Goal: Task Accomplishment & Management: Manage account settings

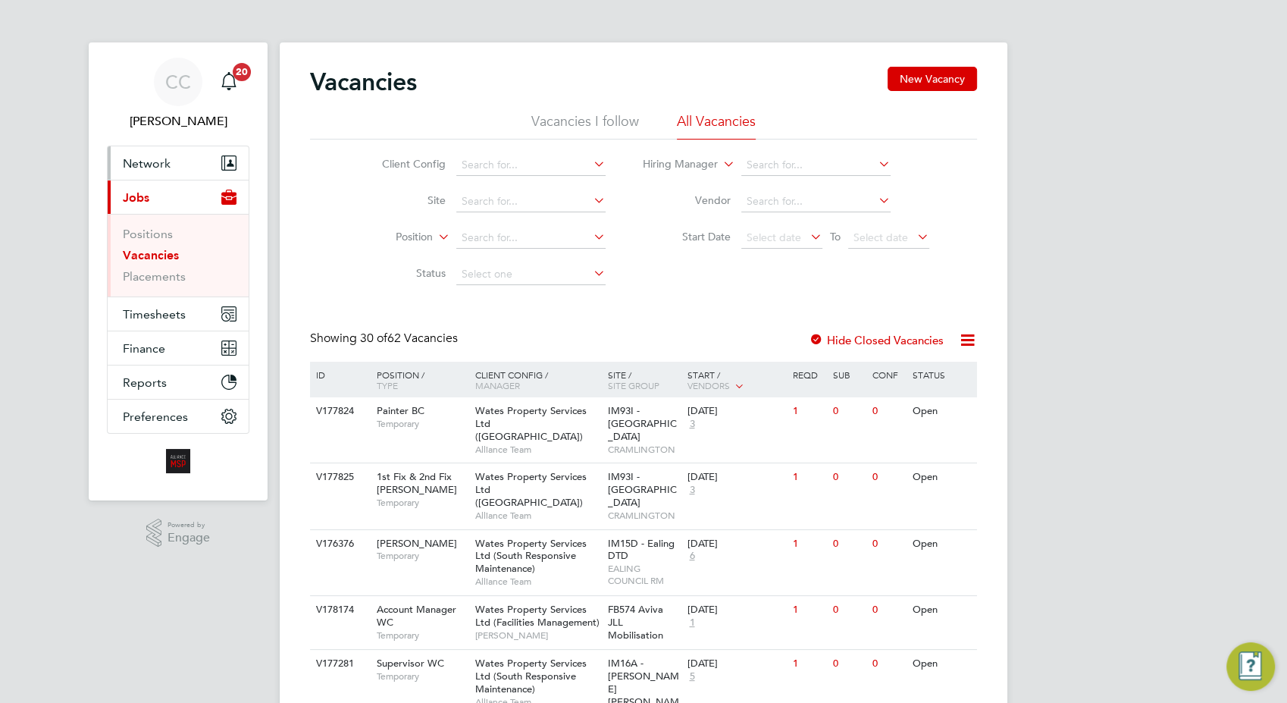
click at [155, 156] on span "Network" at bounding box center [147, 163] width 48 height 14
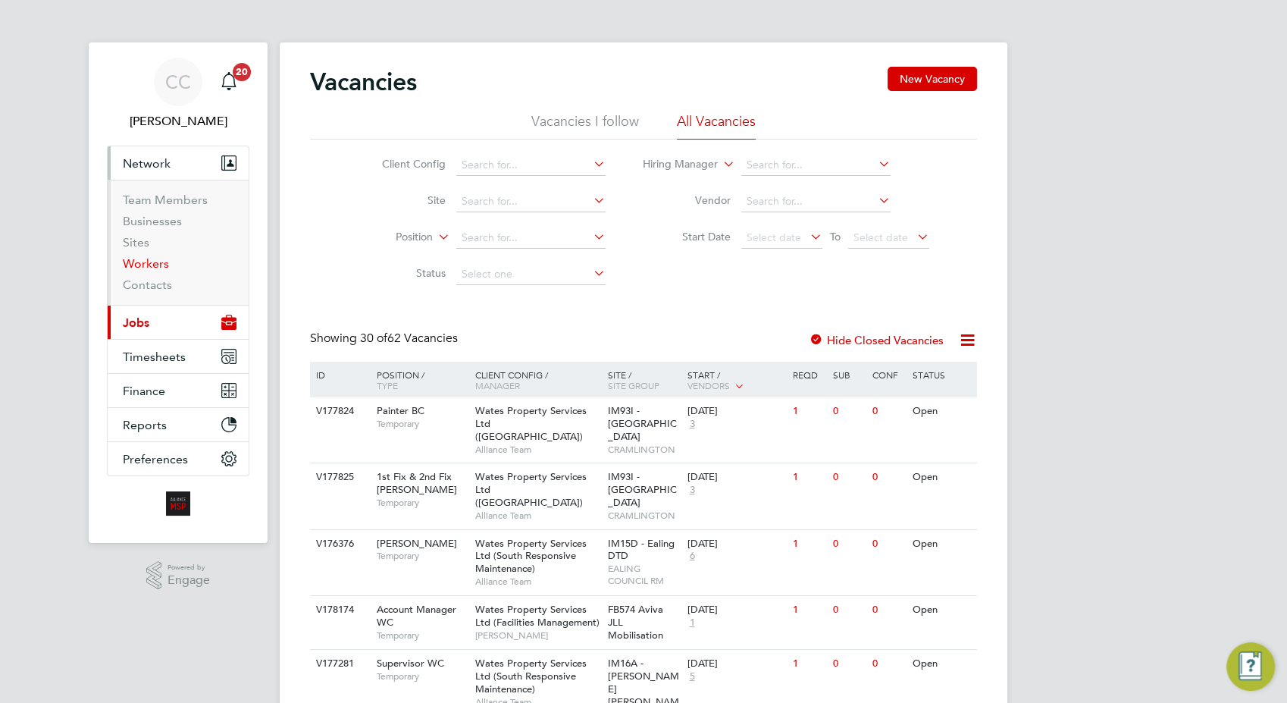
click at [142, 265] on link "Workers" at bounding box center [146, 263] width 46 height 14
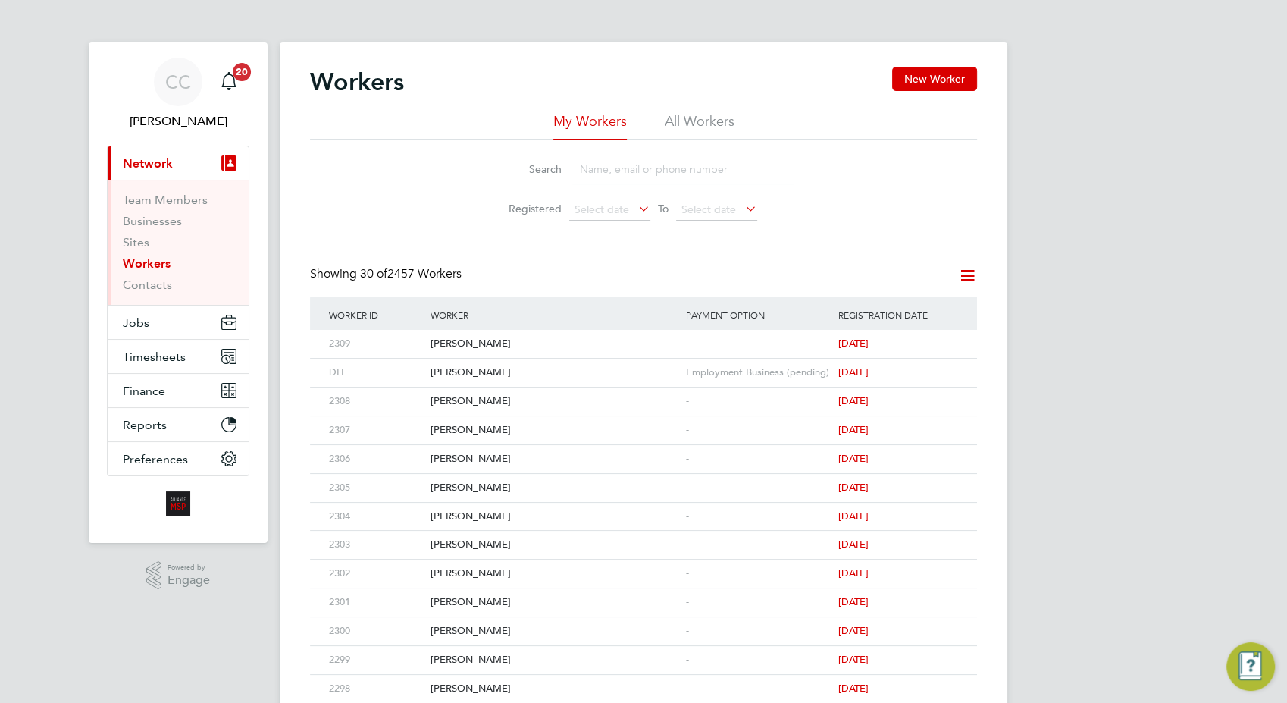
click at [600, 165] on input at bounding box center [682, 170] width 221 height 30
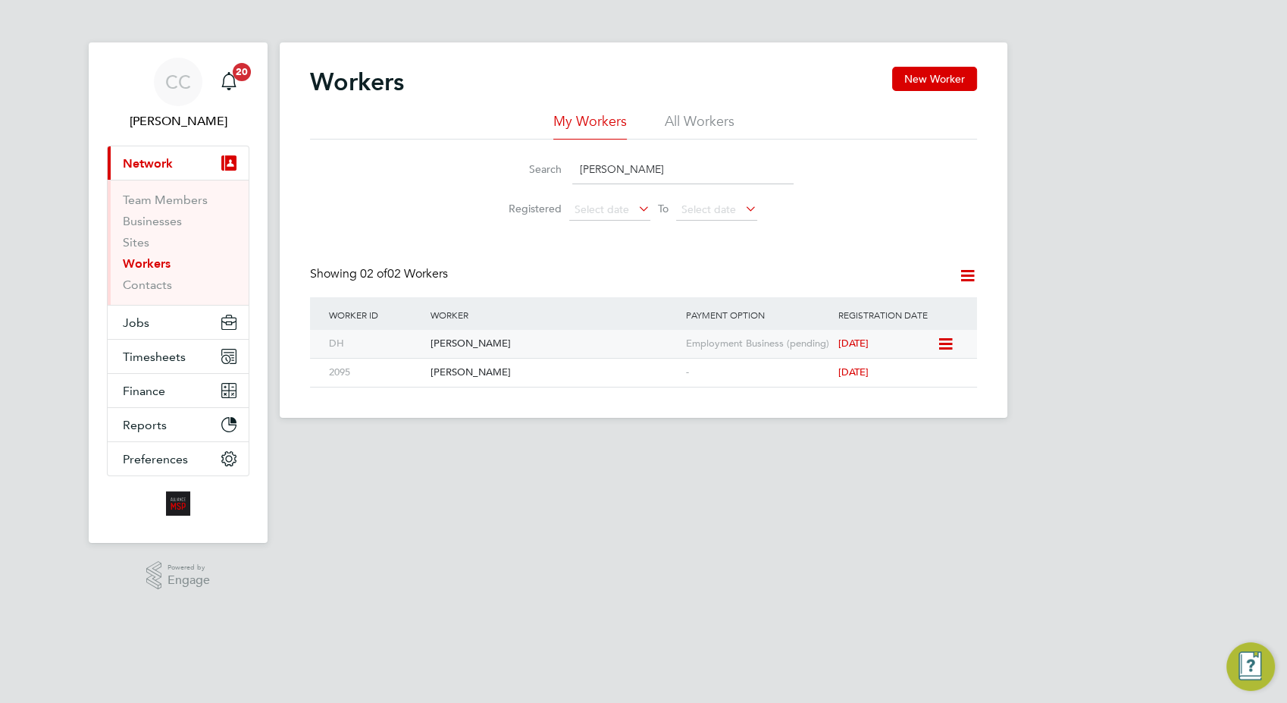
type input "dawn"
click at [469, 343] on div "Dawn Hurrell" at bounding box center [554, 344] width 255 height 28
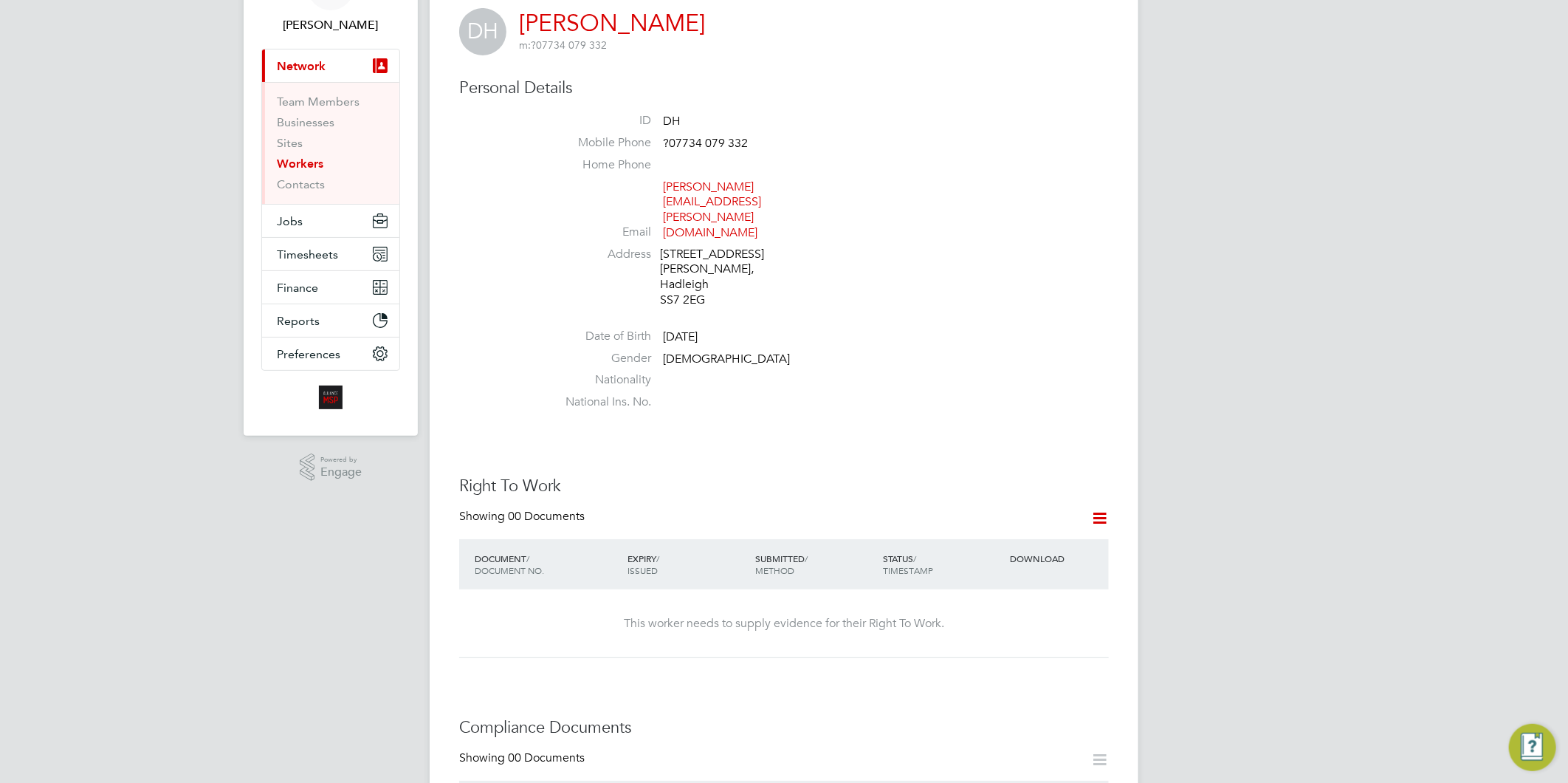
scroll to position [245, 0]
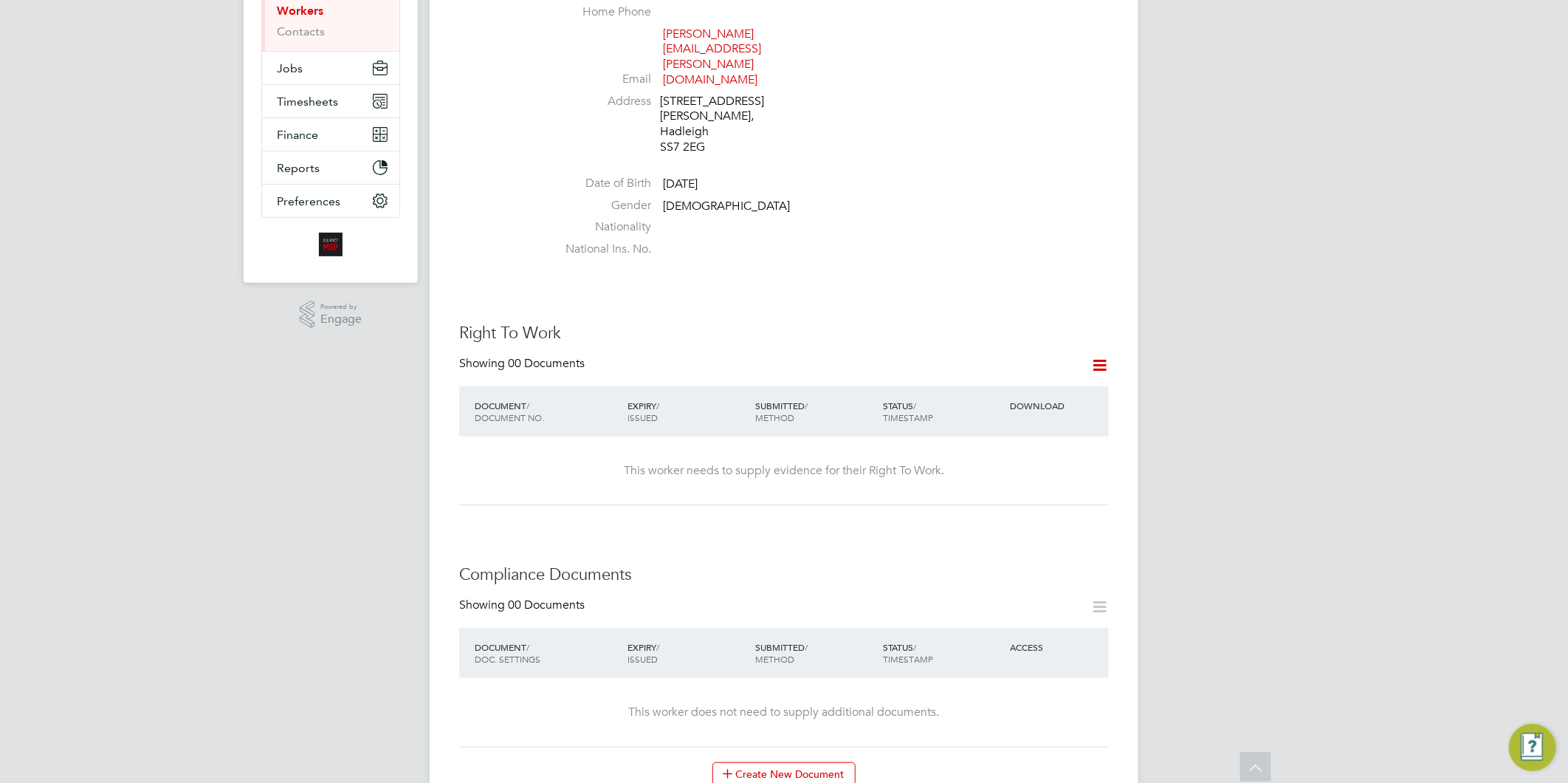
click at [1099, 355] on icon at bounding box center [1100, 364] width 19 height 19
click at [1015, 337] on li "Add Right To Work Document" at bounding box center [1018, 338] width 178 height 20
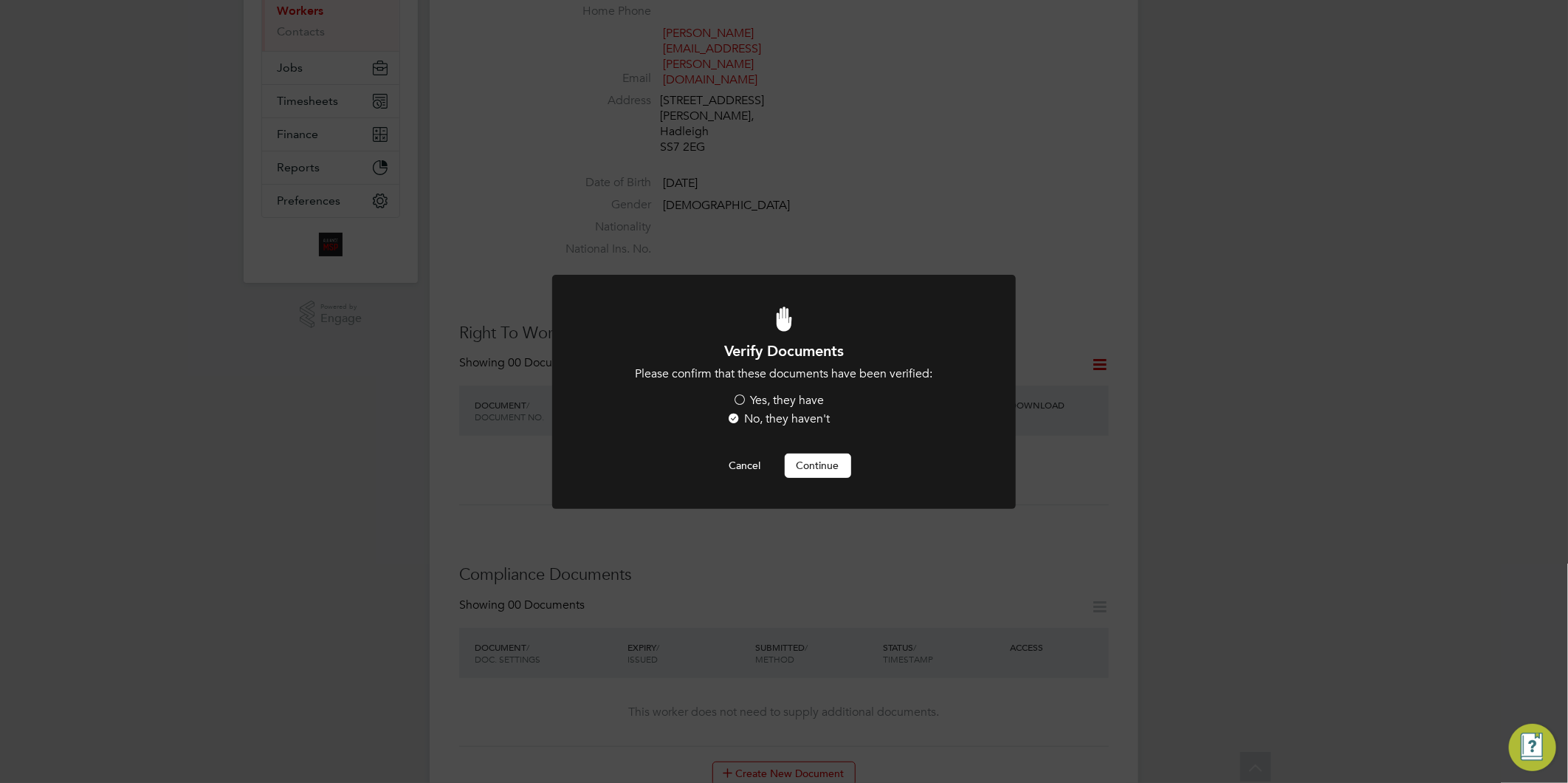
click at [796, 399] on label "Yes, they have" at bounding box center [779, 400] width 92 height 16
click at [0, 0] on input "Yes, they have" at bounding box center [0, 0] width 0 height 0
click at [813, 466] on button "Continue" at bounding box center [818, 466] width 66 height 23
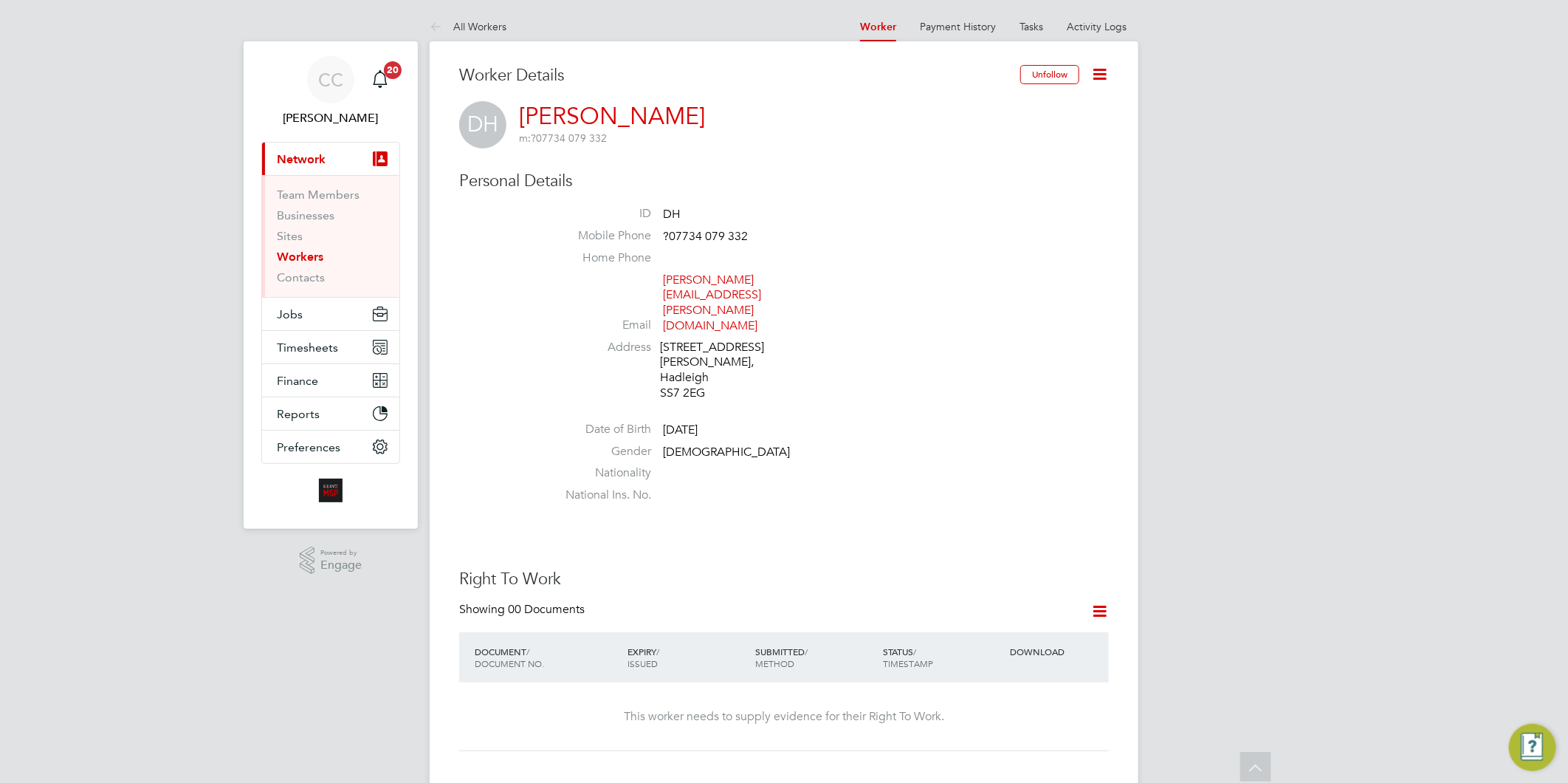
scroll to position [245, 0]
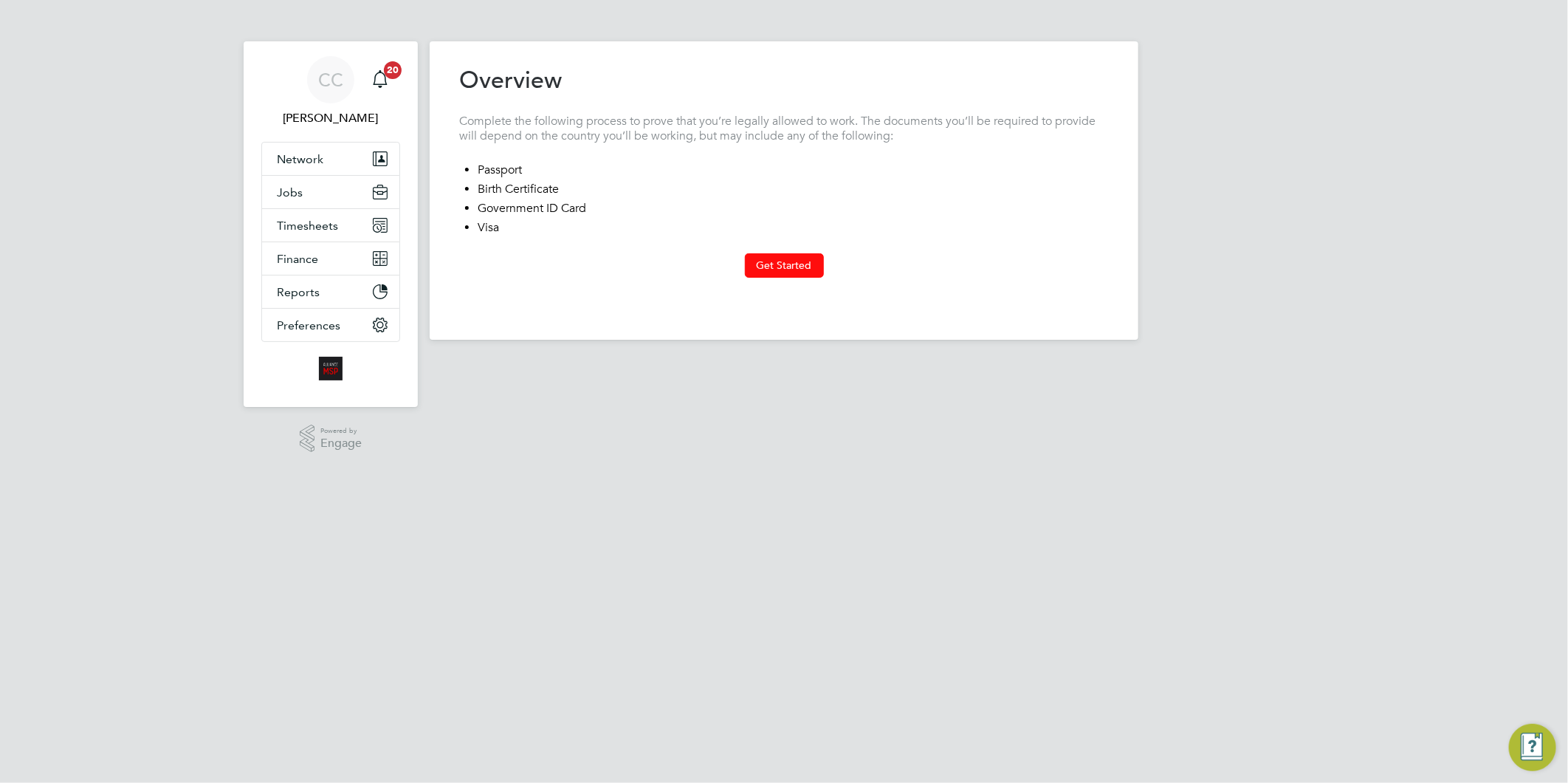
click at [770, 269] on button "Get Started" at bounding box center [784, 265] width 79 height 23
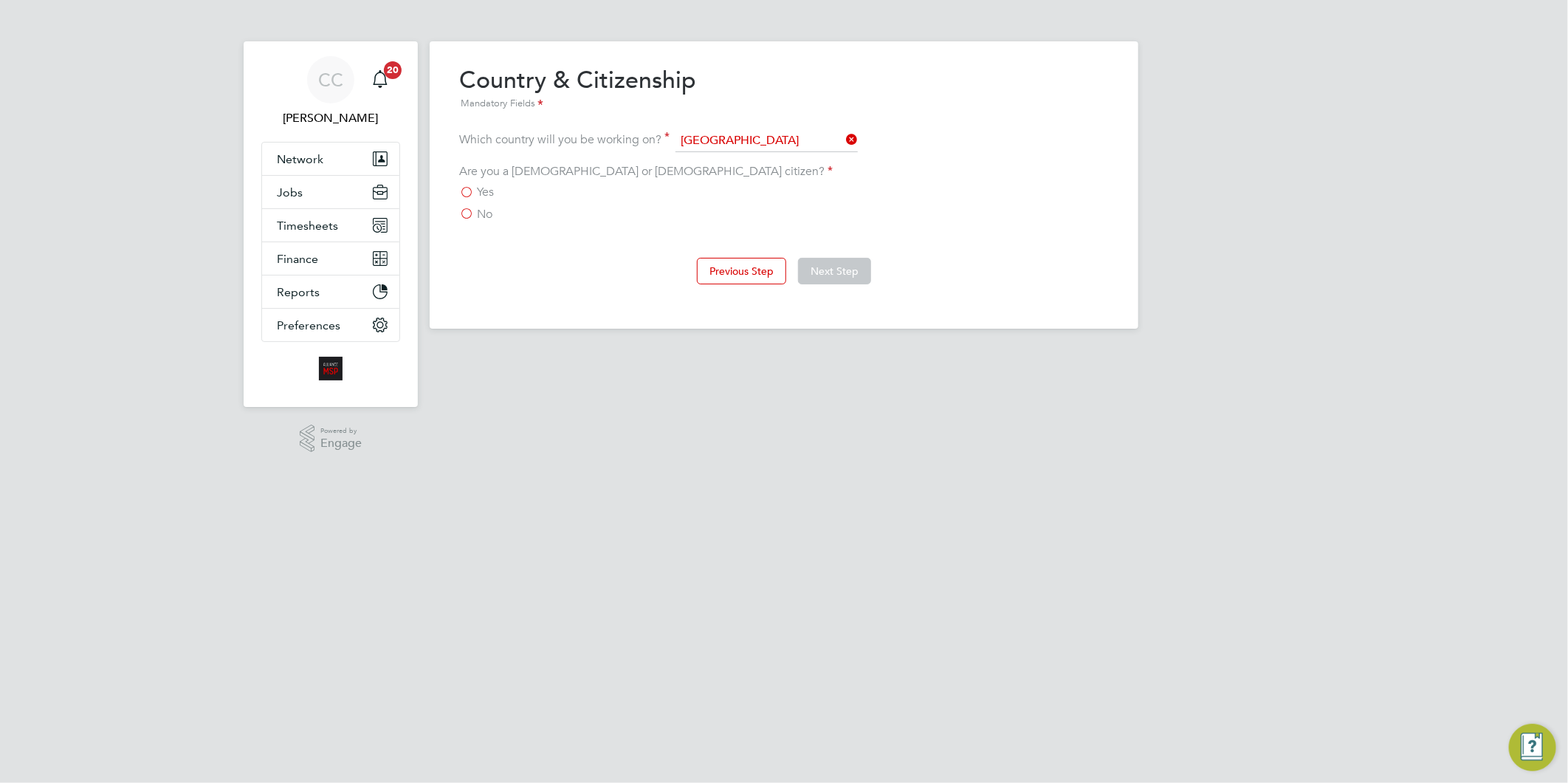
click at [468, 194] on label "Yes" at bounding box center [477, 192] width 35 height 15
click at [0, 0] on input "Yes" at bounding box center [0, 0] width 0 height 0
click at [822, 272] on button "Next Step" at bounding box center [835, 271] width 73 height 26
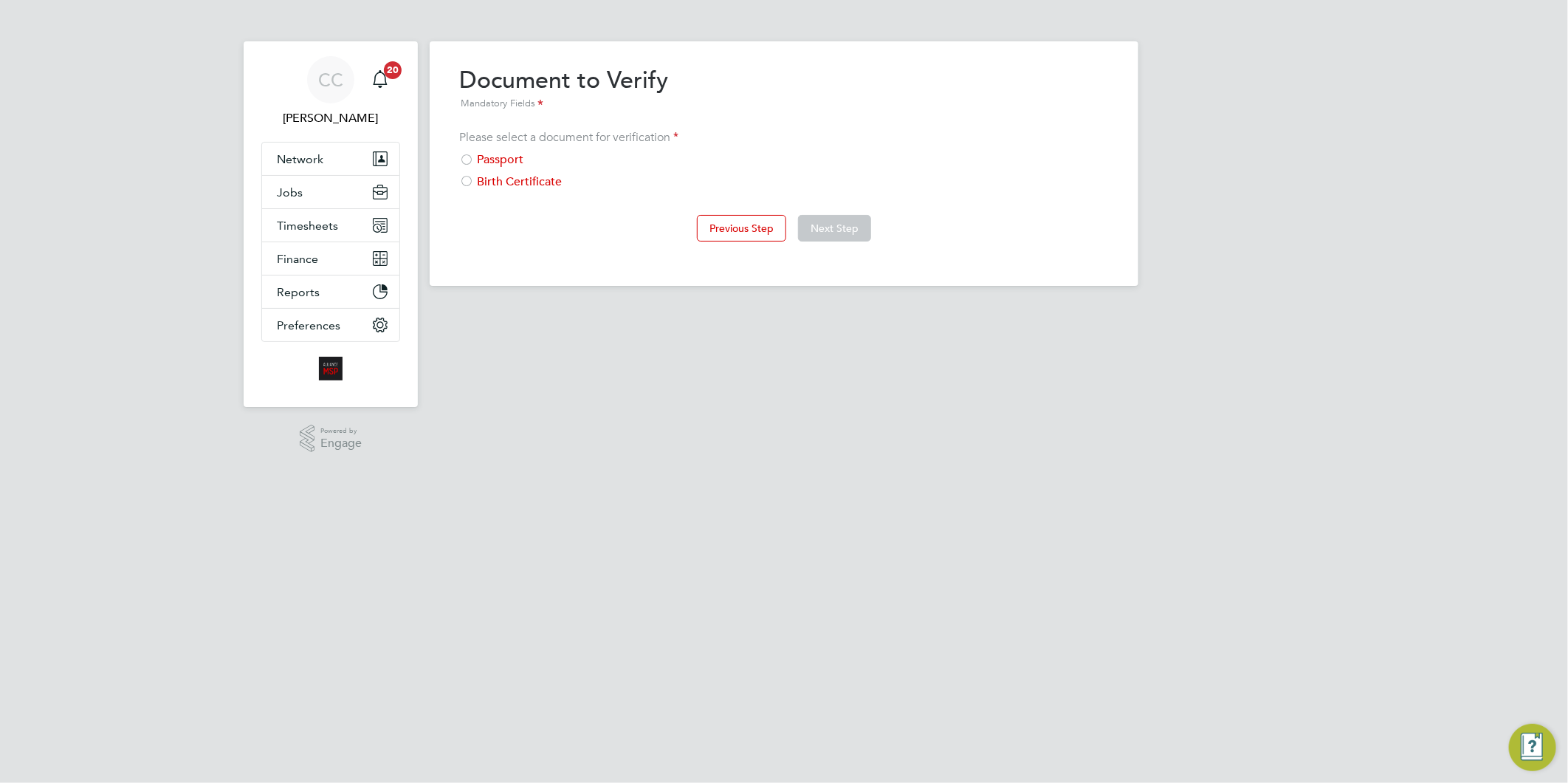
click at [478, 155] on div "Passport" at bounding box center [784, 160] width 650 height 16
click at [854, 224] on button "Next Step" at bounding box center [835, 228] width 73 height 26
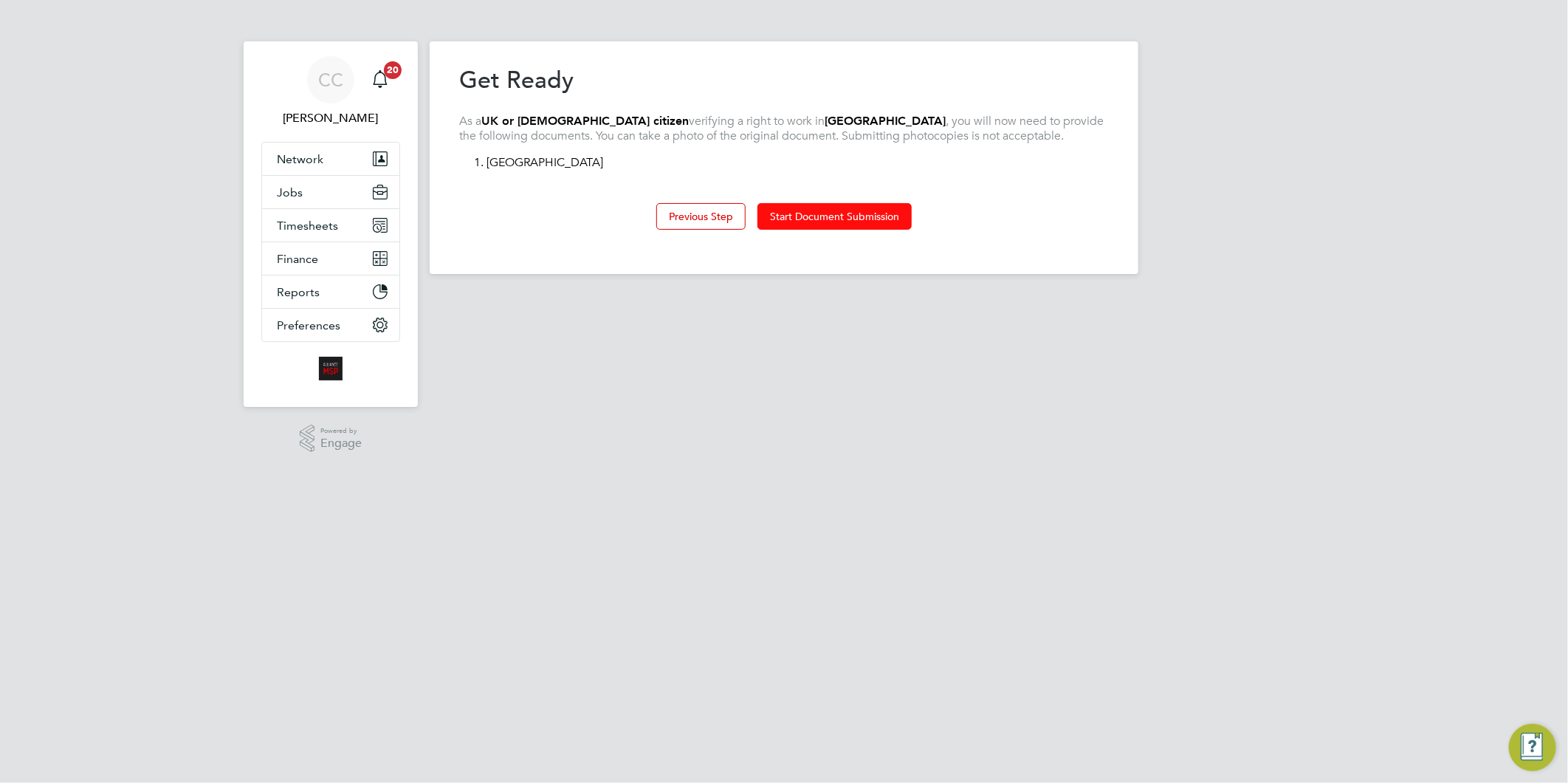
click at [853, 224] on button "Start Document Submission" at bounding box center [835, 215] width 154 height 26
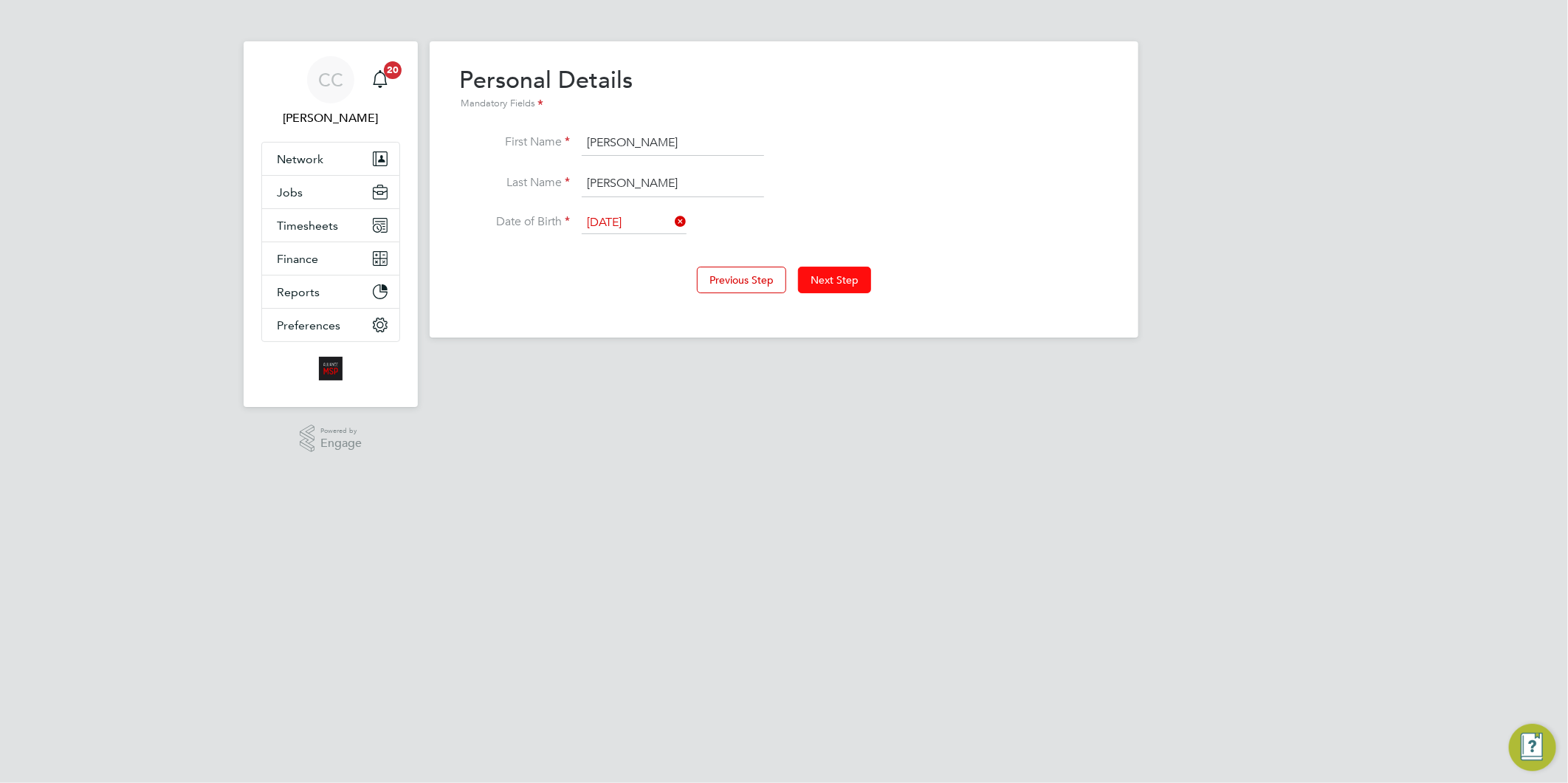
click at [852, 282] on button "Next Step" at bounding box center [835, 280] width 73 height 26
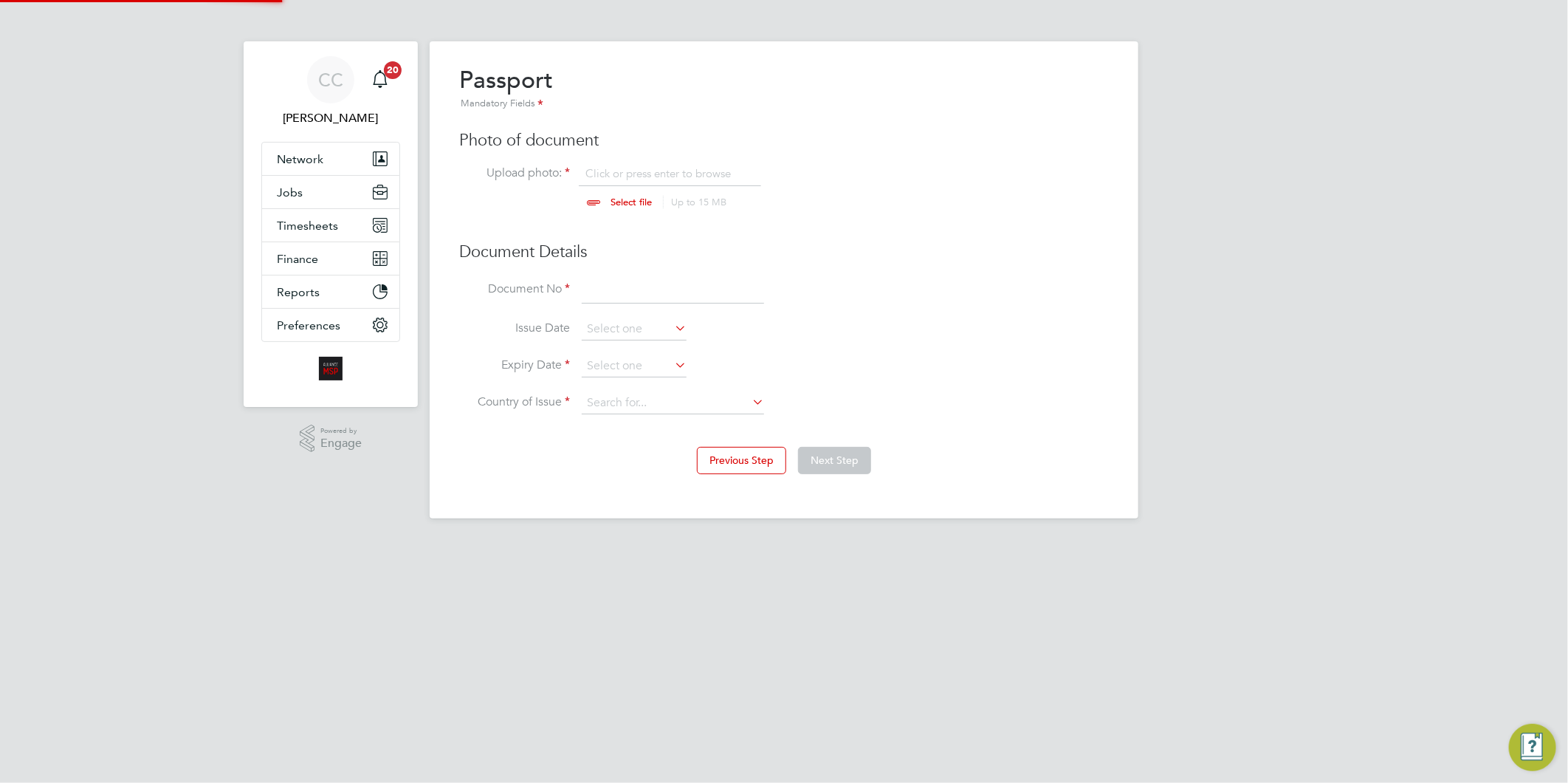
scroll to position [19, 182]
click at [652, 166] on li "Upload photo: Click or press enter to browse Select file Up to 15 MB Drop your …" at bounding box center [784, 188] width 650 height 45
click at [631, 294] on input at bounding box center [672, 290] width 182 height 26
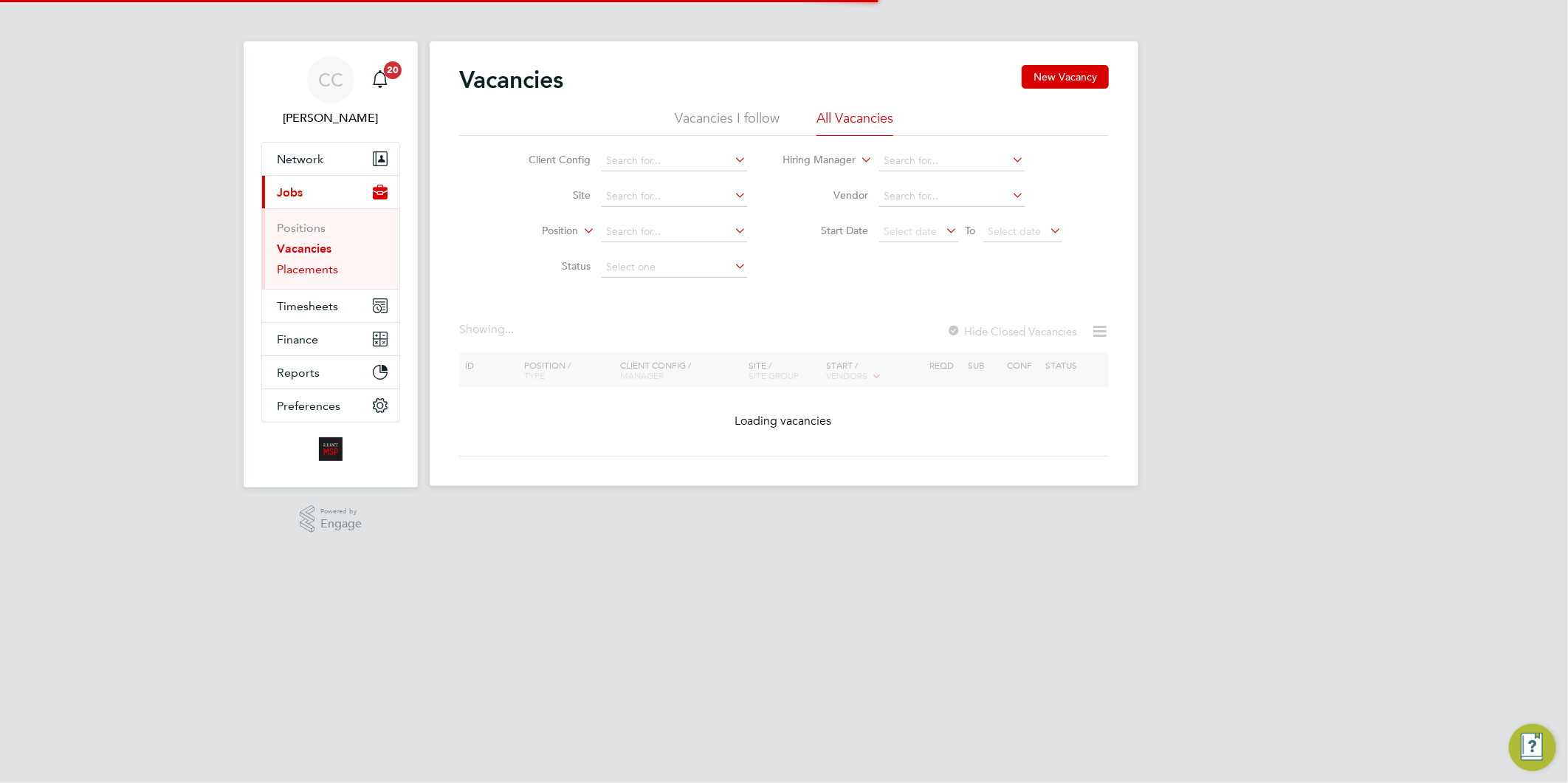
click at [319, 268] on link "Placements" at bounding box center [307, 269] width 61 height 14
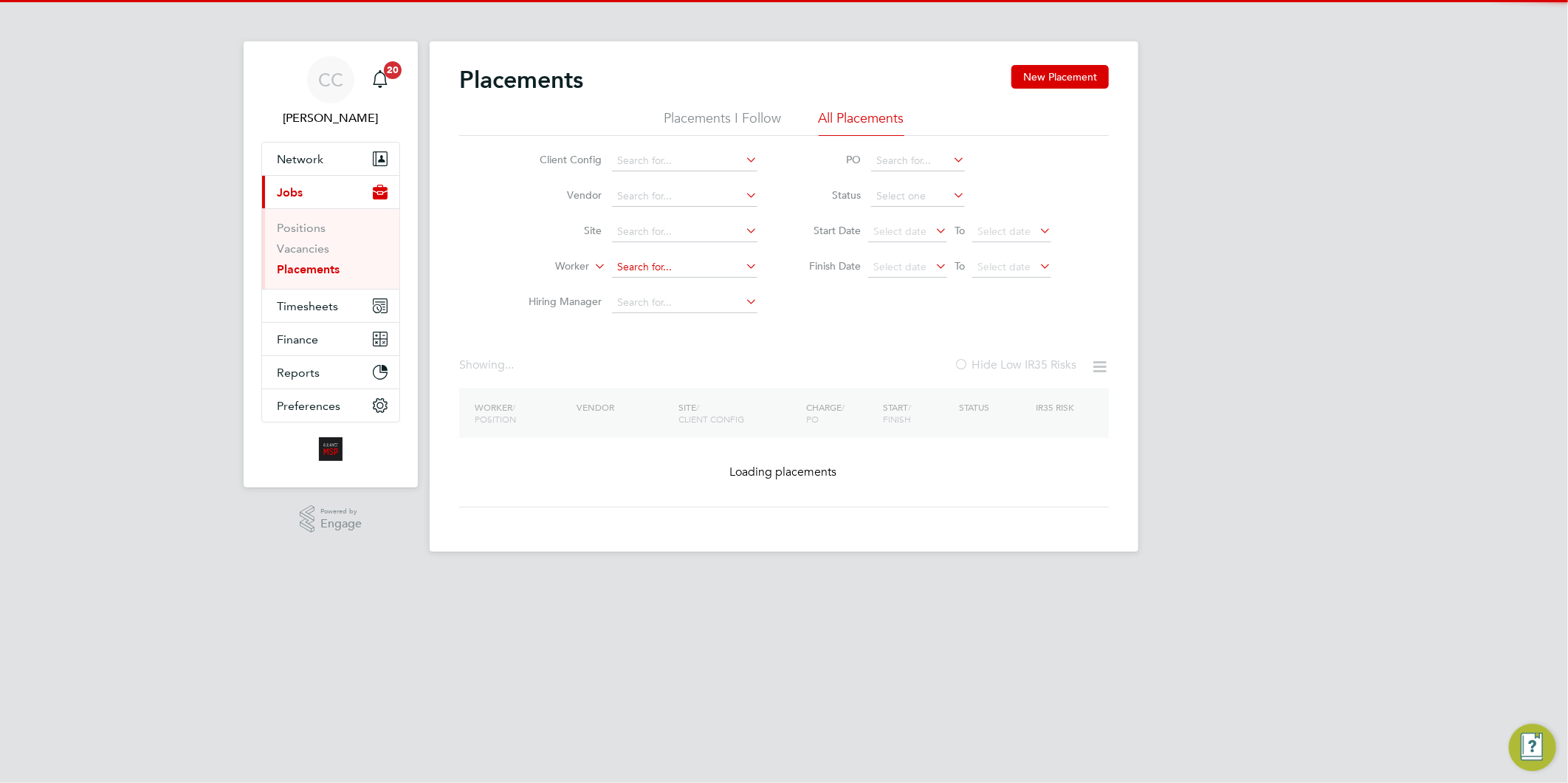
click at [618, 263] on input at bounding box center [685, 267] width 145 height 20
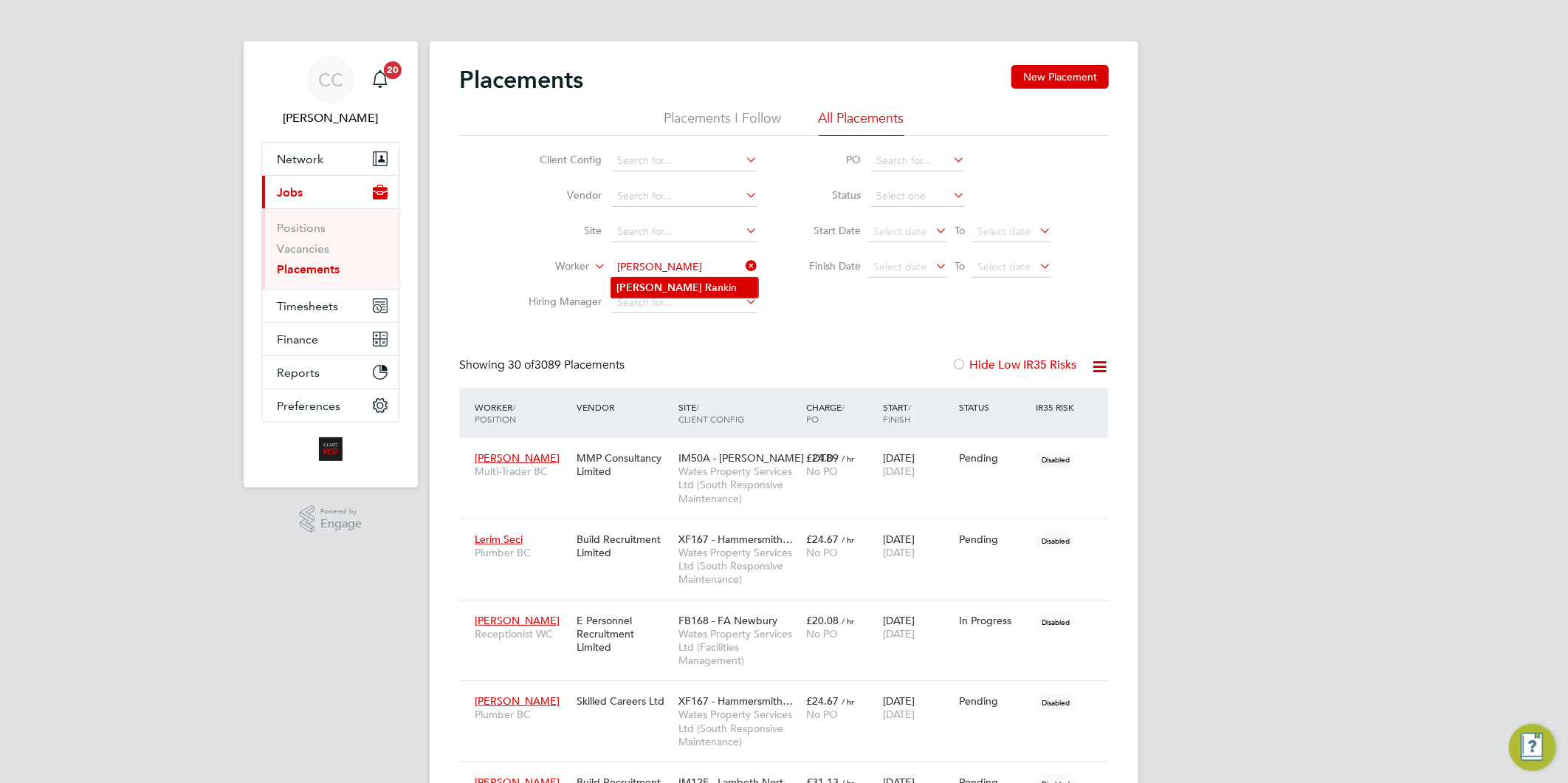
click at [676, 285] on li "Gerry Ran kin" at bounding box center [685, 287] width 147 height 19
type input "Gerry Rankin"
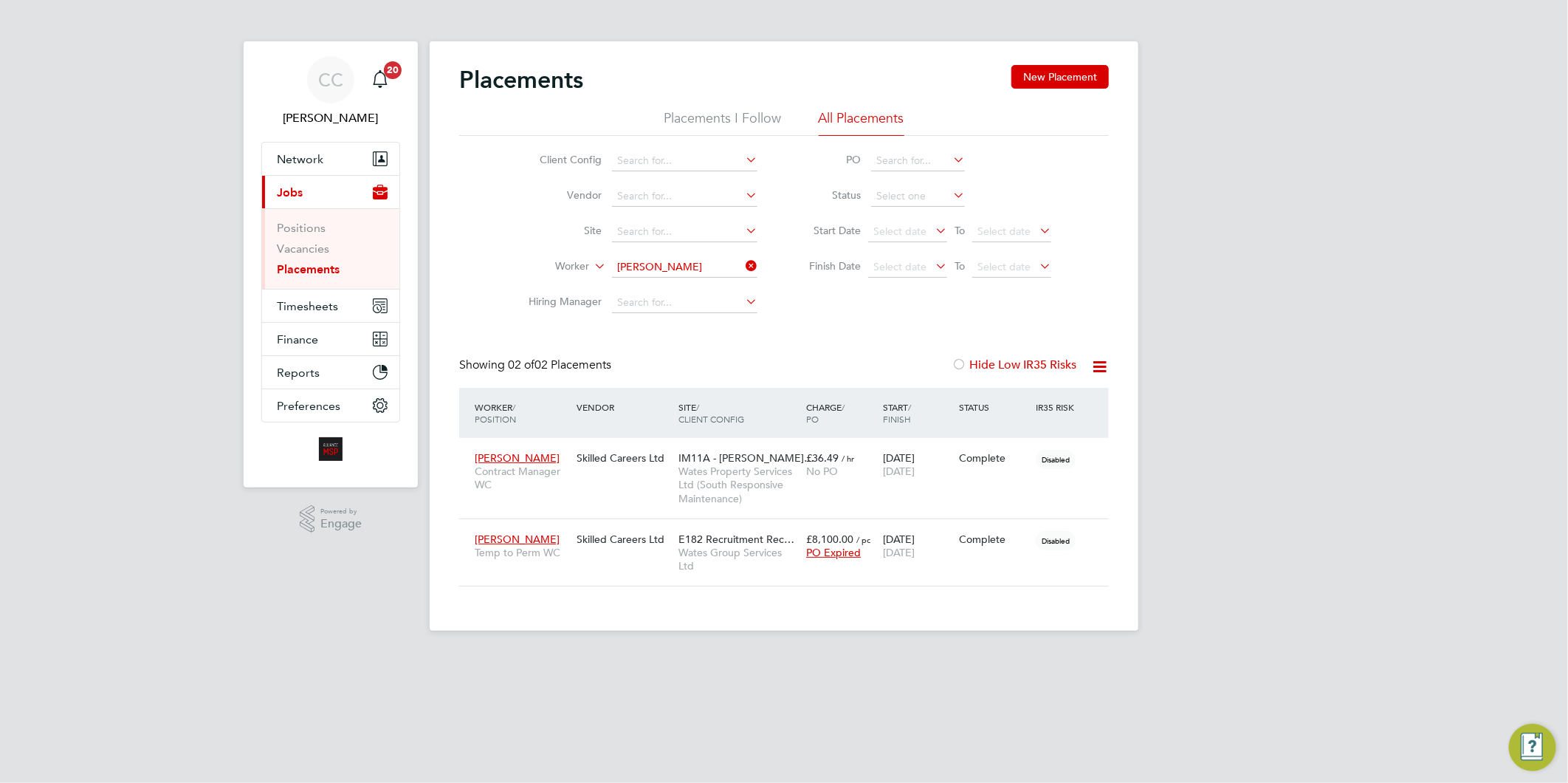
click at [706, 243] on li "Site" at bounding box center [637, 232] width 278 height 35
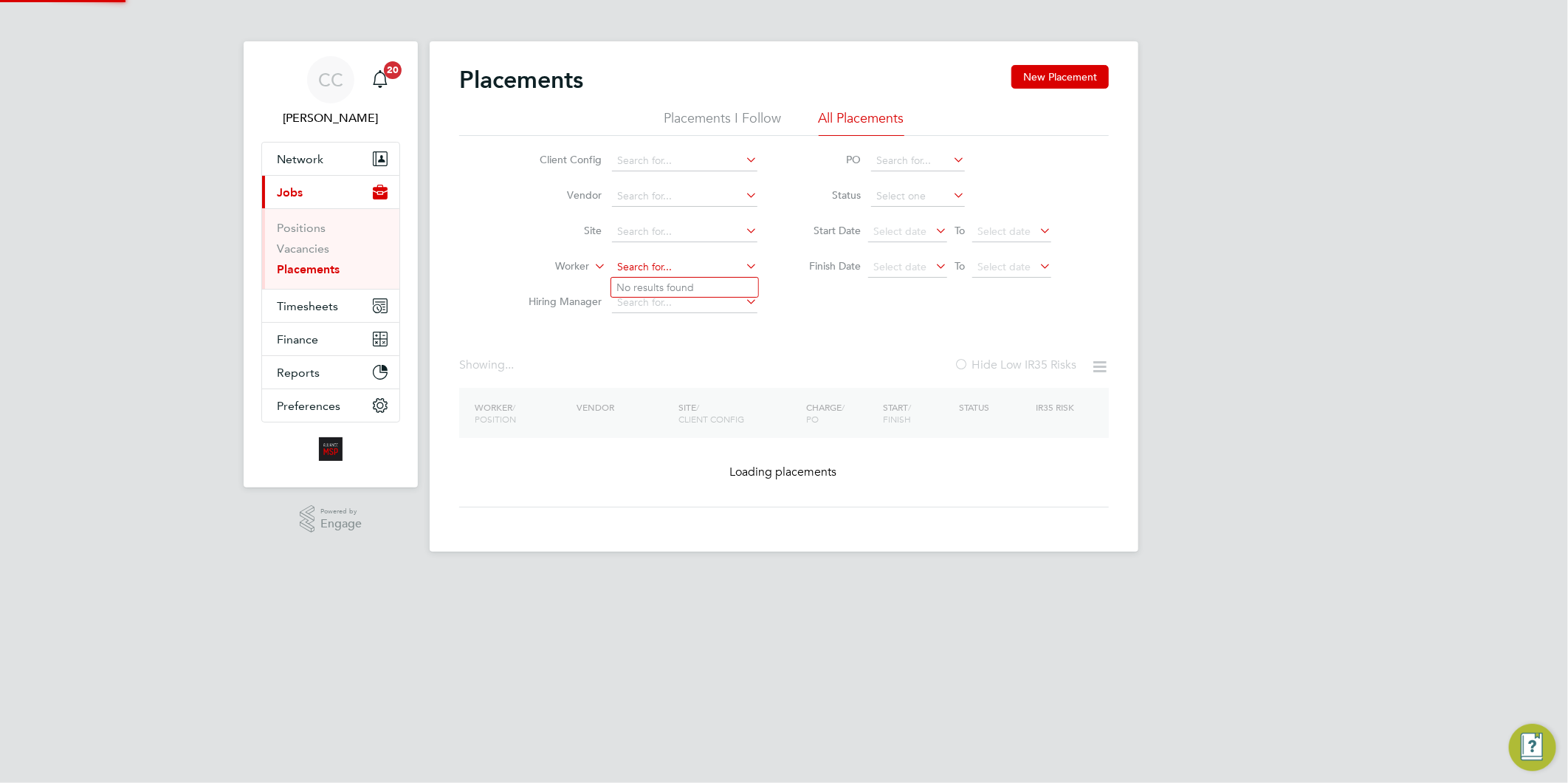
click at [705, 261] on input at bounding box center [685, 267] width 145 height 20
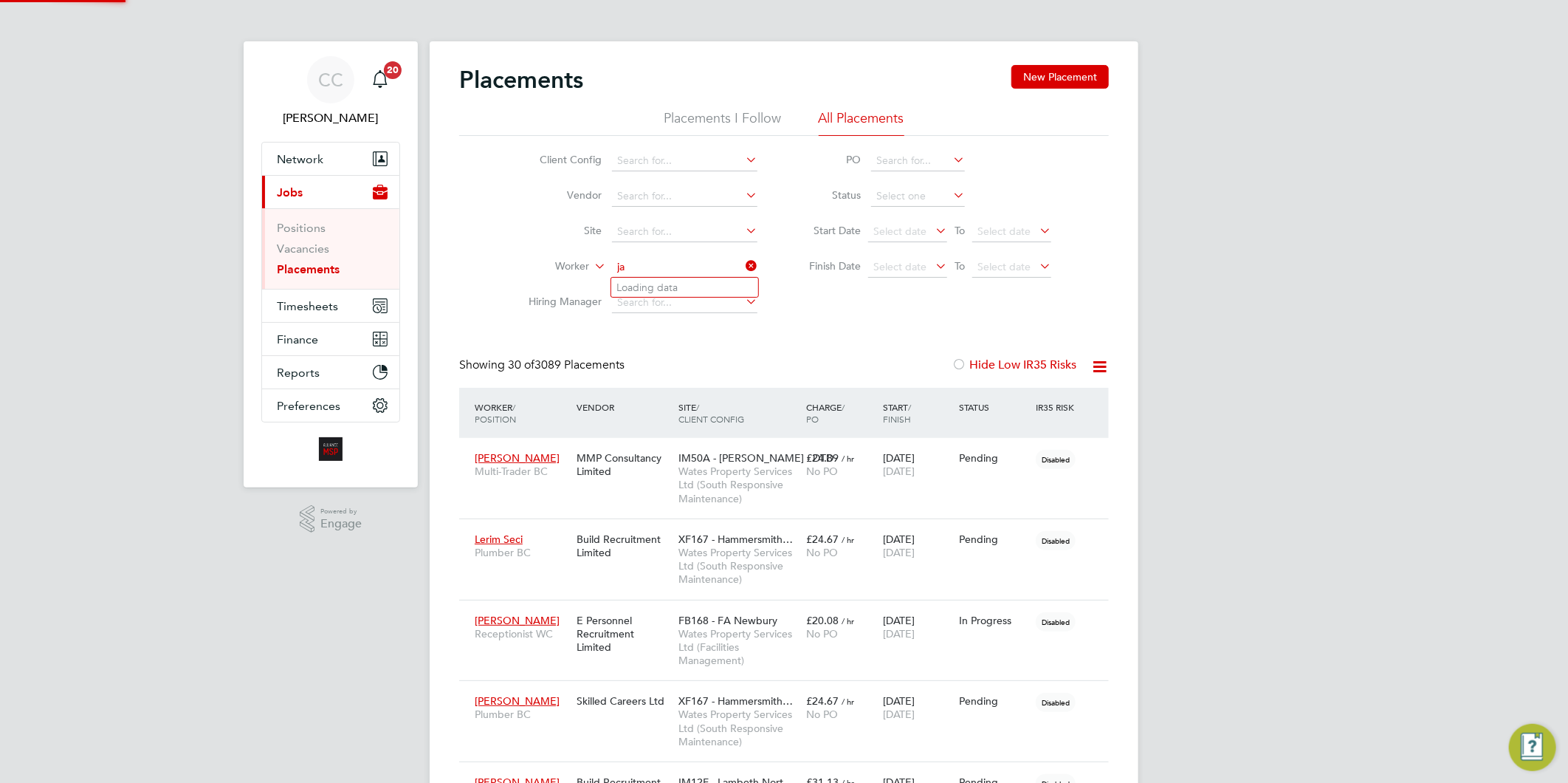
scroll to position [41, 103]
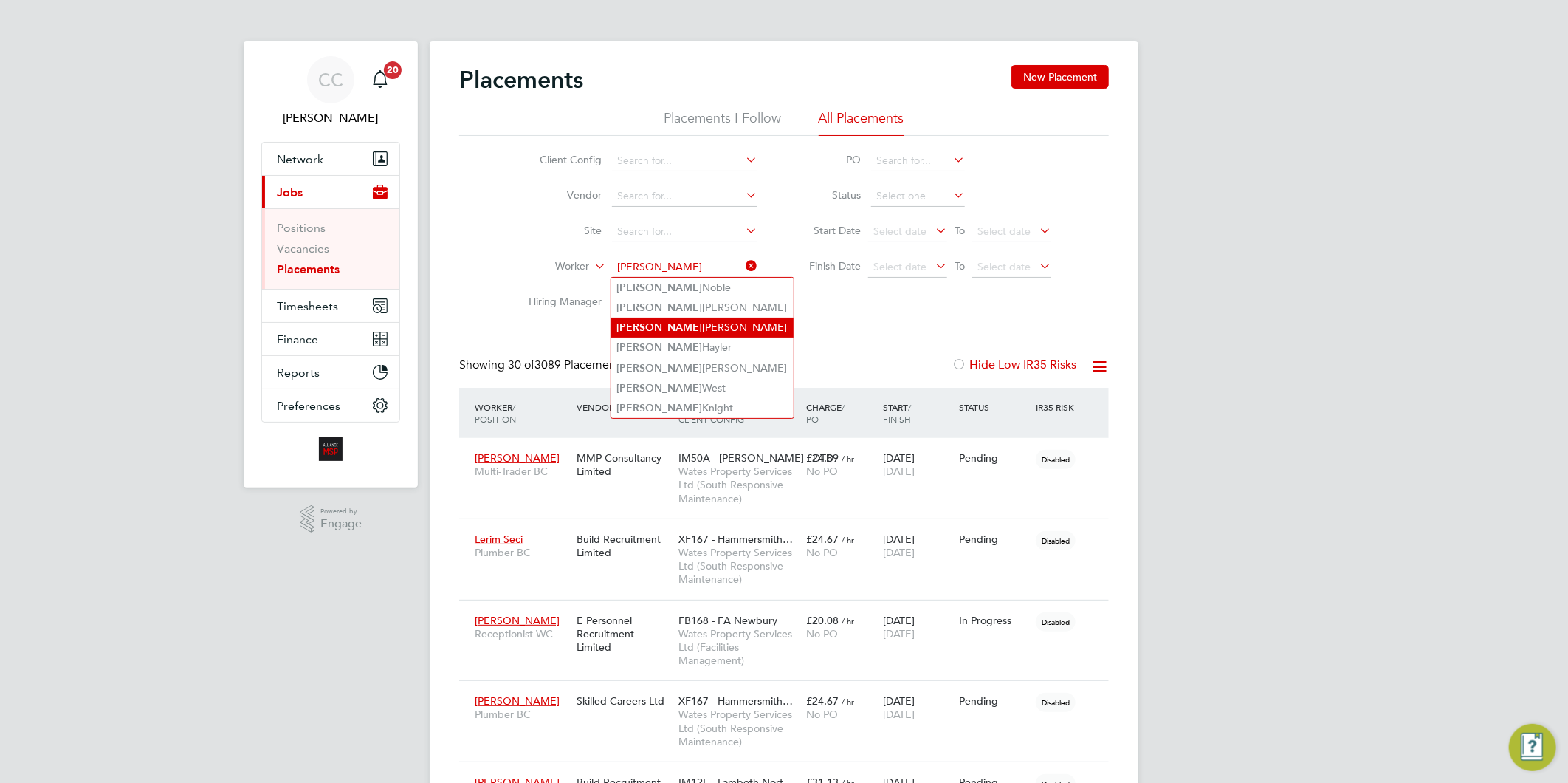
click at [672, 328] on li "Jake Hanson" at bounding box center [702, 327] width 182 height 19
type input "Jake Hanson"
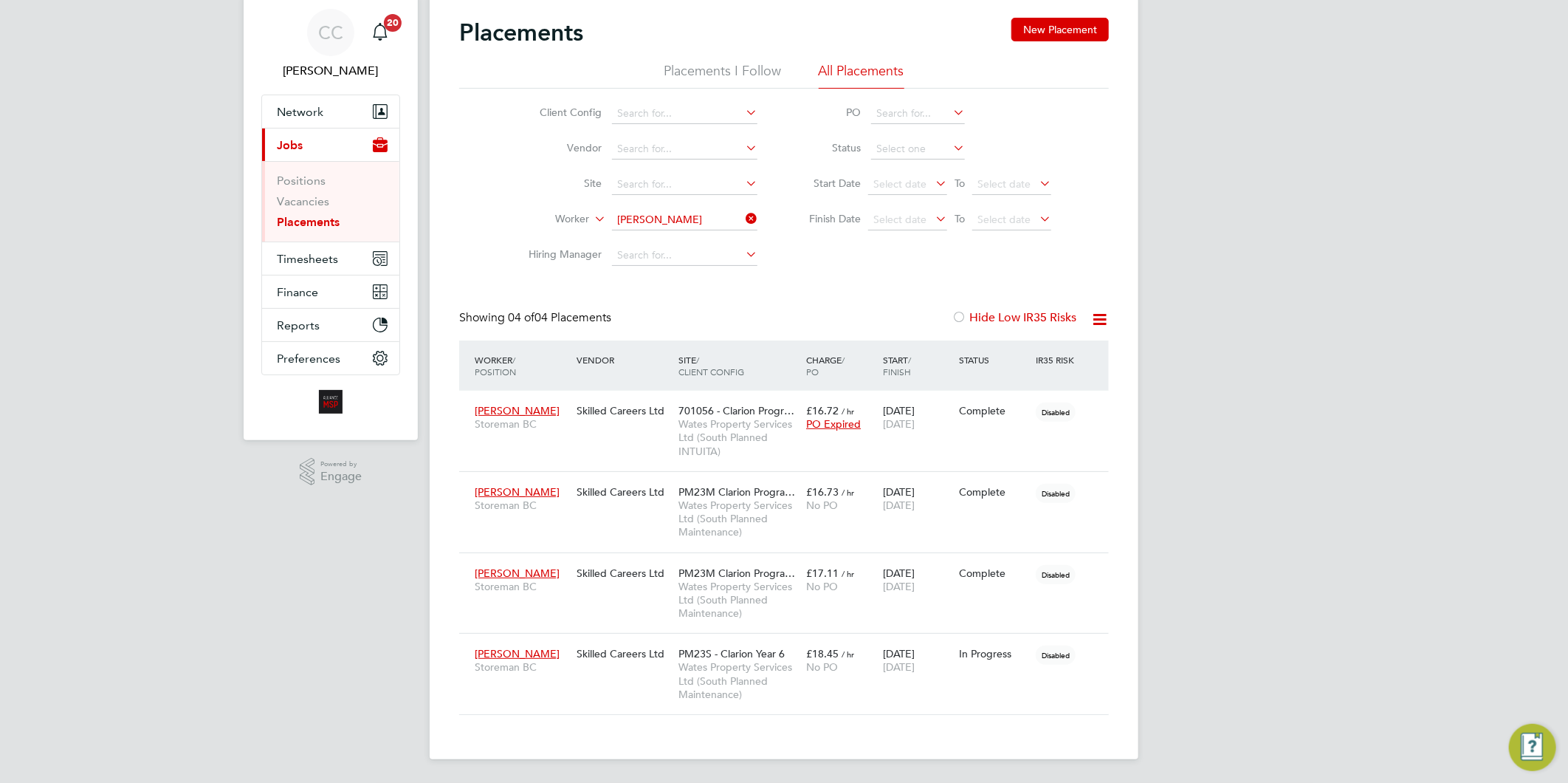
click at [688, 217] on ul "Client Config Vendor Site Worker Jake Hanson Hiring Manager" at bounding box center [637, 185] width 278 height 177
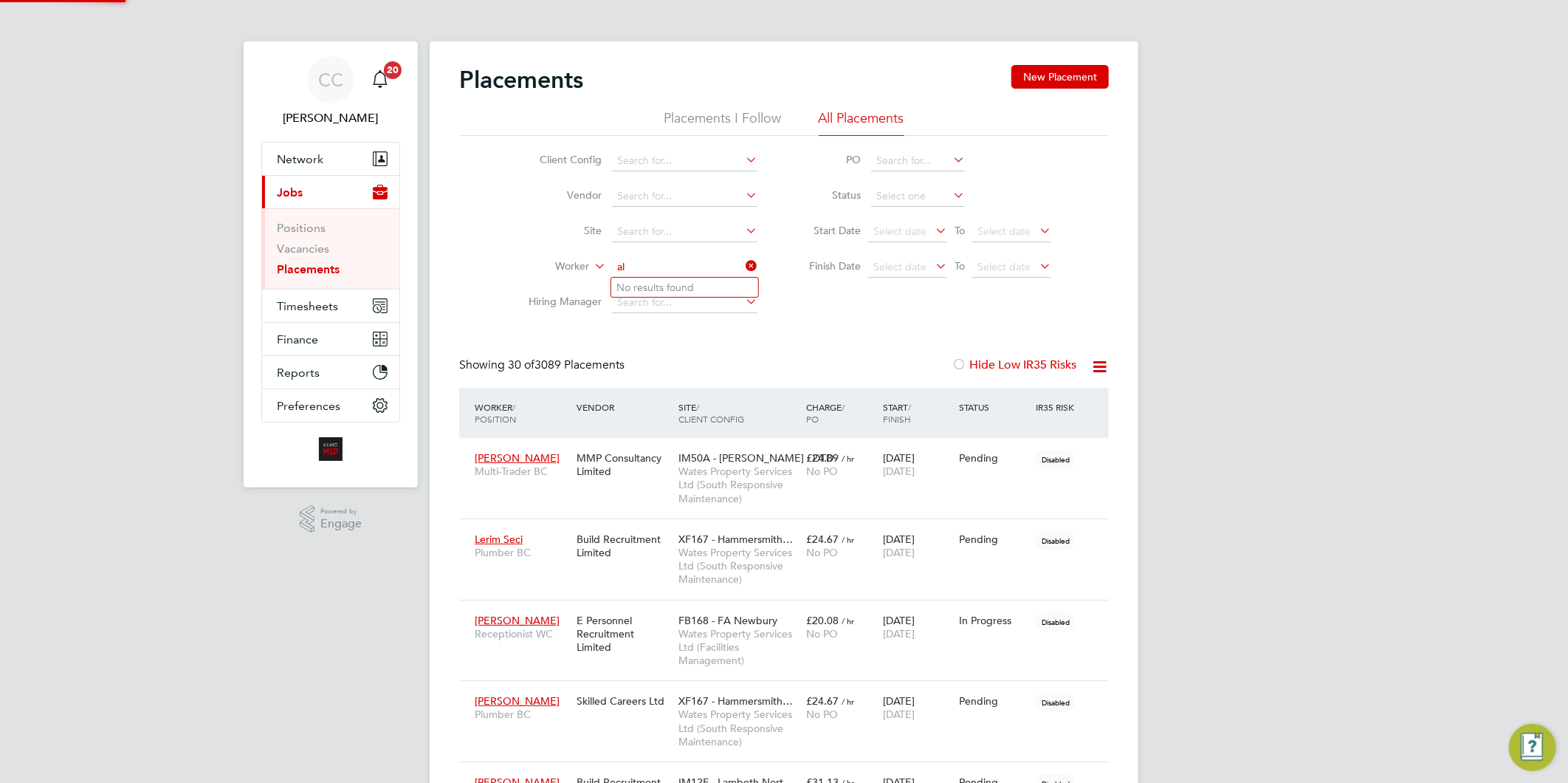
scroll to position [6, 8]
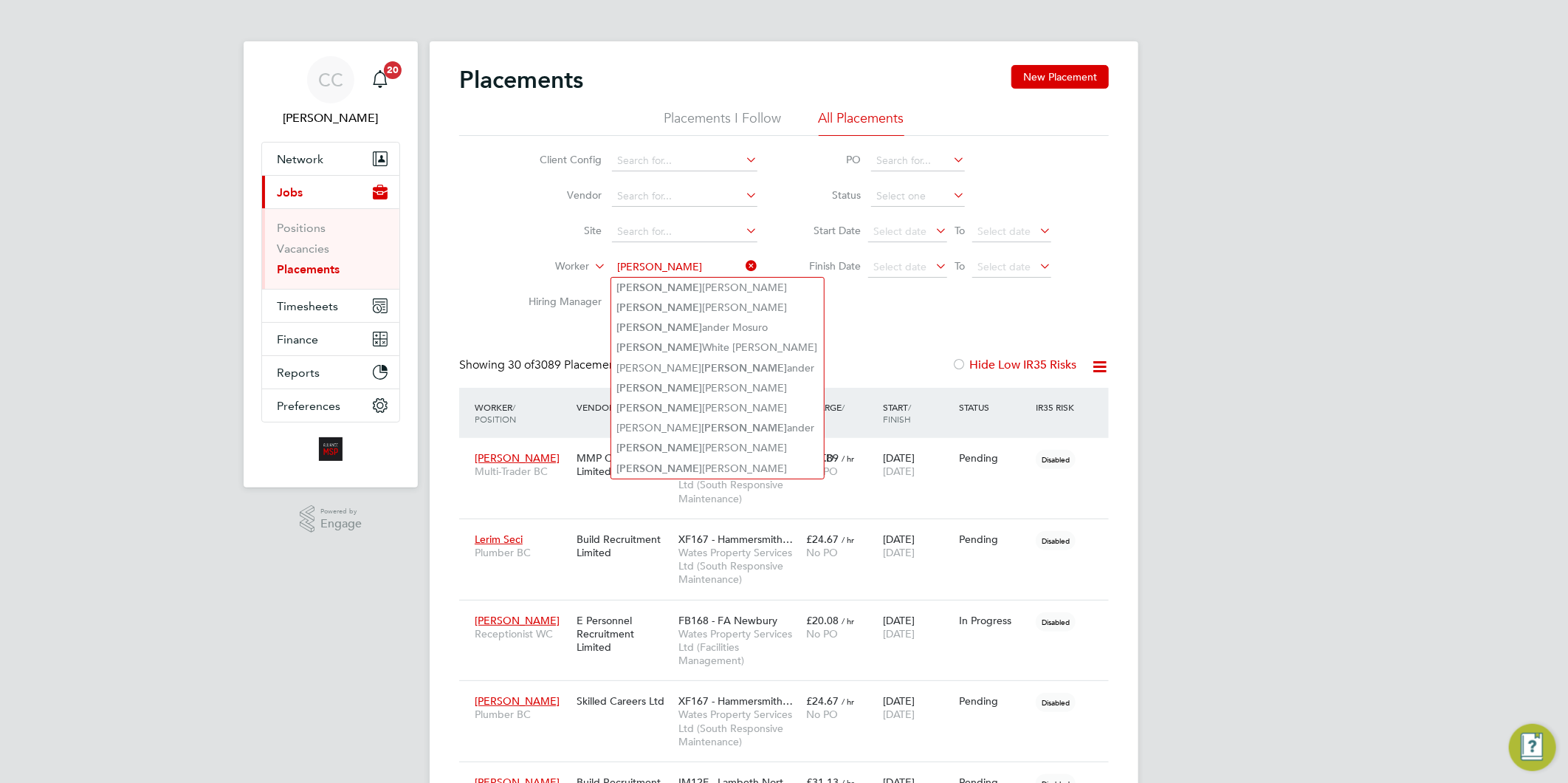
click at [673, 261] on input "alex" at bounding box center [685, 267] width 145 height 20
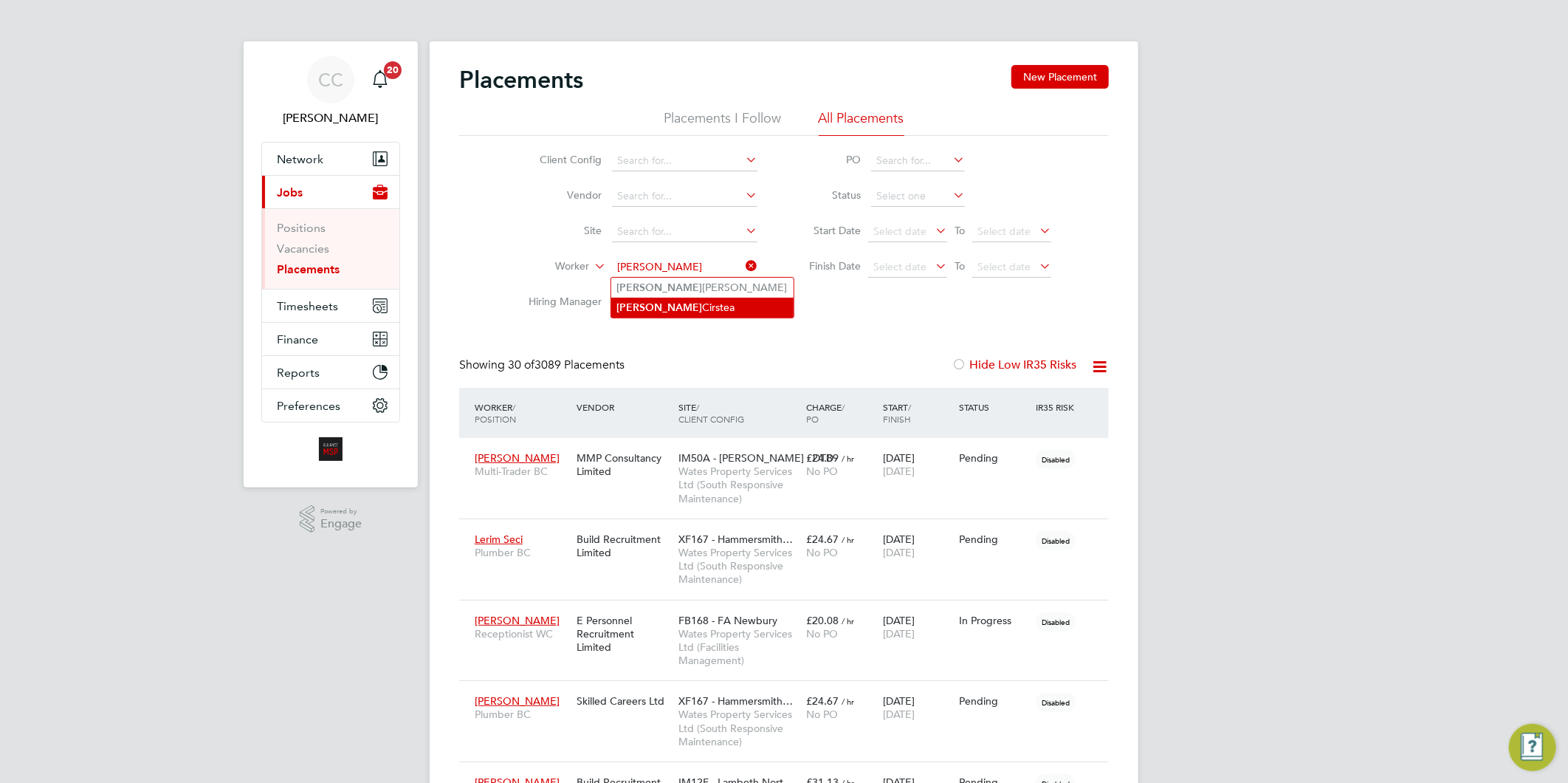
click at [683, 301] on li "Alexandru Cirstea" at bounding box center [702, 308] width 182 height 19
type input "Alexandru Cirstea"
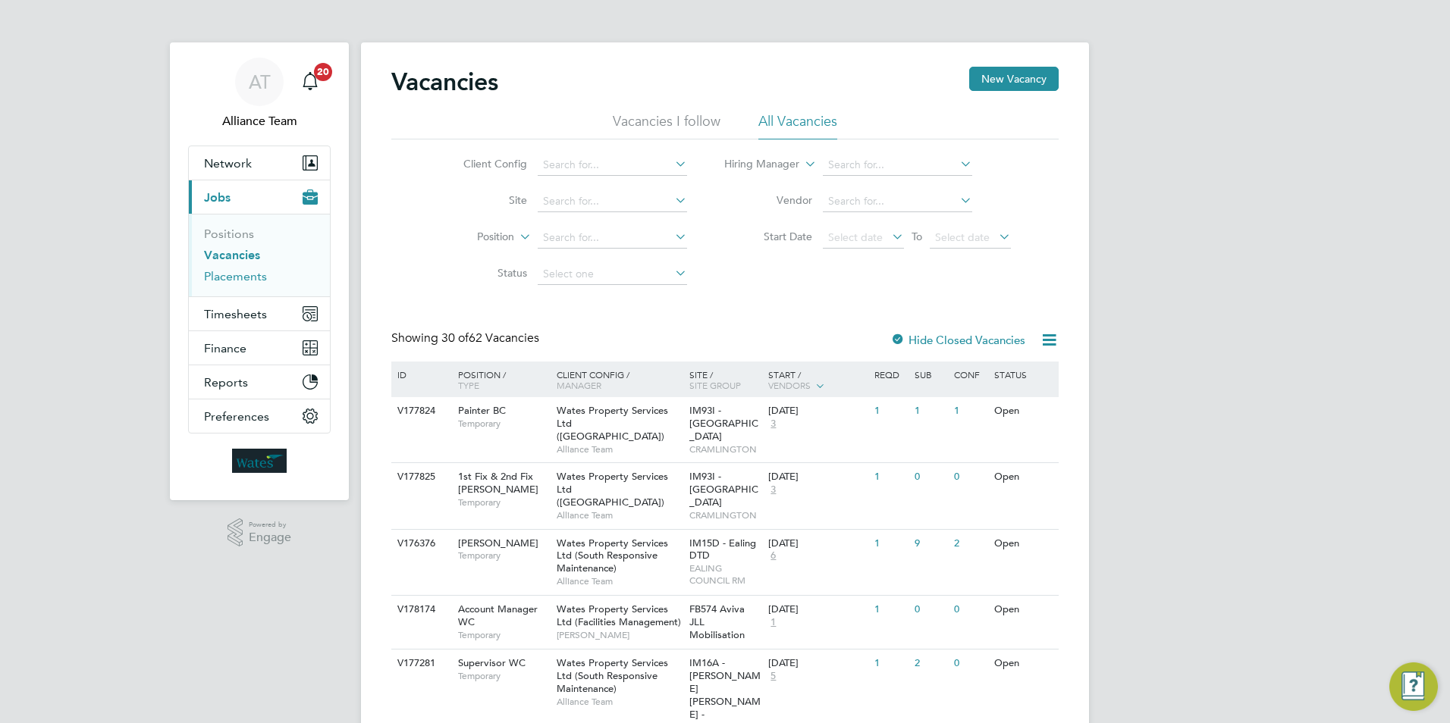
click at [249, 271] on link "Placements" at bounding box center [235, 276] width 63 height 14
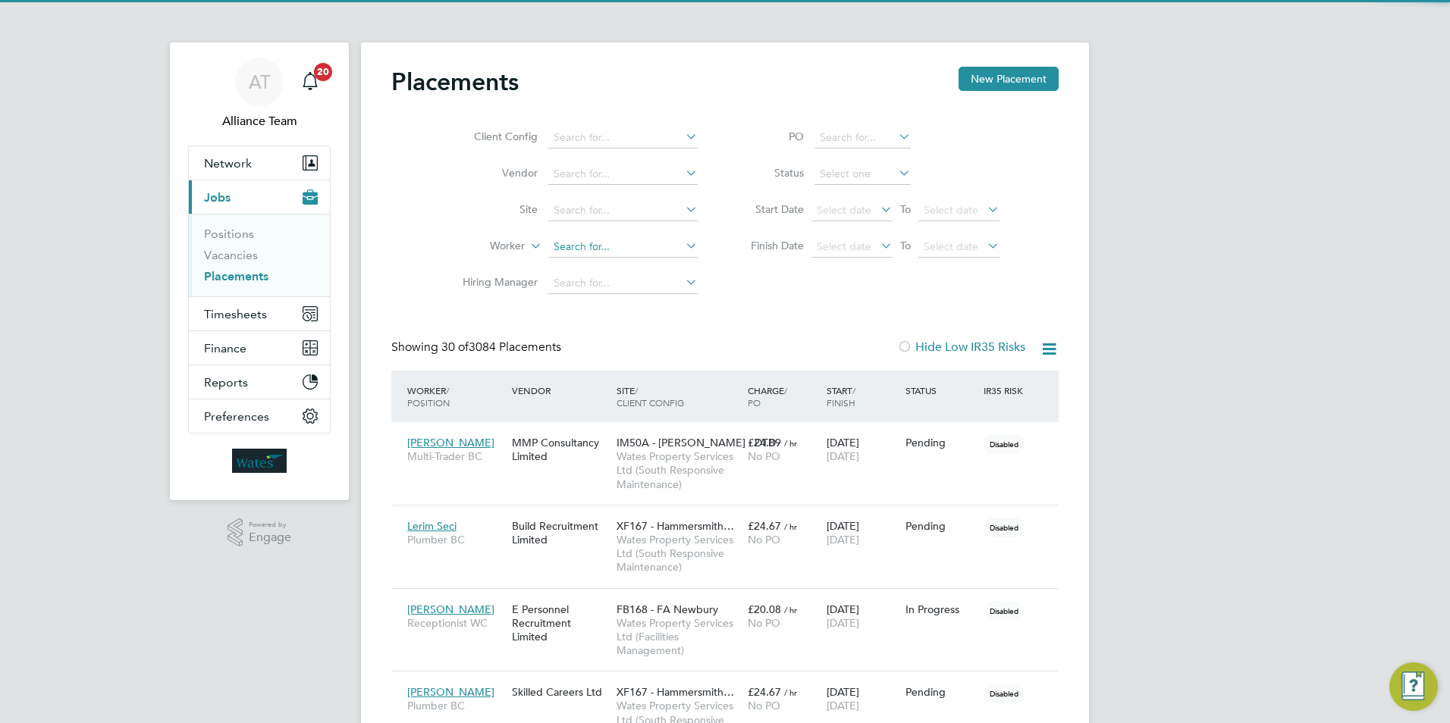
click at [586, 243] on input at bounding box center [622, 247] width 149 height 21
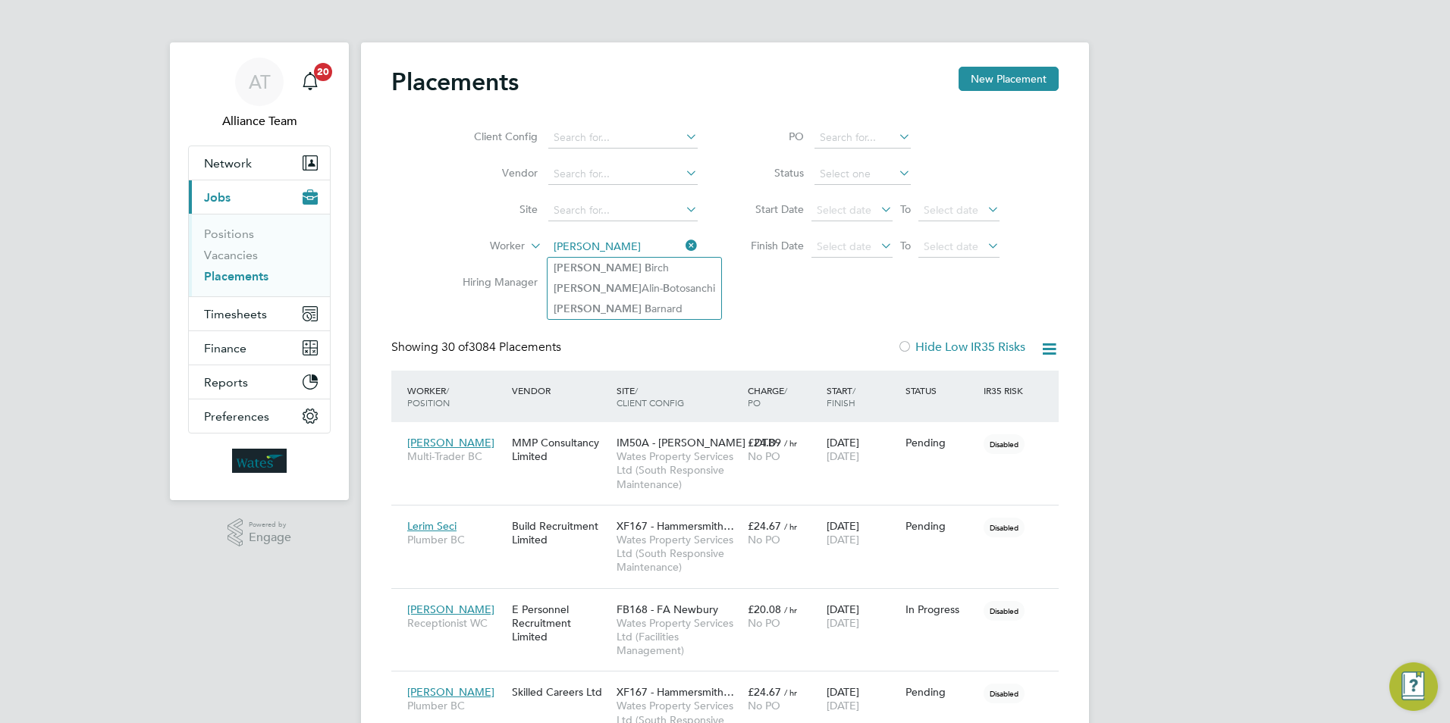
type input "george b"
click at [646, 247] on input at bounding box center [622, 247] width 149 height 21
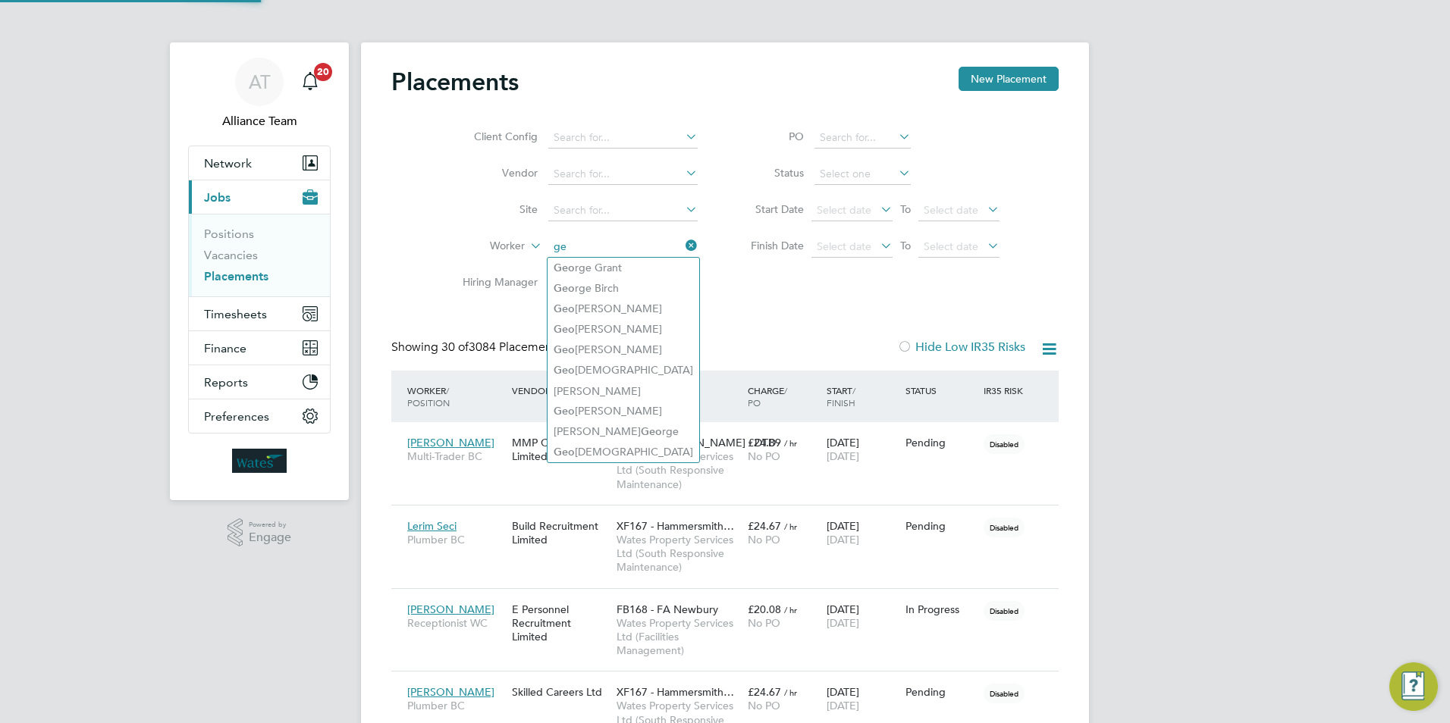
type input "g"
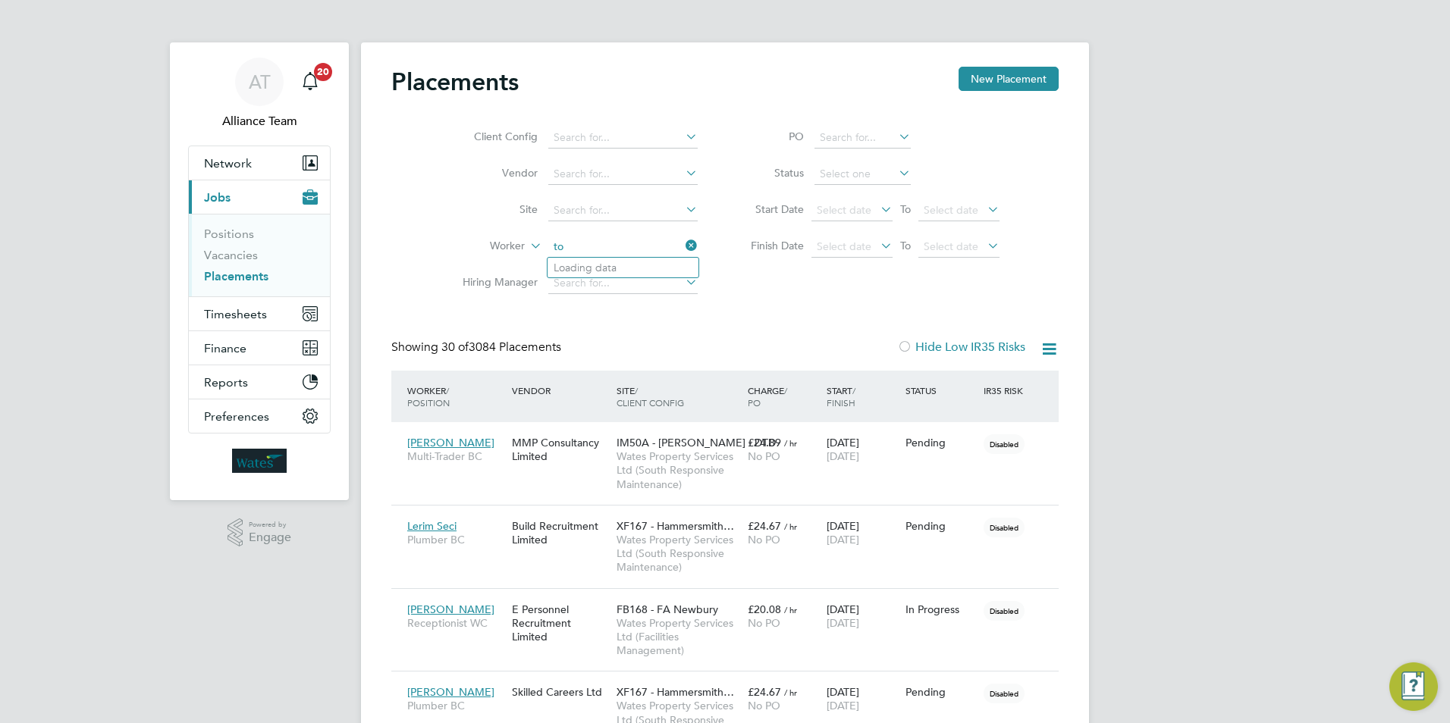
type input "t"
type input "a"
type input "robin wal"
click at [239, 261] on link "Vacancies" at bounding box center [231, 255] width 54 height 14
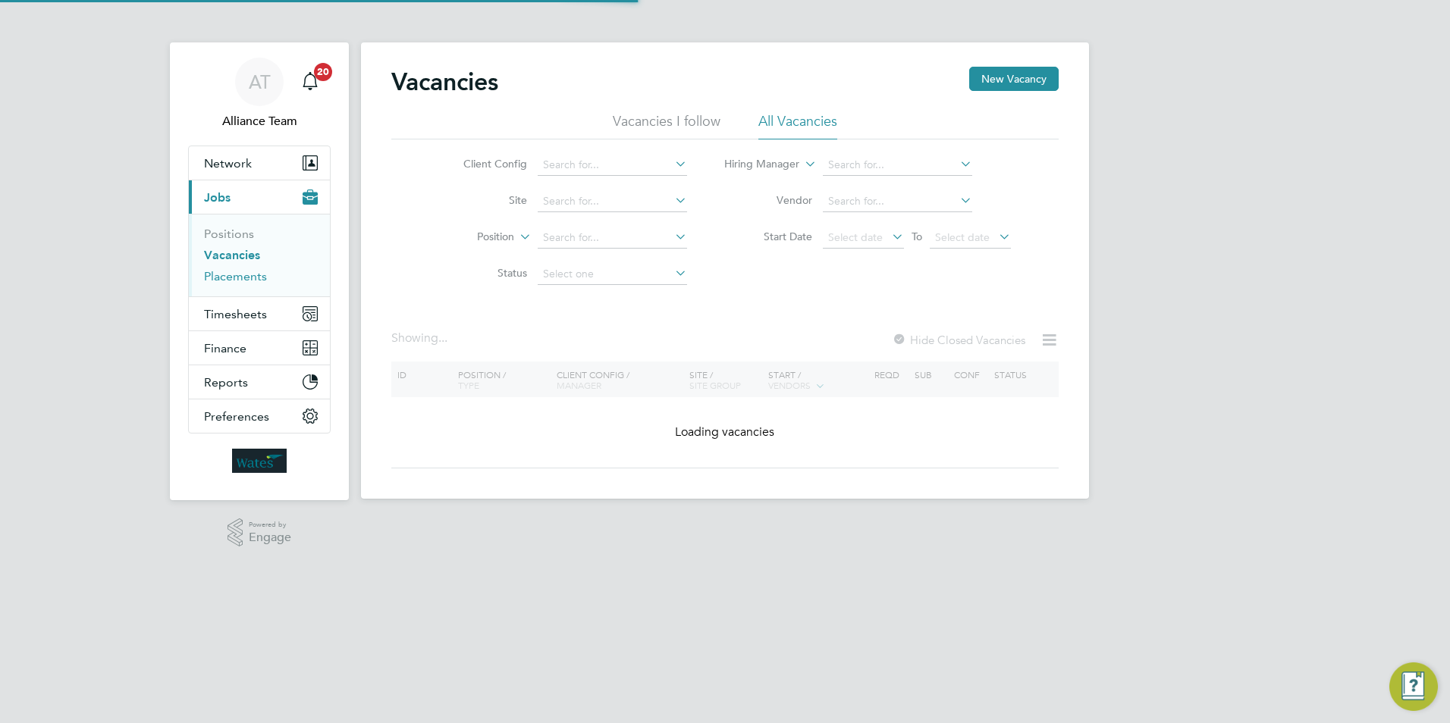
click at [237, 277] on link "Placements" at bounding box center [235, 276] width 63 height 14
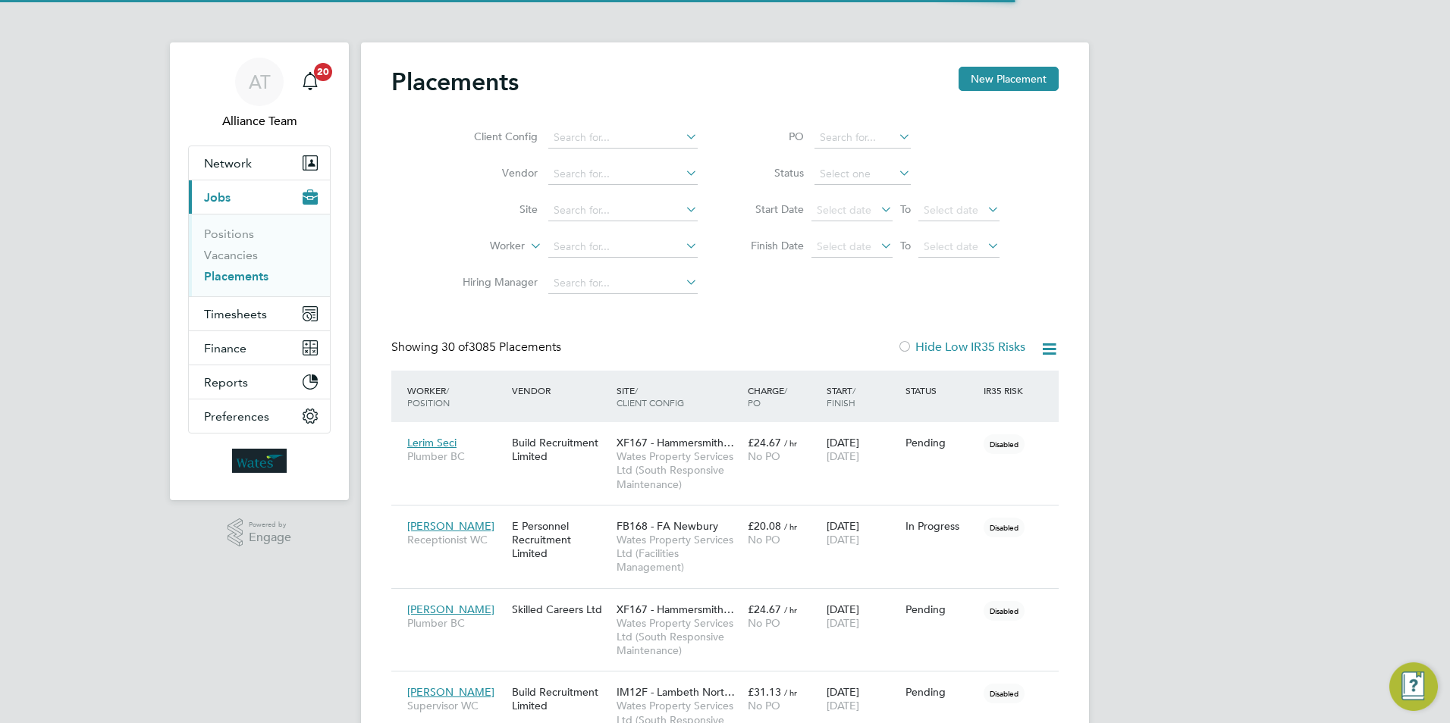
scroll to position [44, 105]
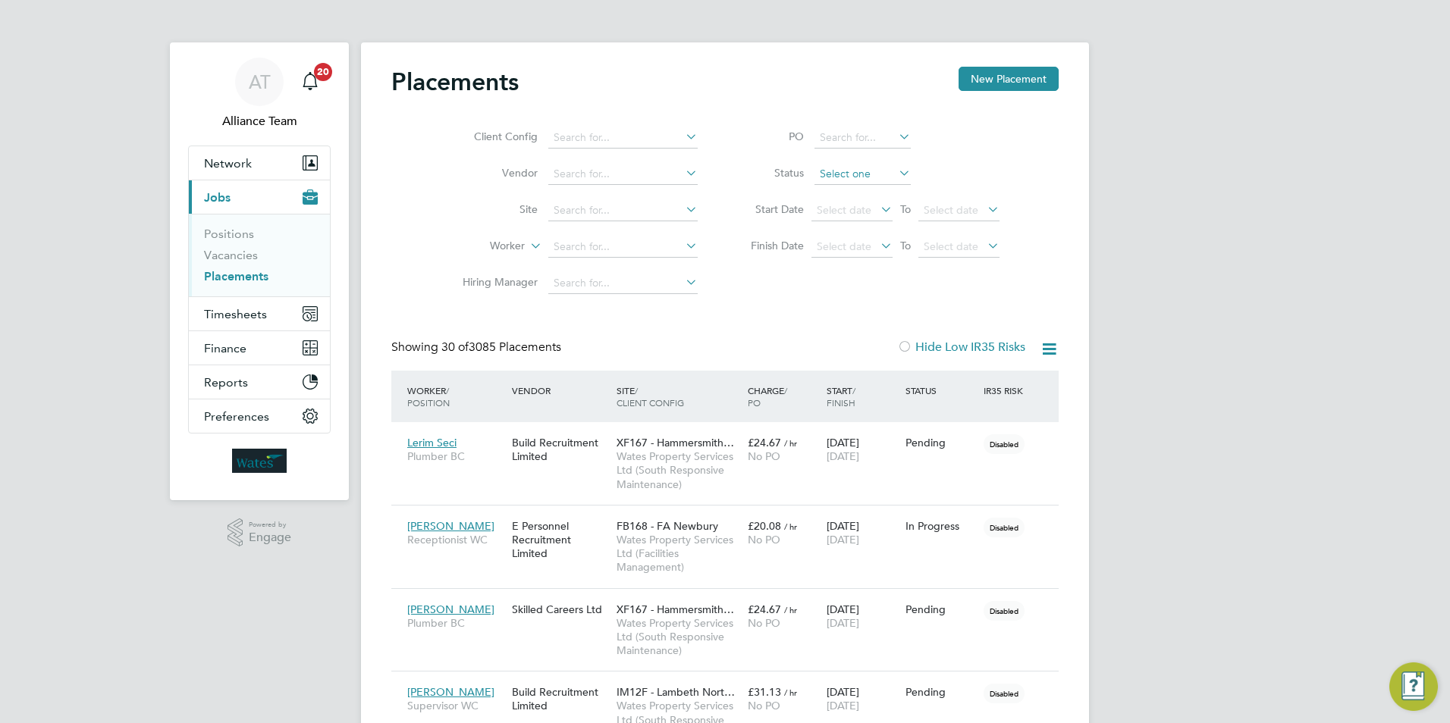
click at [845, 172] on input at bounding box center [862, 174] width 96 height 21
click at [842, 202] on li "Active" at bounding box center [862, 195] width 98 height 20
type input "Active"
click at [241, 254] on link "Vacancies" at bounding box center [231, 255] width 54 height 14
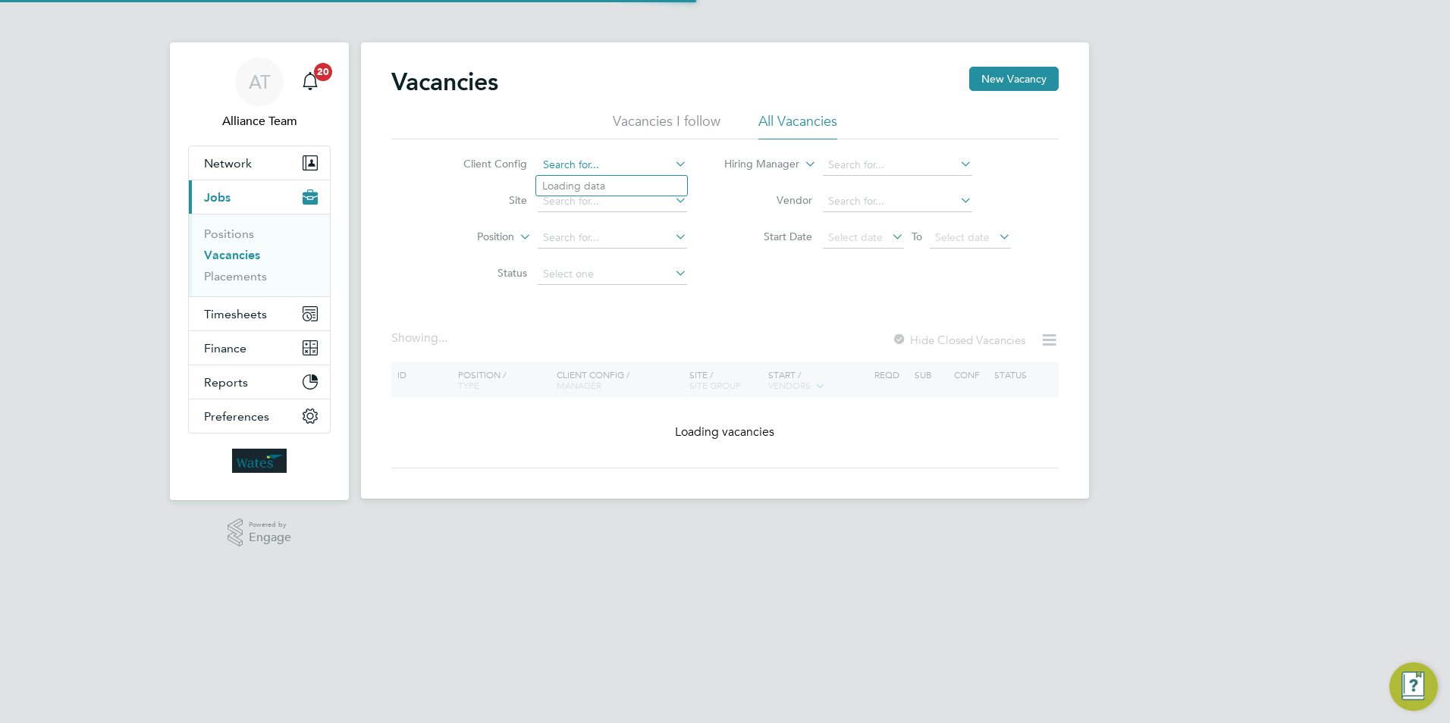
click at [611, 161] on input at bounding box center [612, 165] width 149 height 21
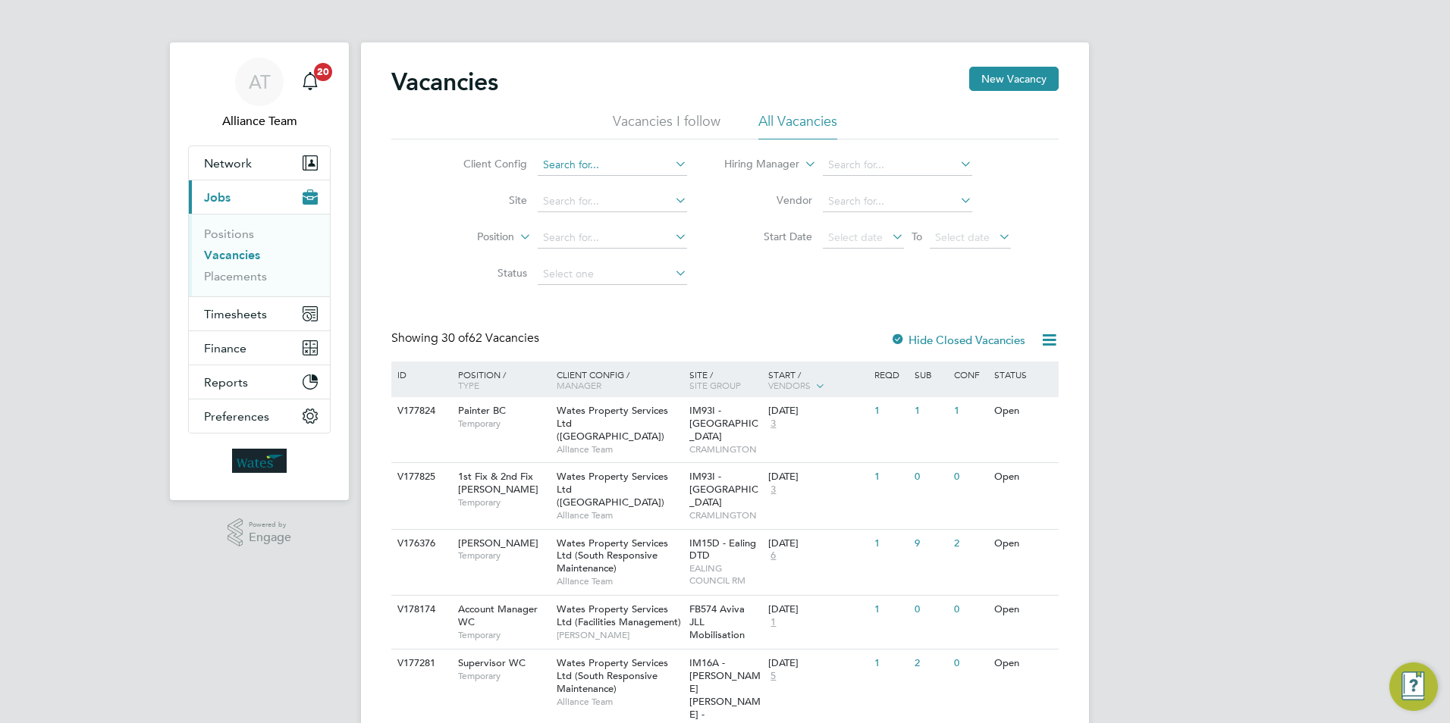
click at [557, 161] on input at bounding box center [612, 165] width 149 height 21
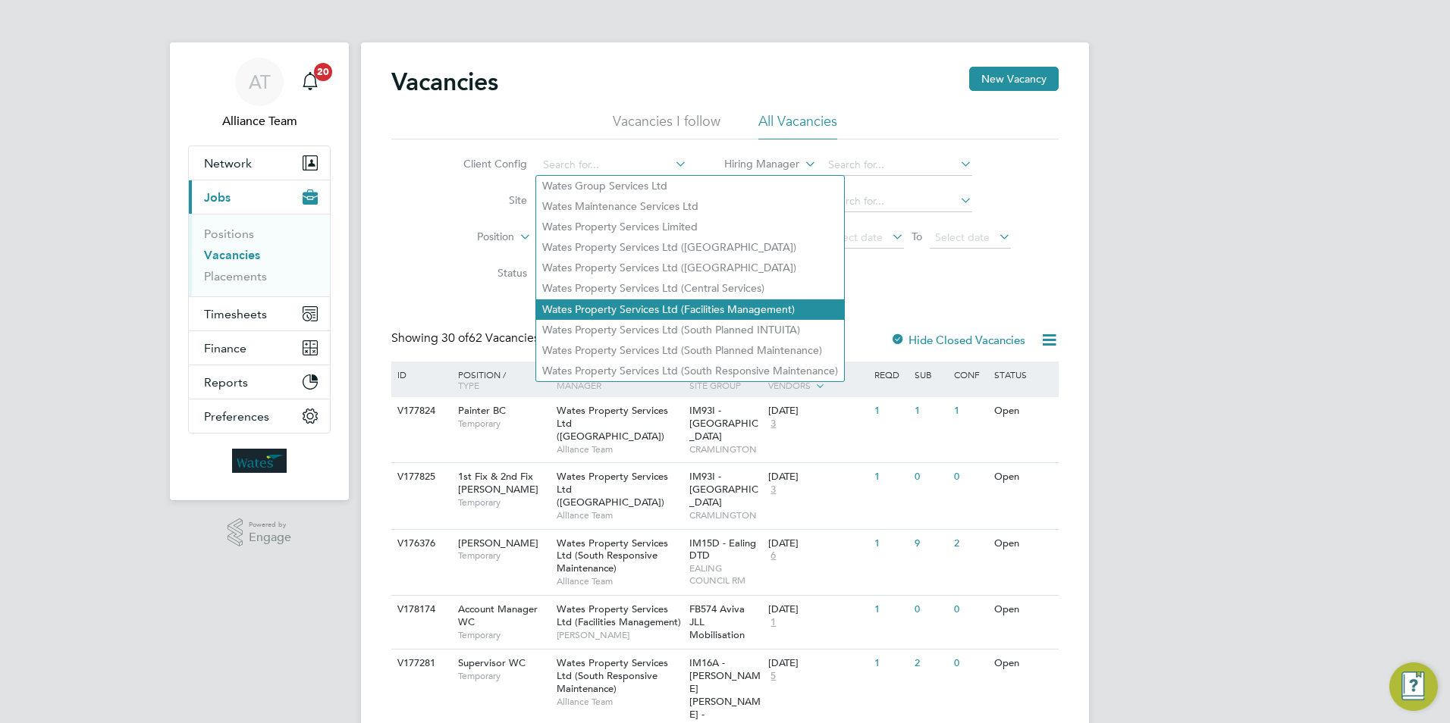
click at [619, 299] on li "Wates Property Services Ltd (Facilities Management)" at bounding box center [690, 309] width 308 height 20
type input "Wates Property Services Ltd (Facilities Management)"
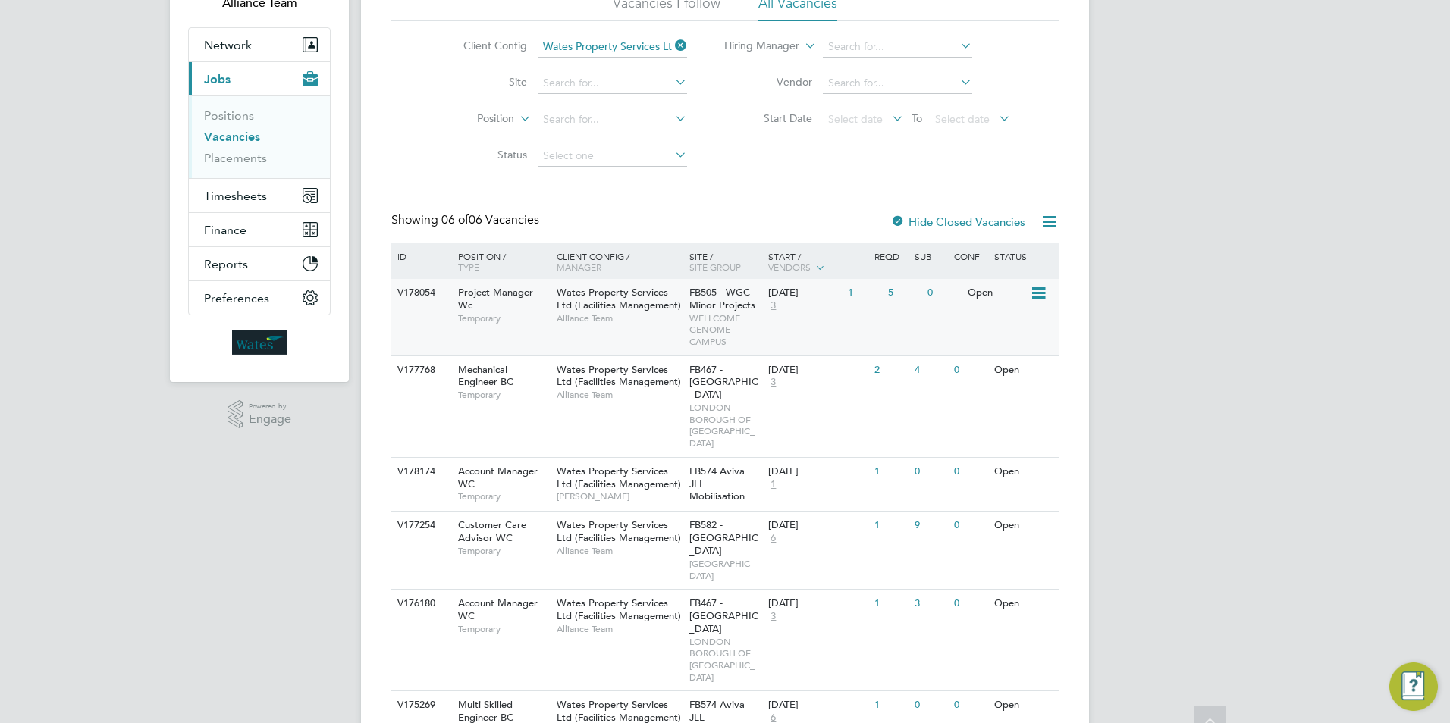
scroll to position [121, 0]
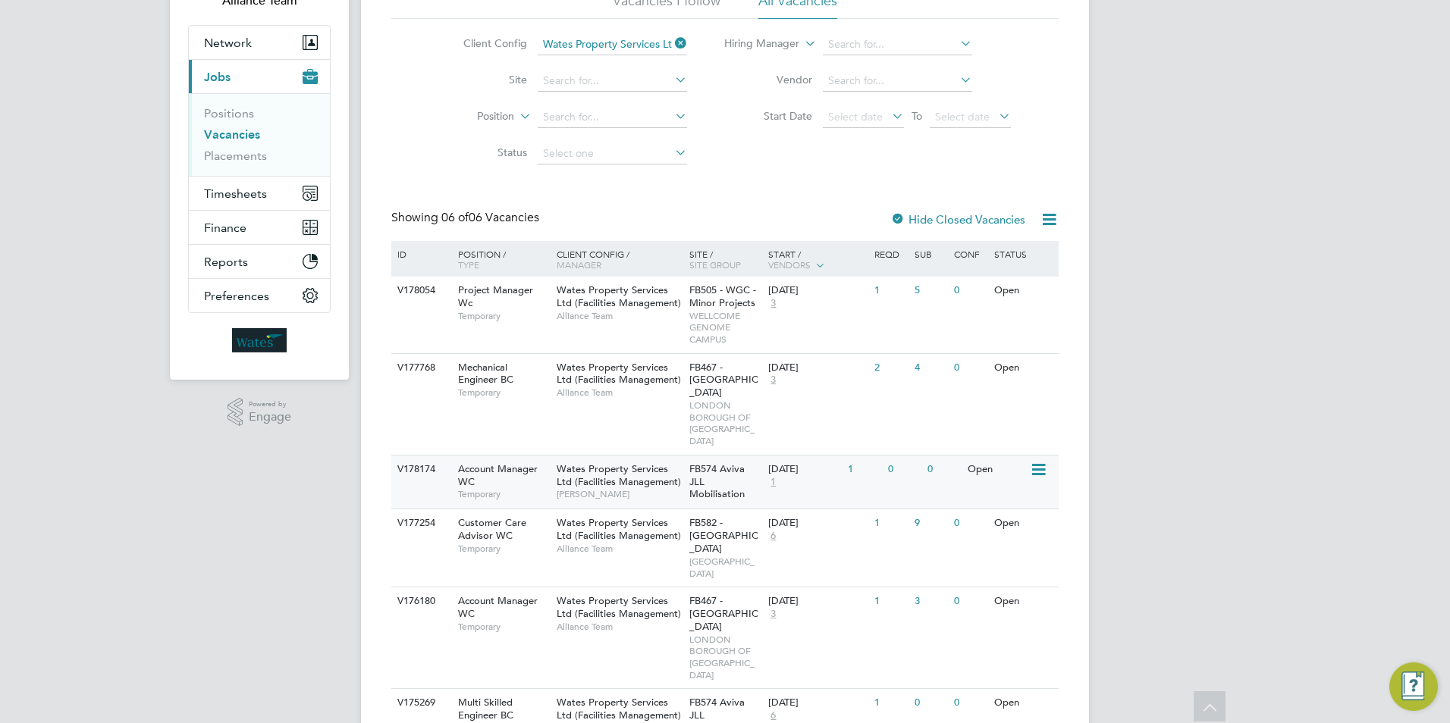
click at [641, 462] on span "Wates Property Services Ltd (Facilities Management)" at bounding box center [618, 475] width 124 height 26
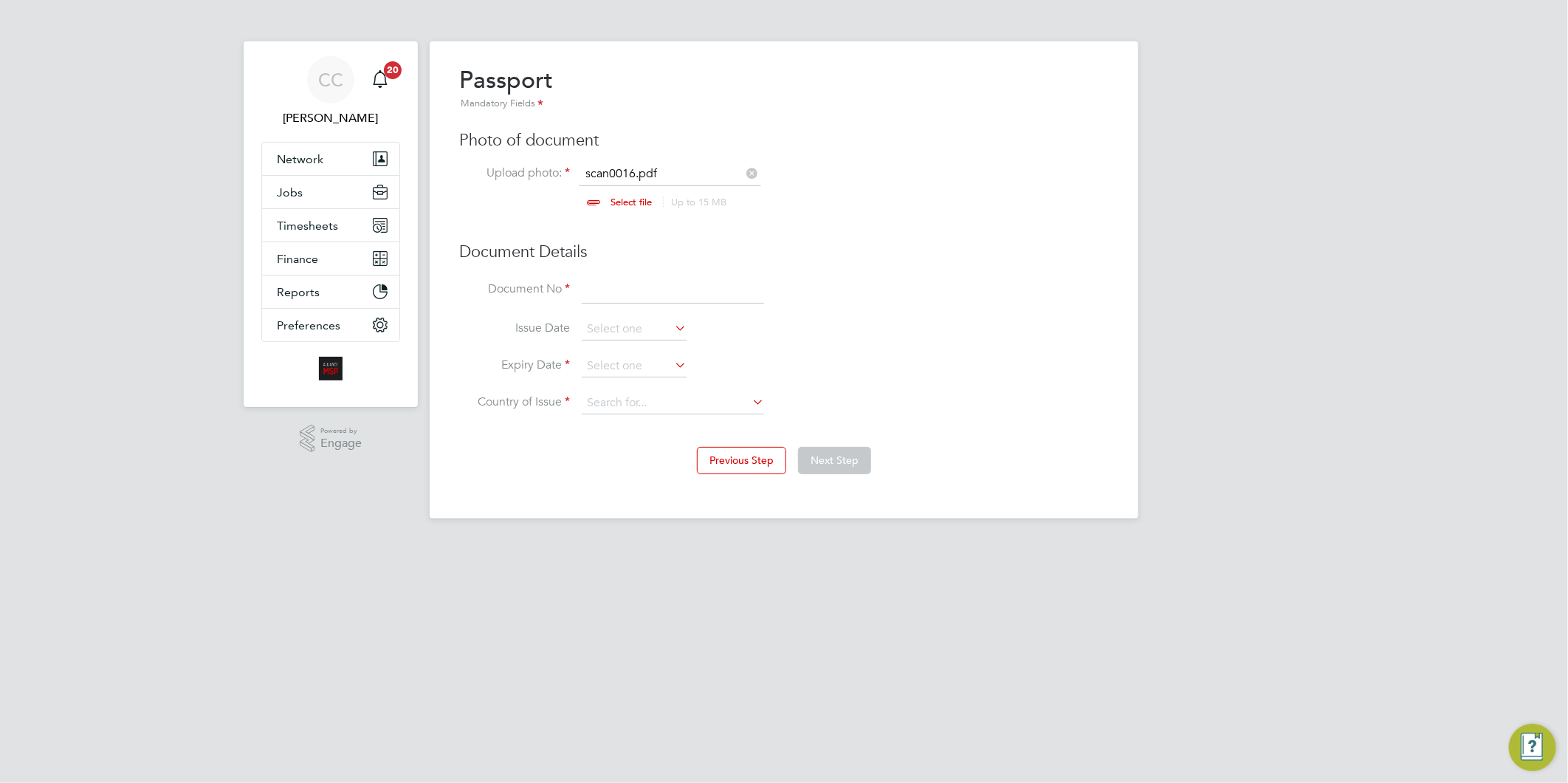
scroll to position [19, 182]
click at [637, 285] on input at bounding box center [672, 290] width 182 height 26
click at [654, 285] on input at bounding box center [672, 290] width 182 height 26
type input "549204702"
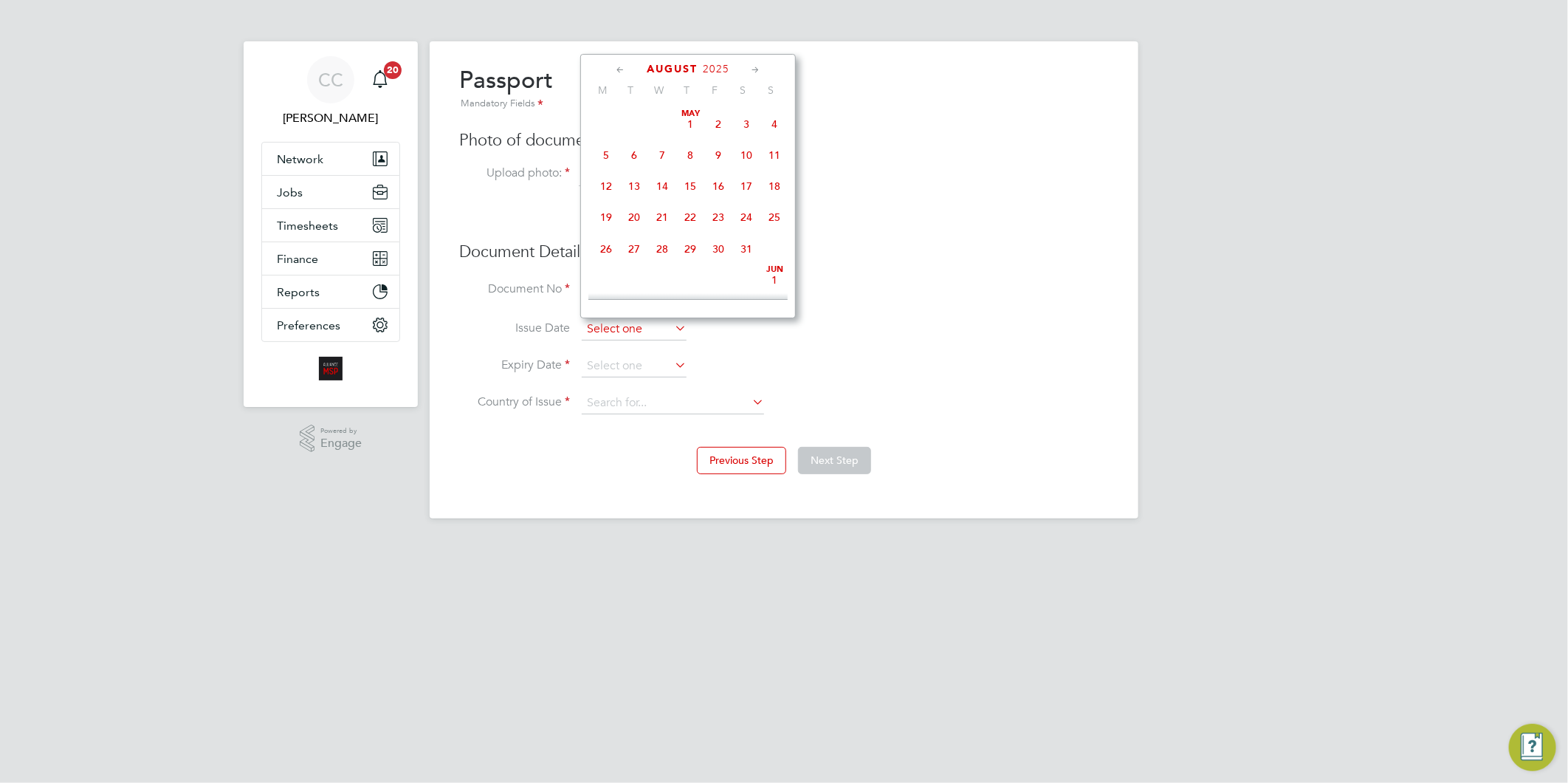
scroll to position [505, 0]
click at [623, 322] on input at bounding box center [634, 329] width 105 height 22
click at [676, 66] on span "August" at bounding box center [672, 68] width 51 height 13
click at [710, 65] on span "2025" at bounding box center [716, 68] width 26 height 13
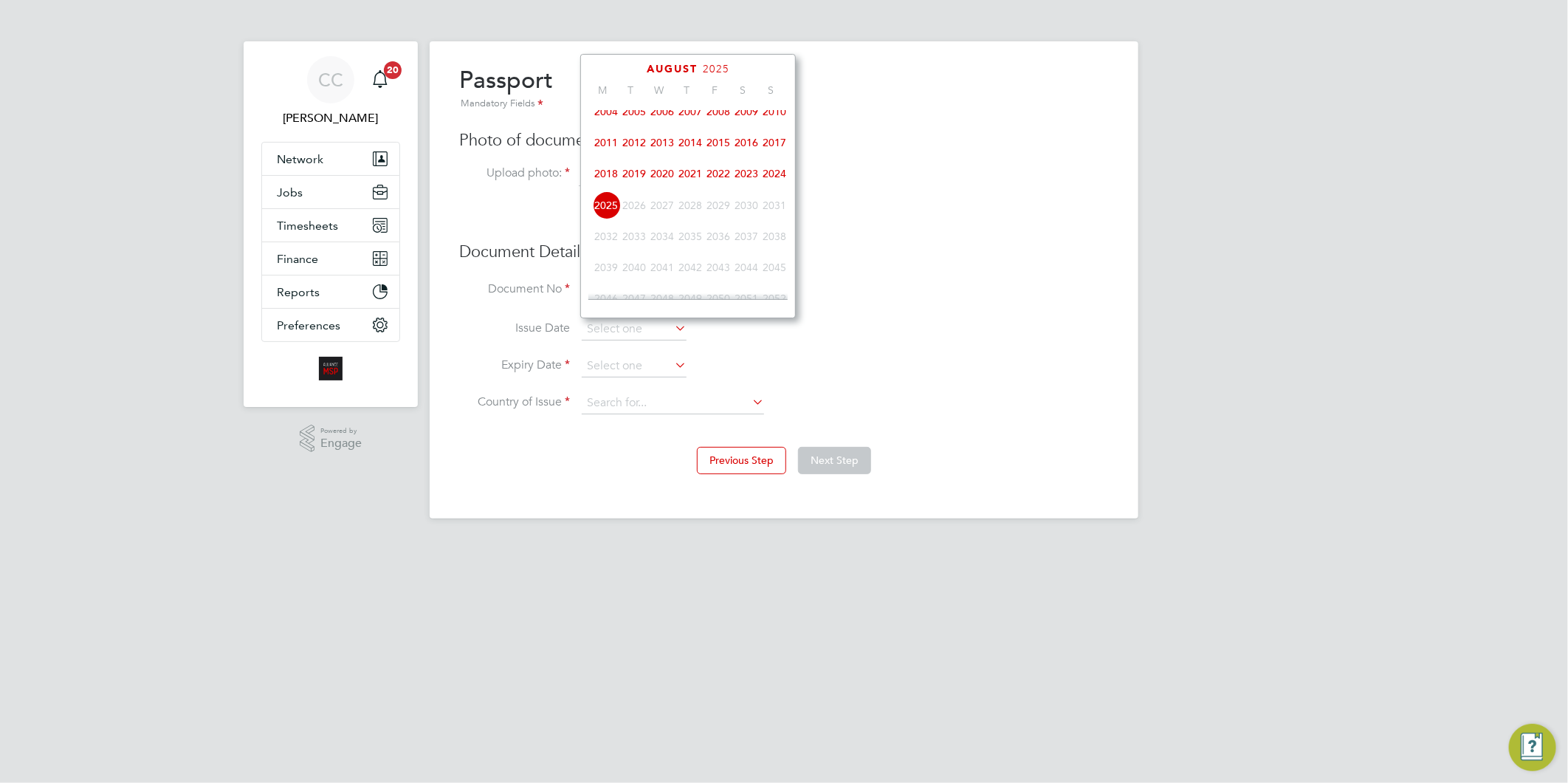
click at [772, 145] on span "2017" at bounding box center [774, 142] width 28 height 28
click at [746, 148] on span "22" at bounding box center [746, 142] width 28 height 28
type input "[DATE]"
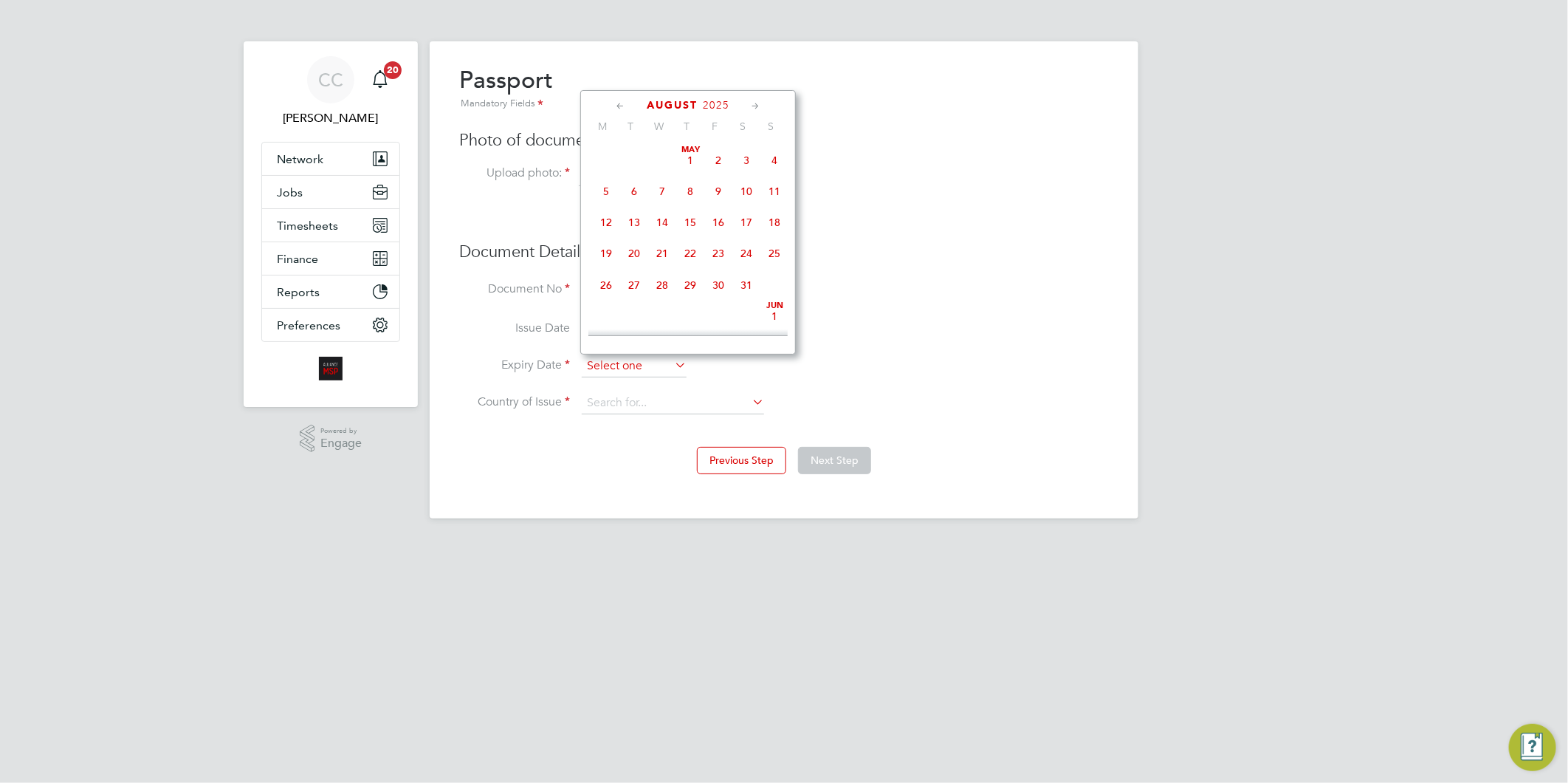
click at [606, 368] on input at bounding box center [634, 366] width 105 height 22
click at [715, 104] on span "2025" at bounding box center [716, 105] width 26 height 13
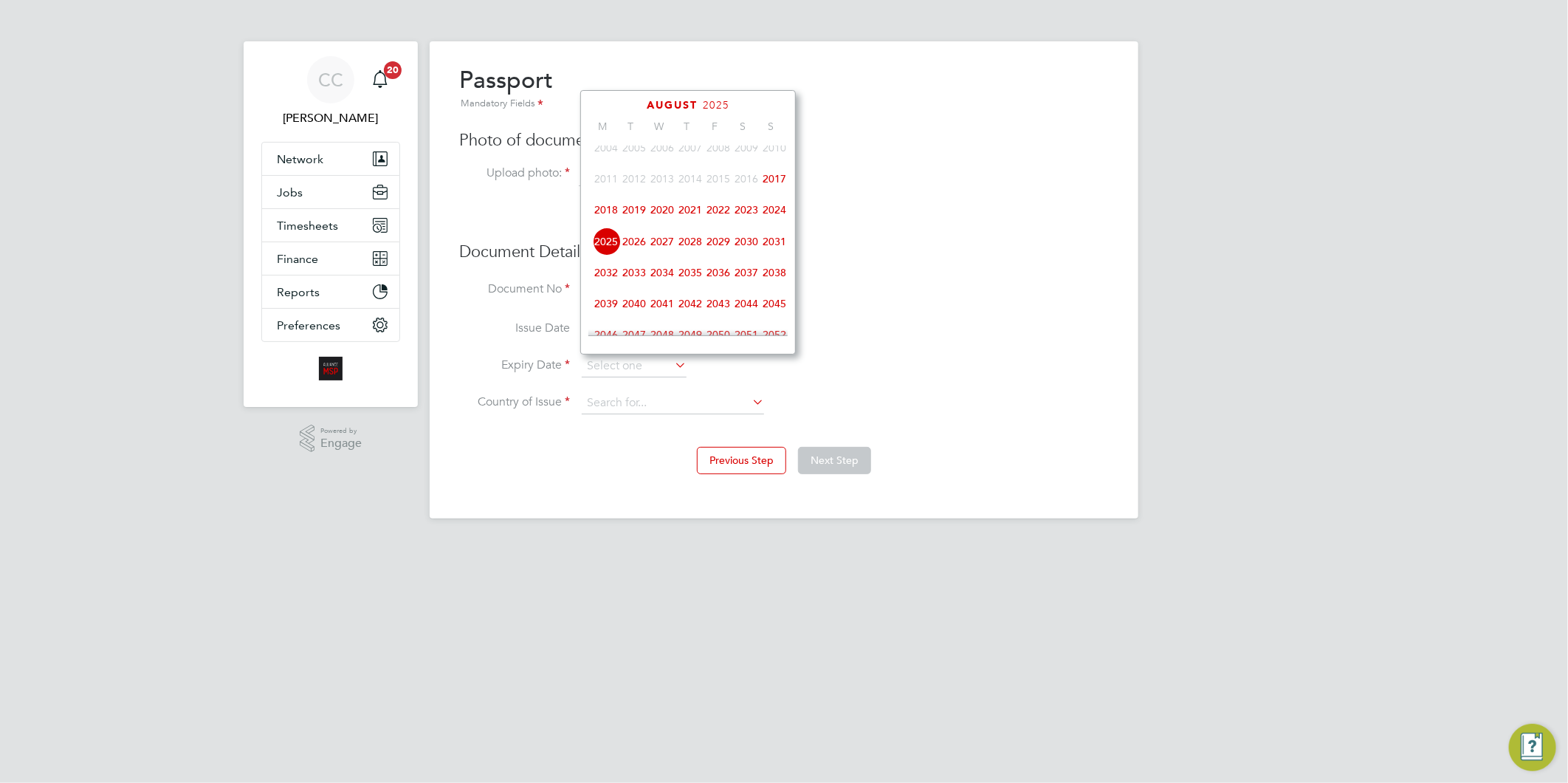
click at [654, 242] on span "2027" at bounding box center [662, 242] width 28 height 28
click at [613, 245] on span "26" at bounding box center [606, 242] width 28 height 28
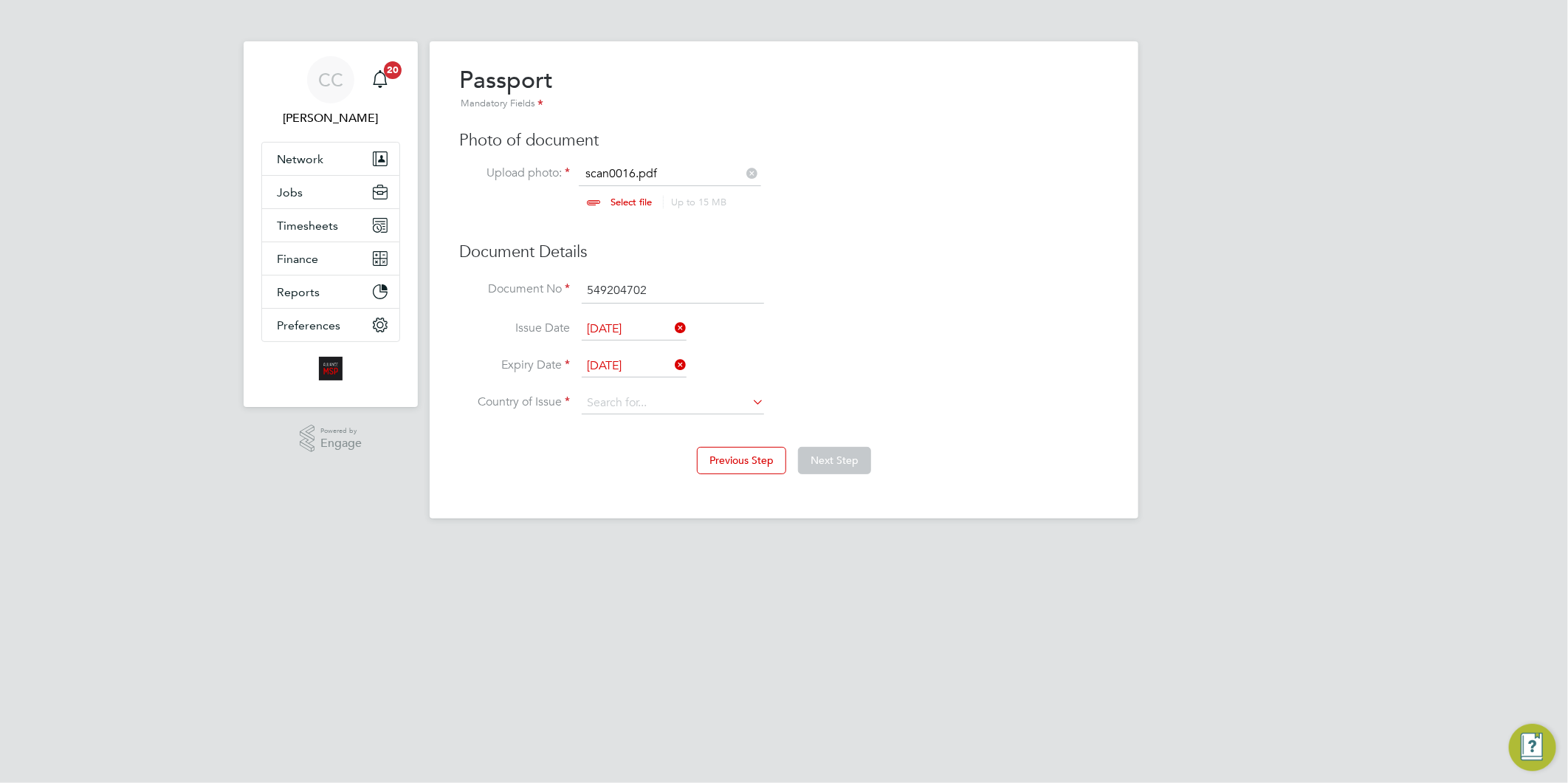
click at [613, 365] on input "26 Jul 2027" at bounding box center [634, 366] width 105 height 22
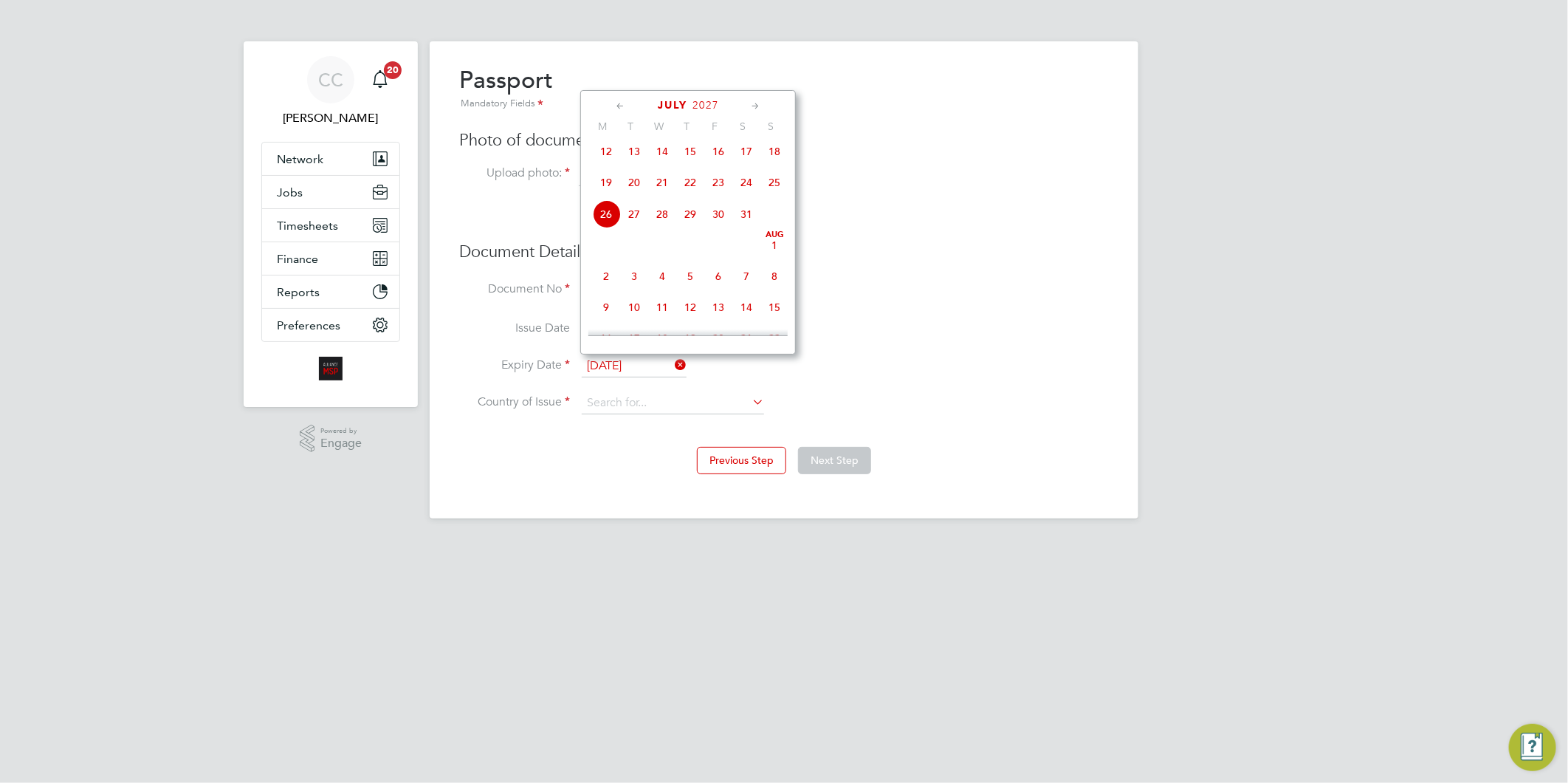
click at [757, 103] on icon at bounding box center [756, 106] width 14 height 17
click at [756, 103] on icon at bounding box center [756, 106] width 14 height 17
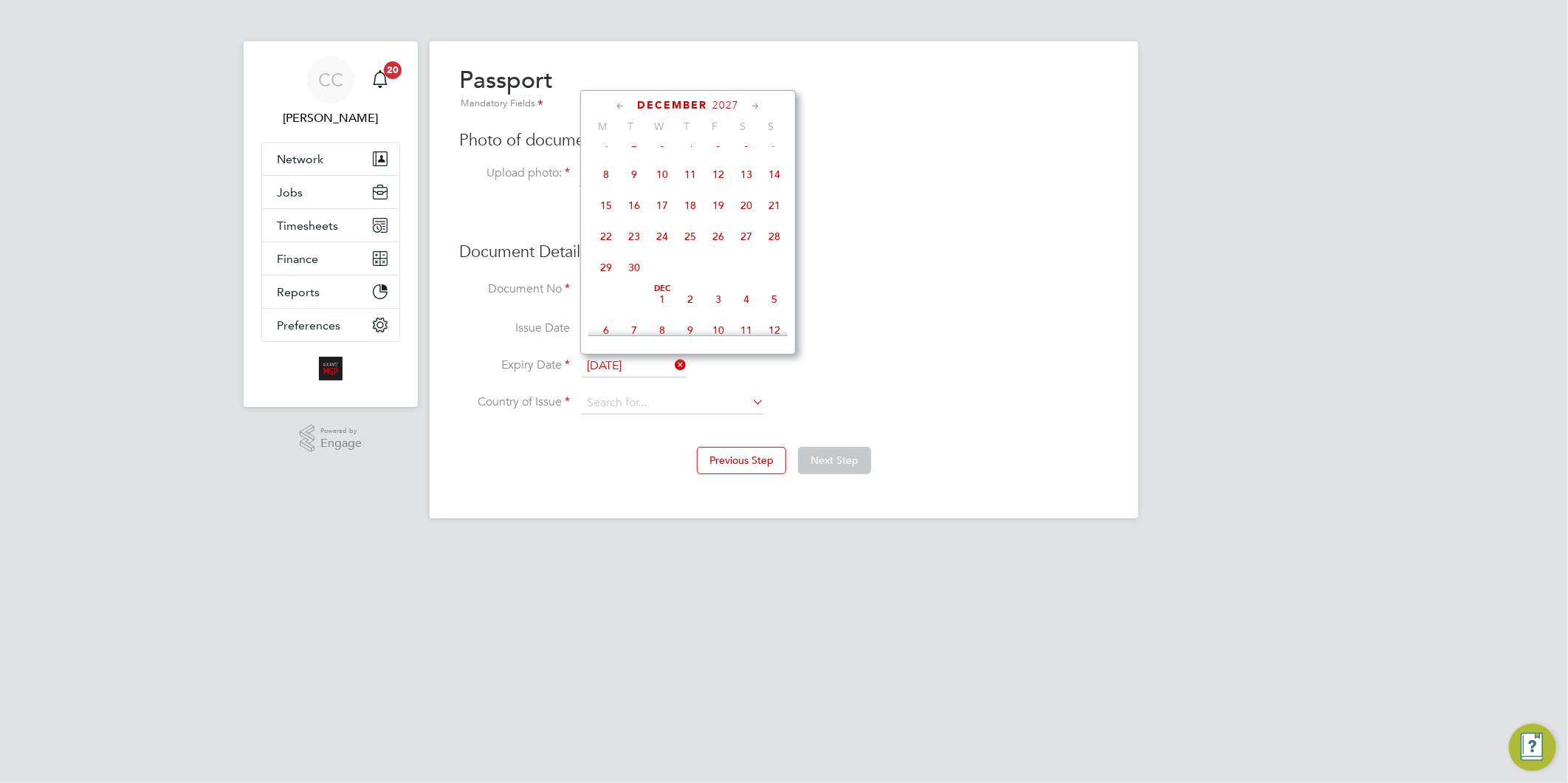
scroll to position [1327, 0]
click at [773, 248] on span "26" at bounding box center [774, 234] width 28 height 28
type input "26 Dec 2027"
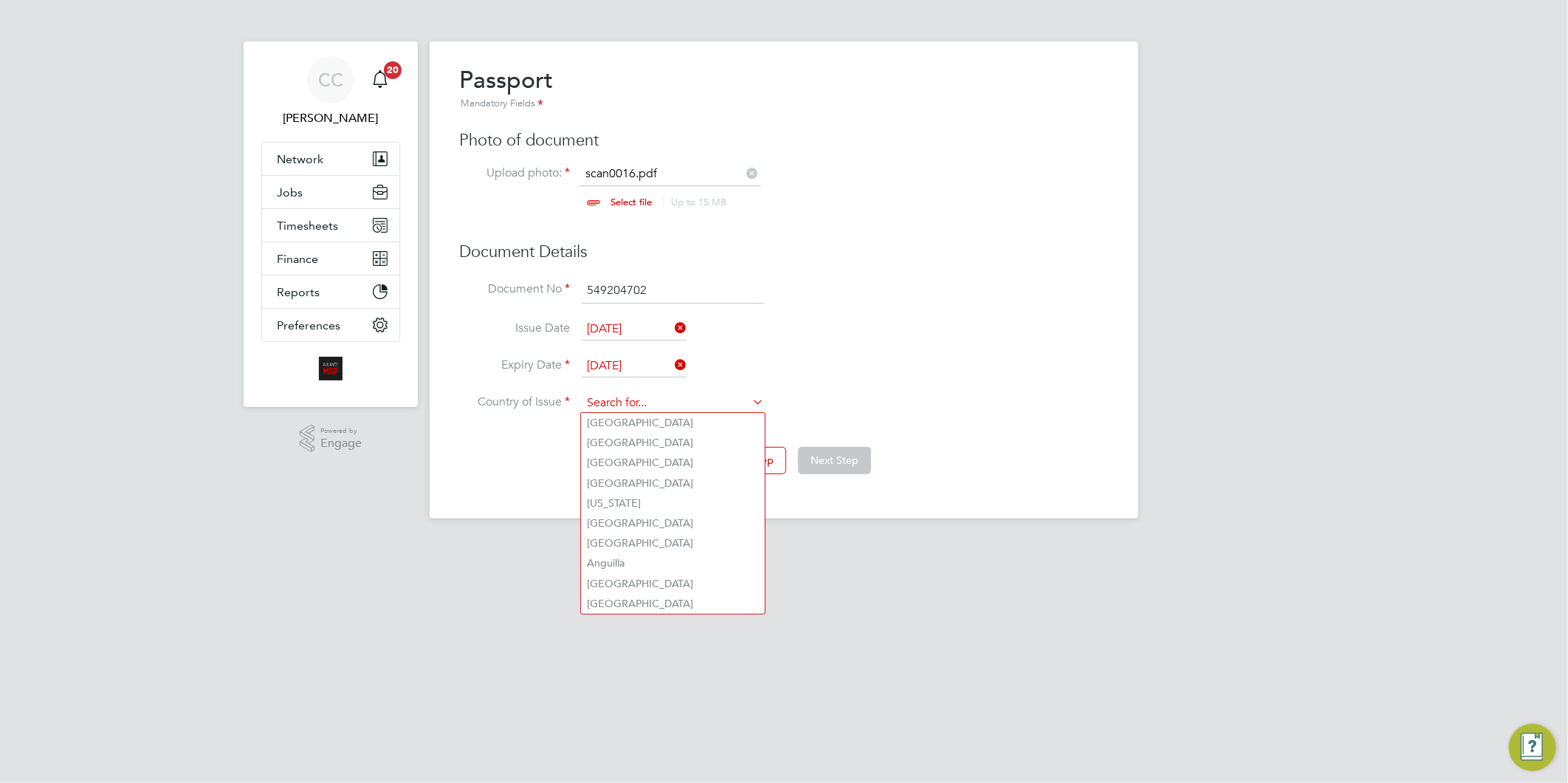
click at [612, 404] on input at bounding box center [672, 403] width 182 height 22
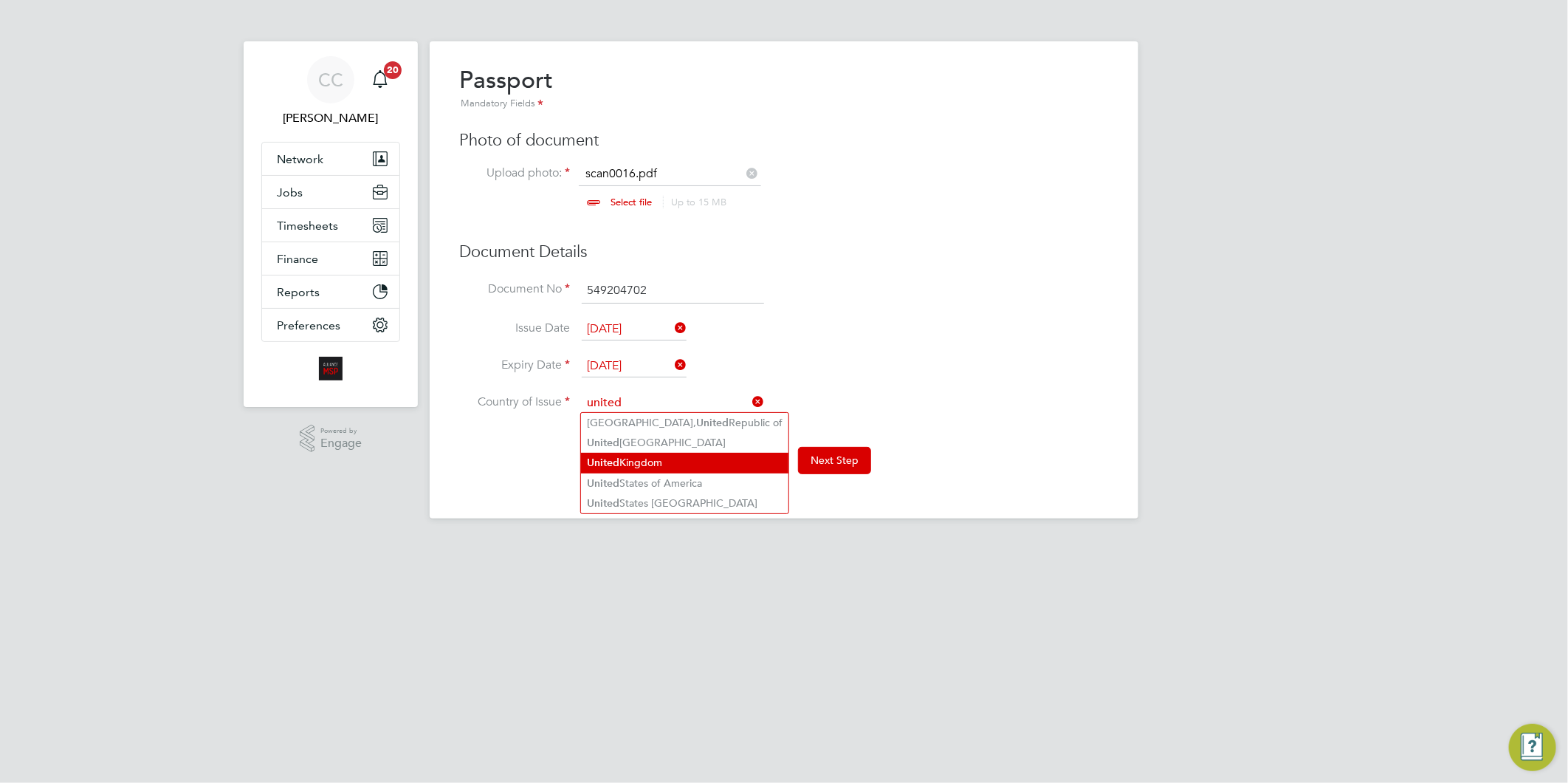
click at [658, 453] on li "United Kingdom" at bounding box center [685, 463] width 207 height 19
type input "United Kingdom"
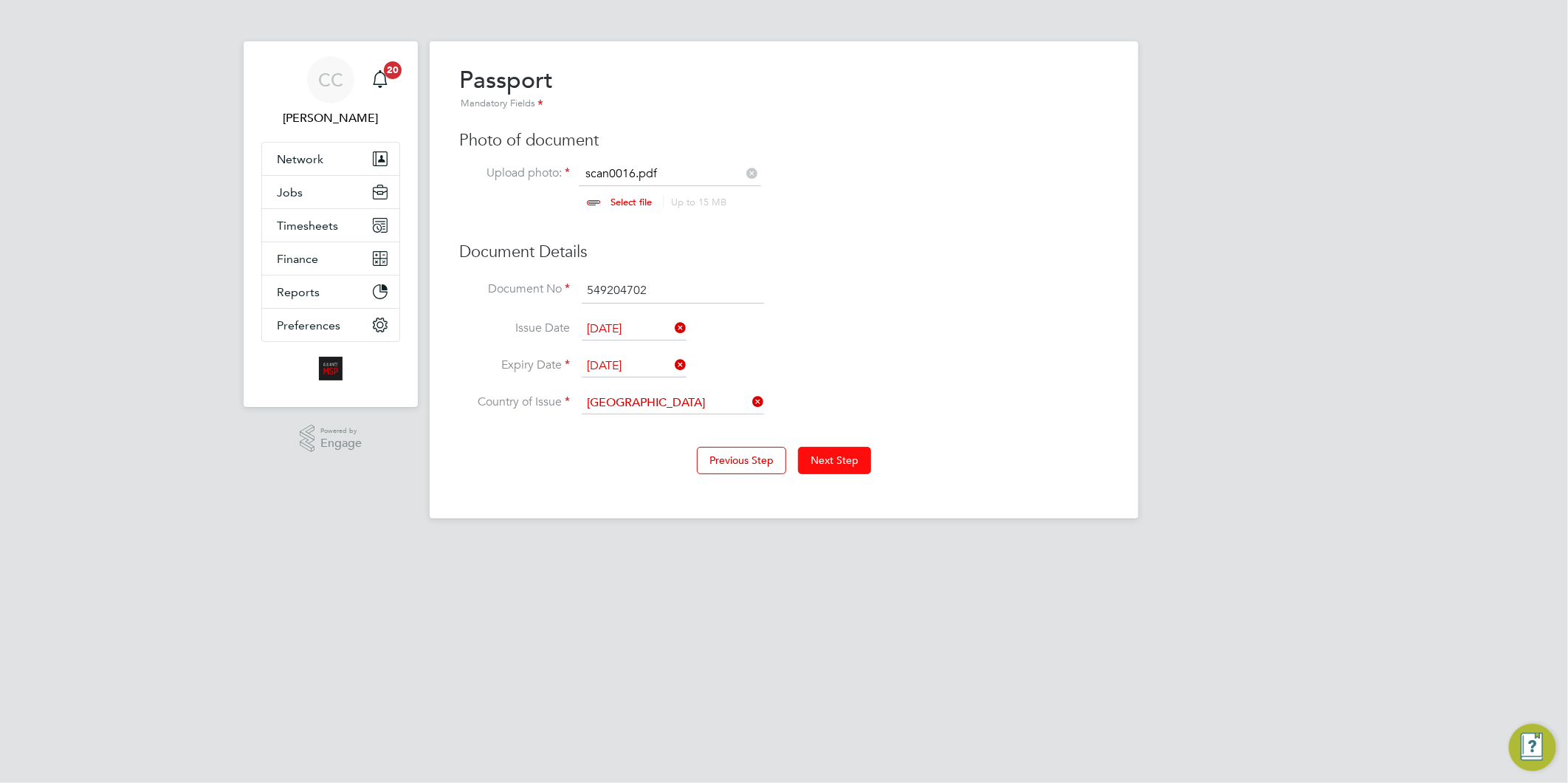
click at [832, 454] on button "Next Step" at bounding box center [835, 460] width 73 height 26
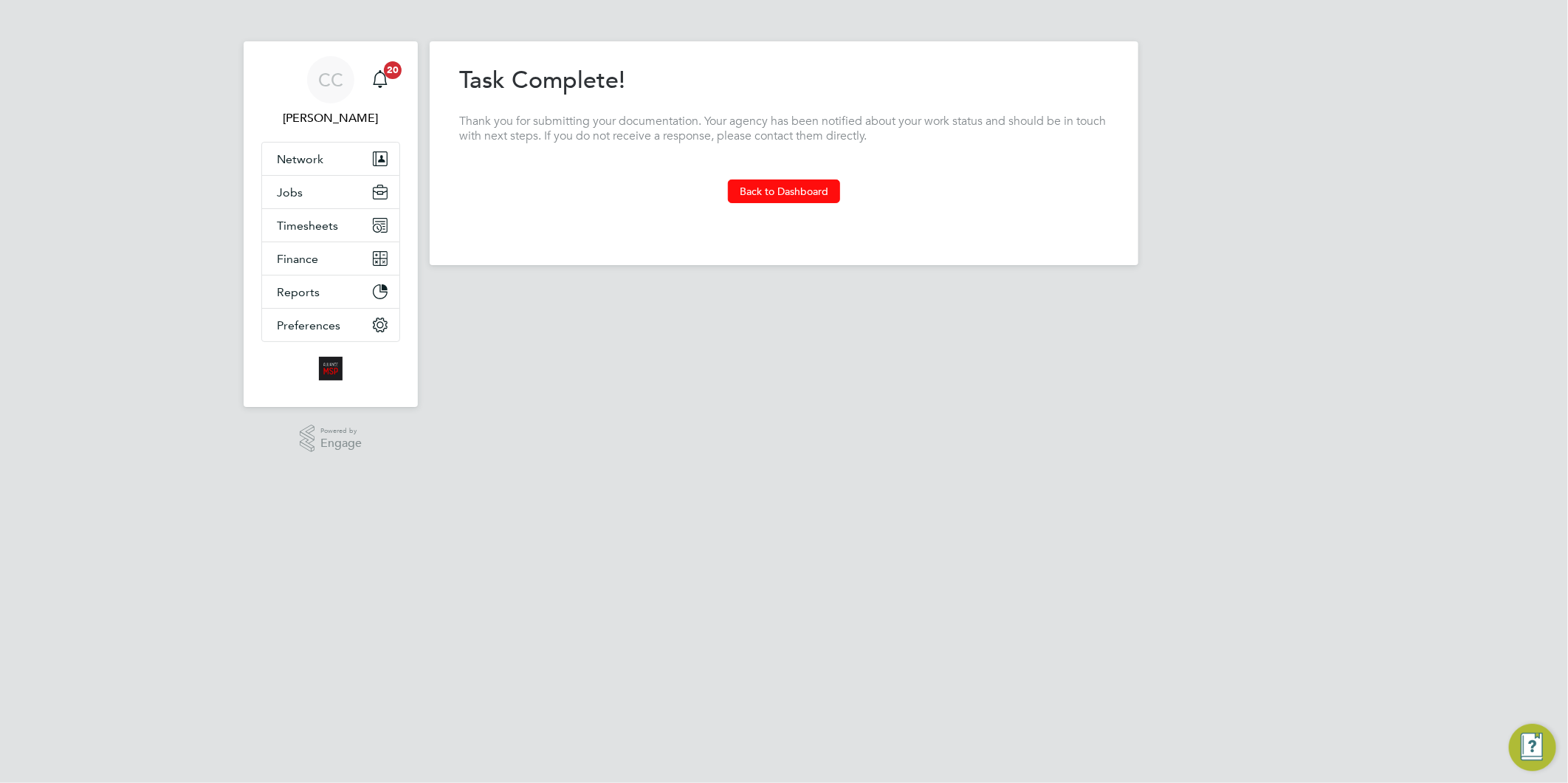
click at [740, 186] on button "Back to Dashboard" at bounding box center [784, 191] width 112 height 23
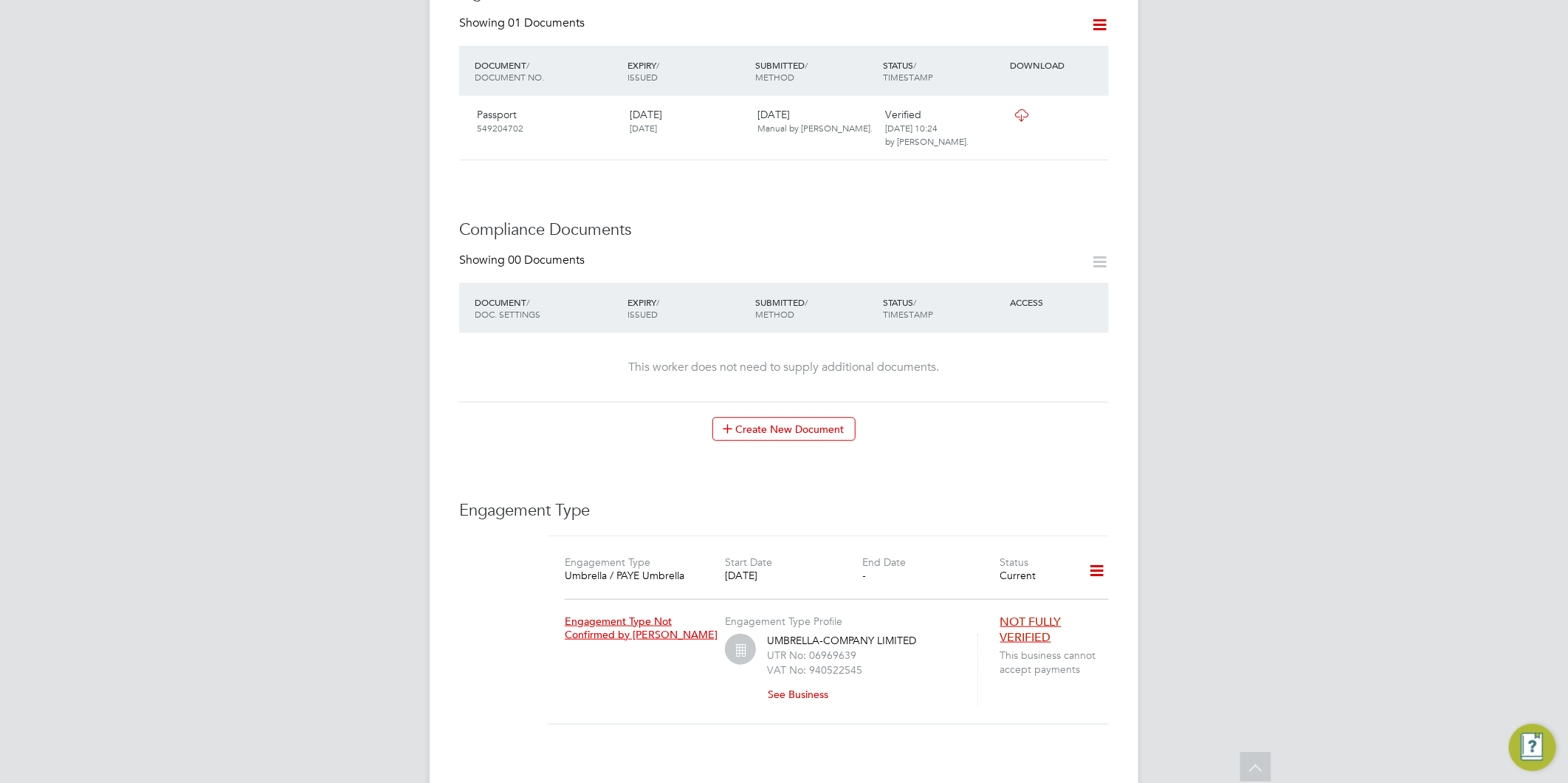
scroll to position [574, 0]
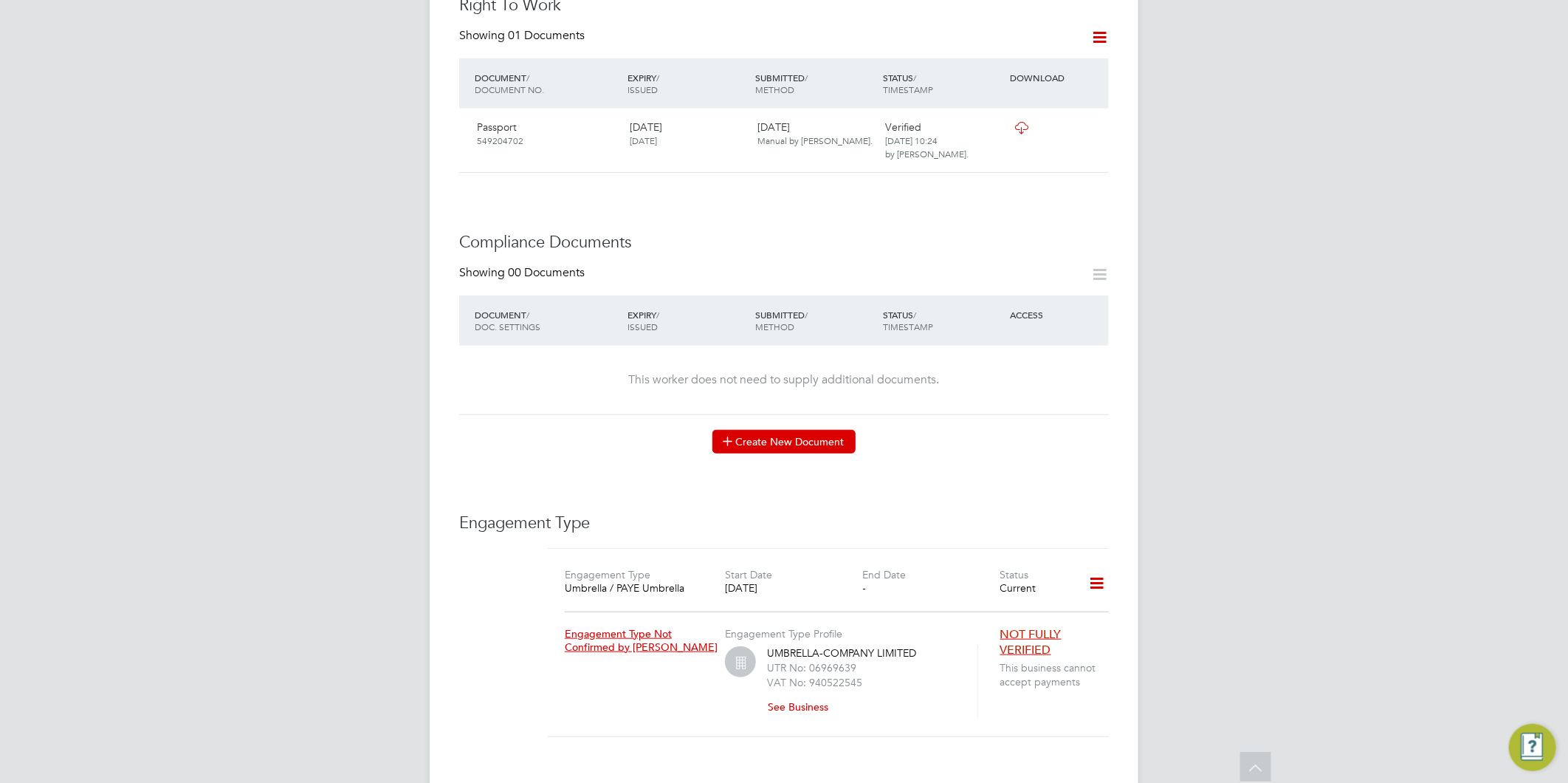
click at [779, 429] on button "Create New Document" at bounding box center [784, 441] width 143 height 23
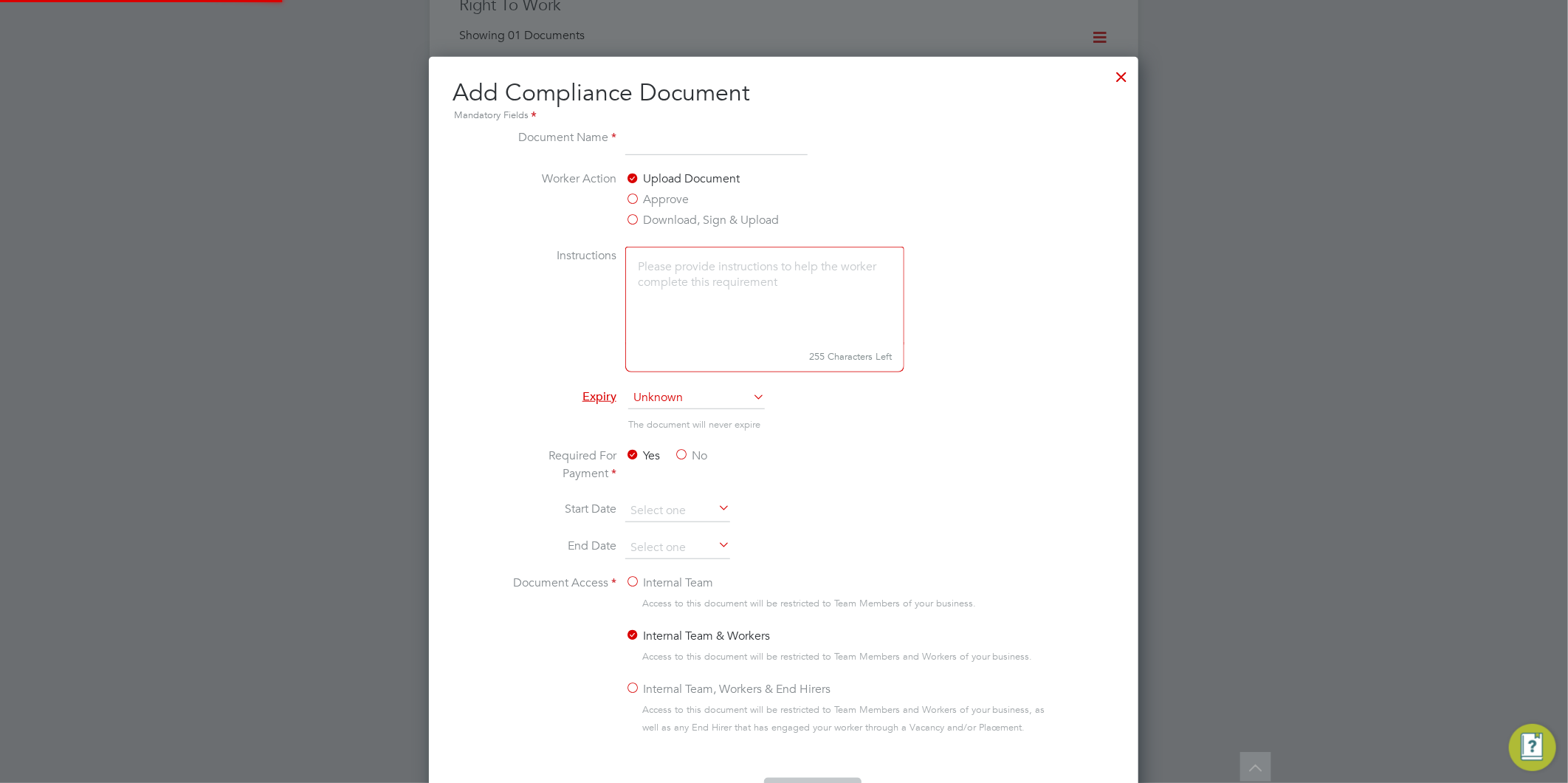
scroll to position [773, 710]
type input "IOSH"
click at [732, 280] on textarea at bounding box center [765, 295] width 280 height 98
click at [699, 395] on span "Unknown" at bounding box center [696, 397] width 136 height 22
click at [686, 419] on li "Never" at bounding box center [696, 420] width 138 height 19
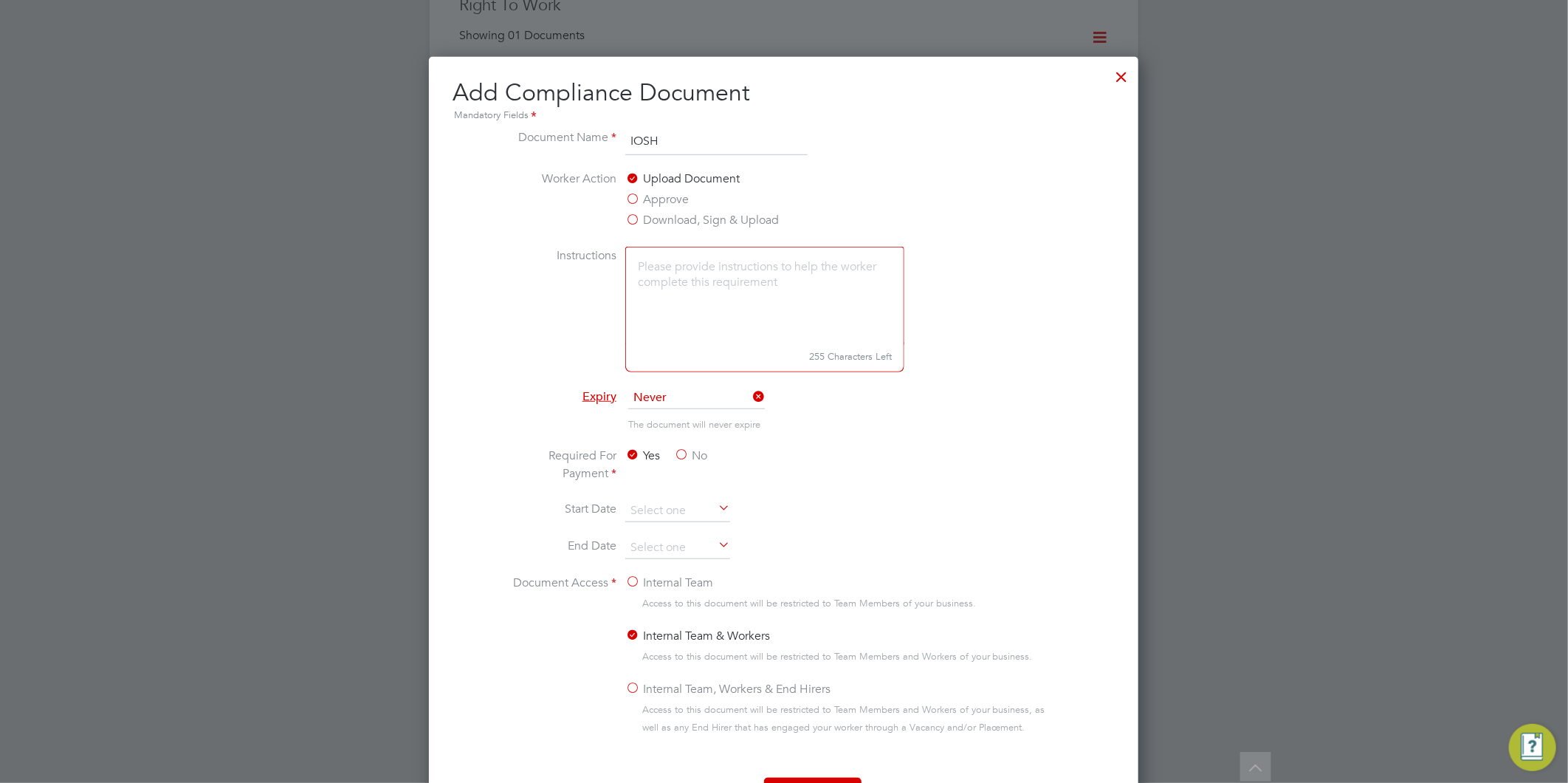
click at [681, 454] on label "No" at bounding box center [691, 456] width 33 height 18
click at [0, 0] on input "No" at bounding box center [0, 0] width 0 height 0
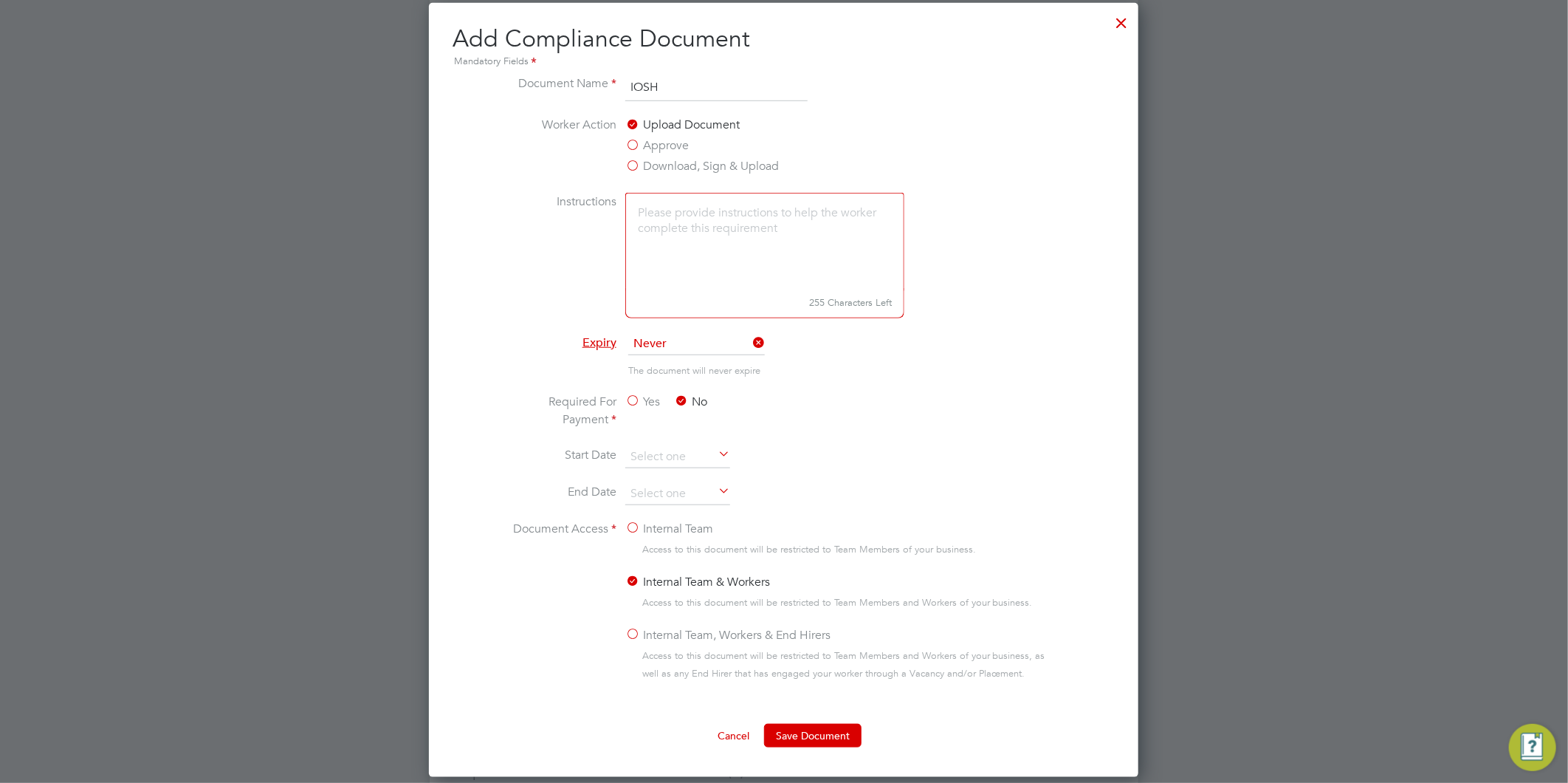
scroll to position [655, 0]
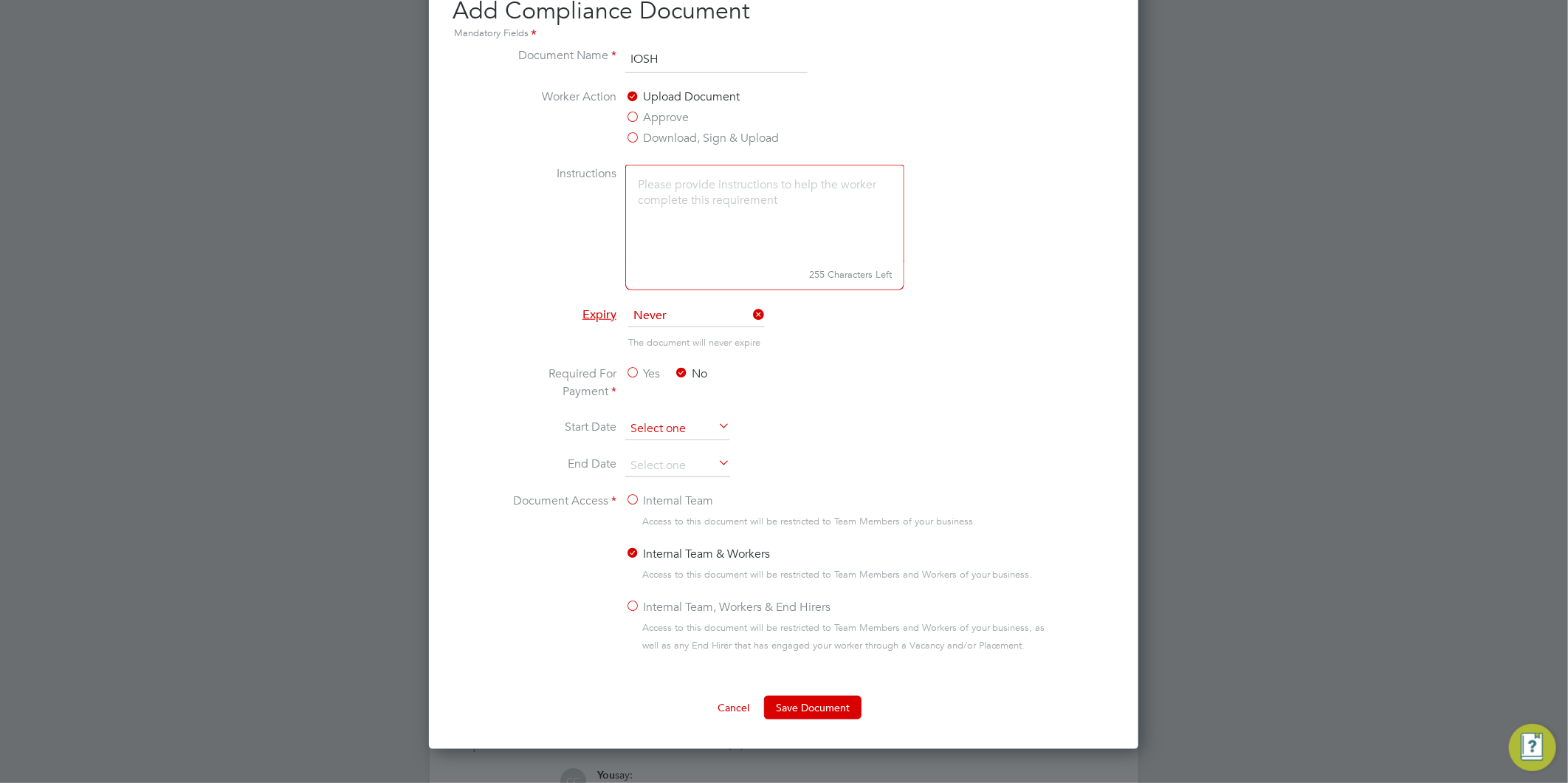
click at [677, 432] on input at bounding box center [678, 429] width 105 height 22
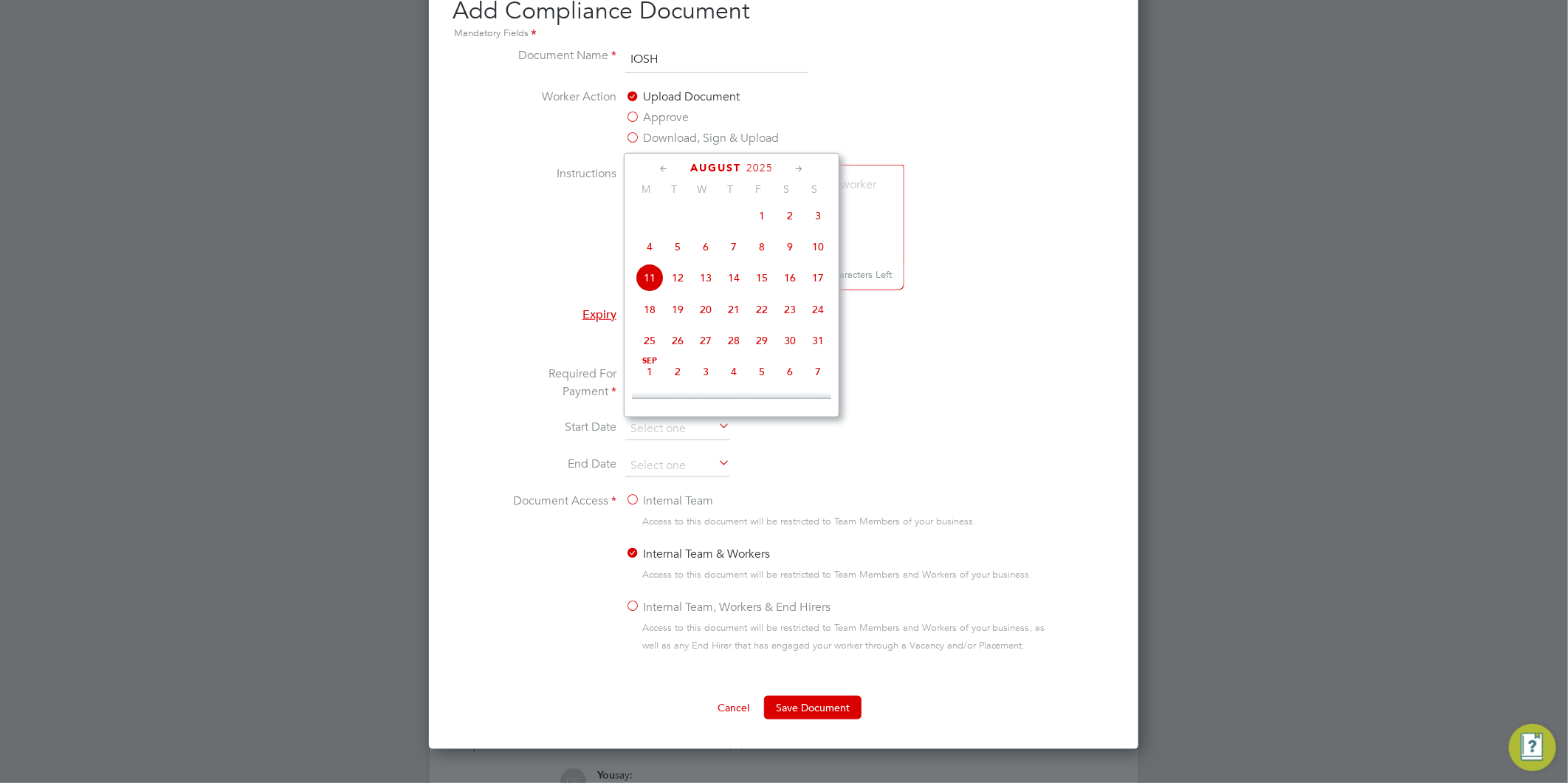
click at [653, 282] on span "11" at bounding box center [650, 278] width 28 height 28
type input "[DATE]"
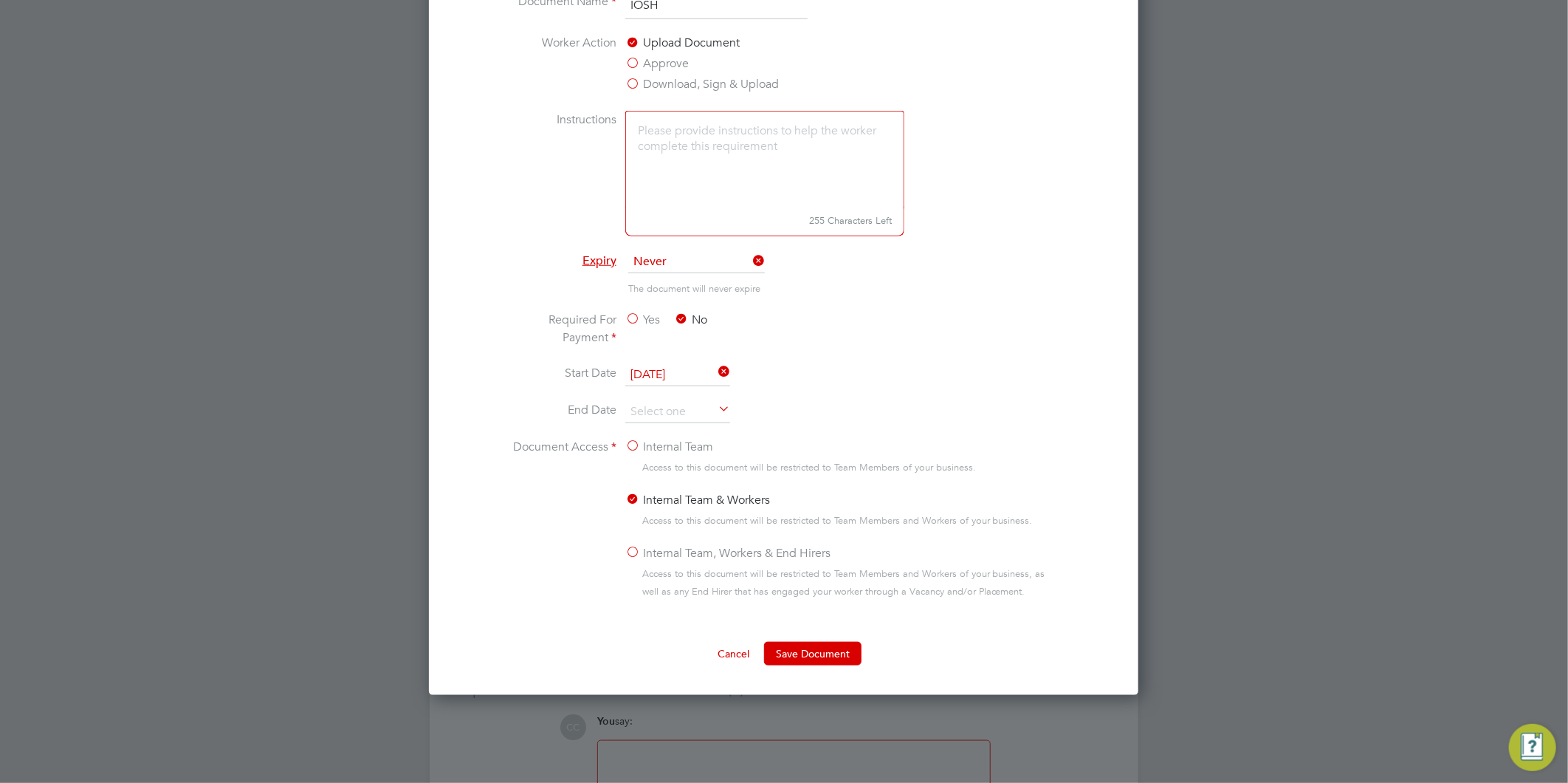
scroll to position [738, 0]
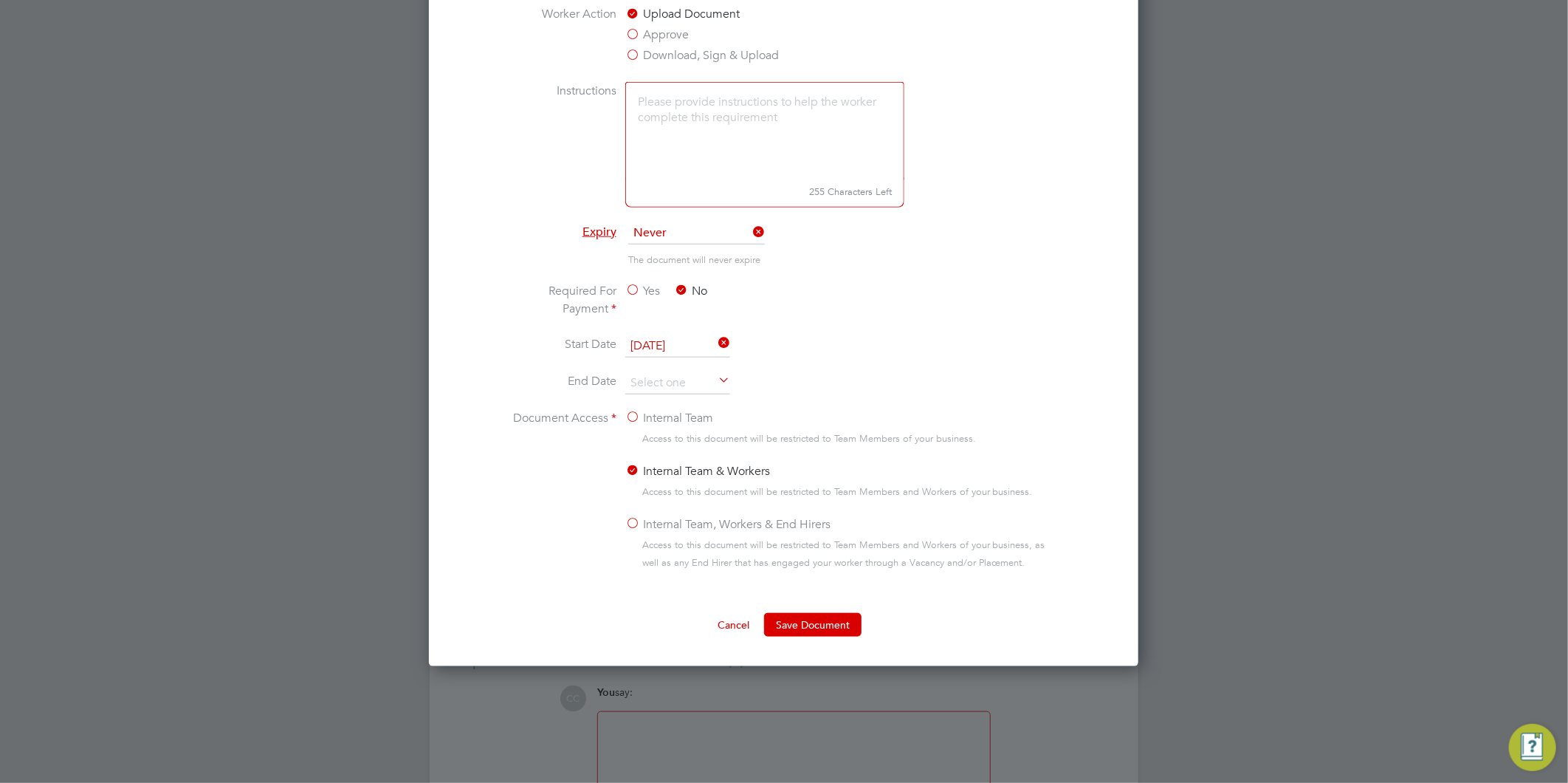
click at [630, 520] on label "Internal Team, Workers & End Hirers" at bounding box center [728, 524] width 205 height 18
click at [0, 0] on input "Internal Team, Workers & End Hirers" at bounding box center [0, 0] width 0 height 0
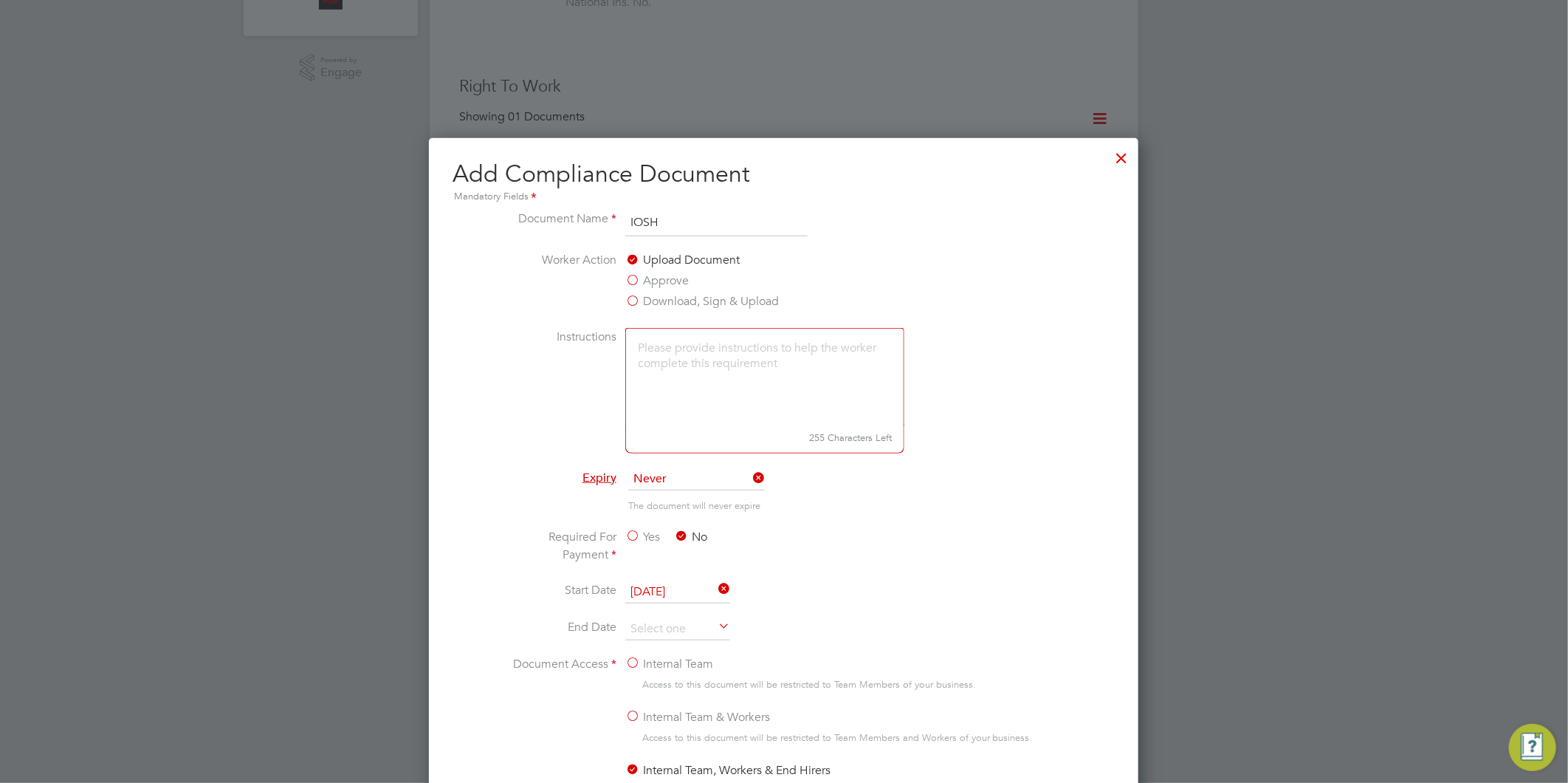
scroll to position [492, 0]
click at [734, 393] on textarea at bounding box center [765, 377] width 280 height 98
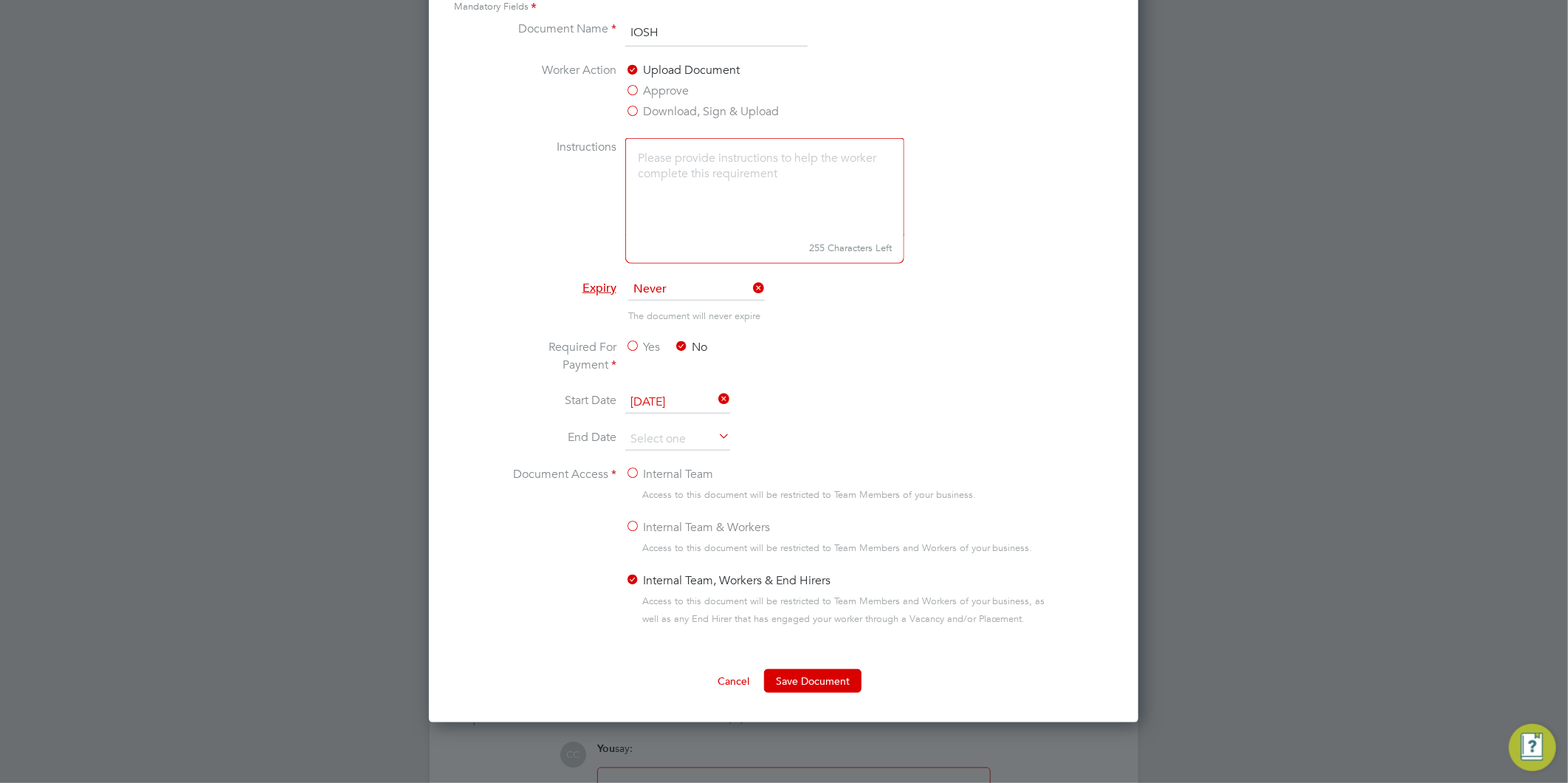
scroll to position [799, 0]
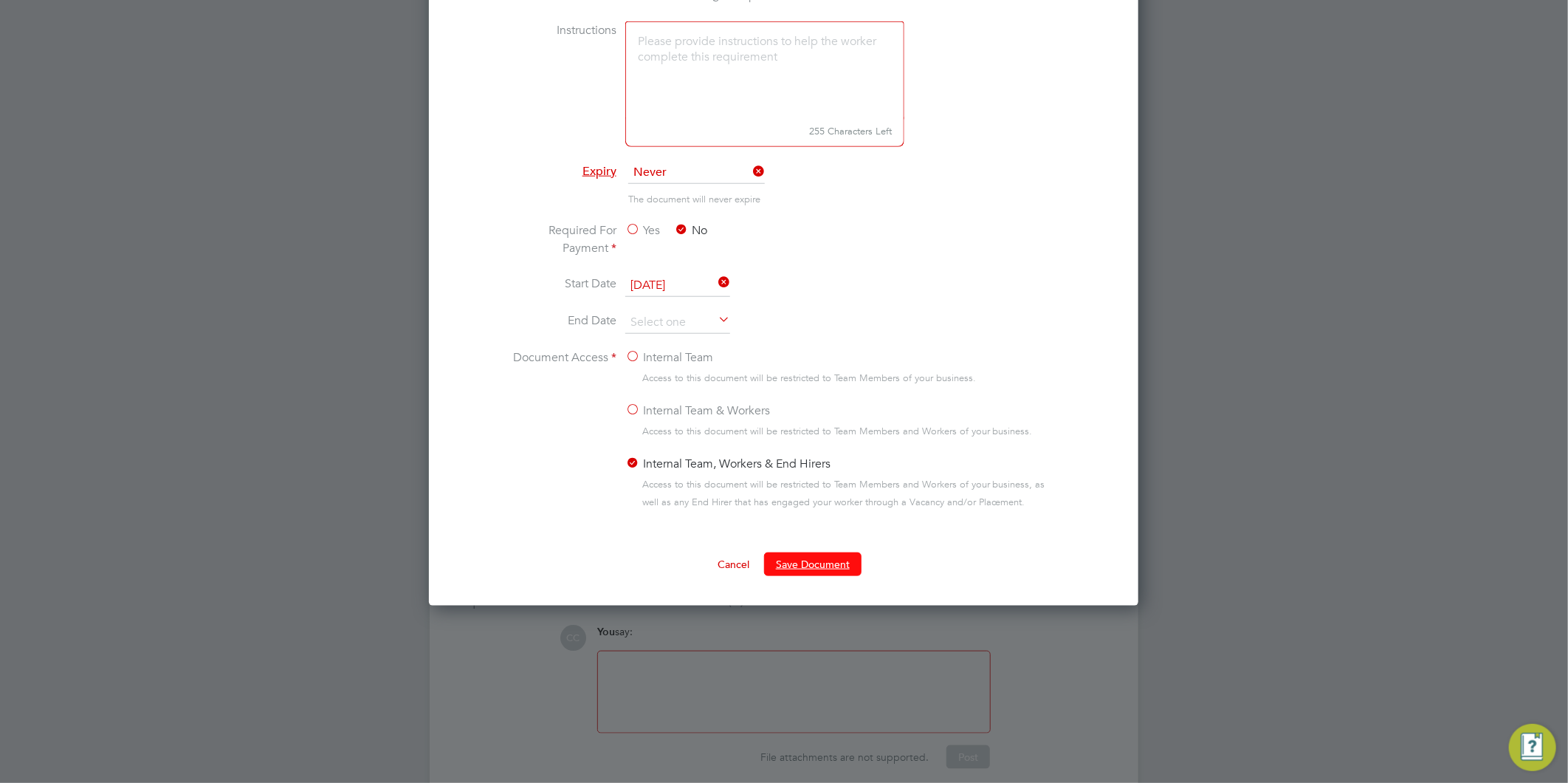
click at [806, 560] on button "Save Document" at bounding box center [813, 564] width 97 height 23
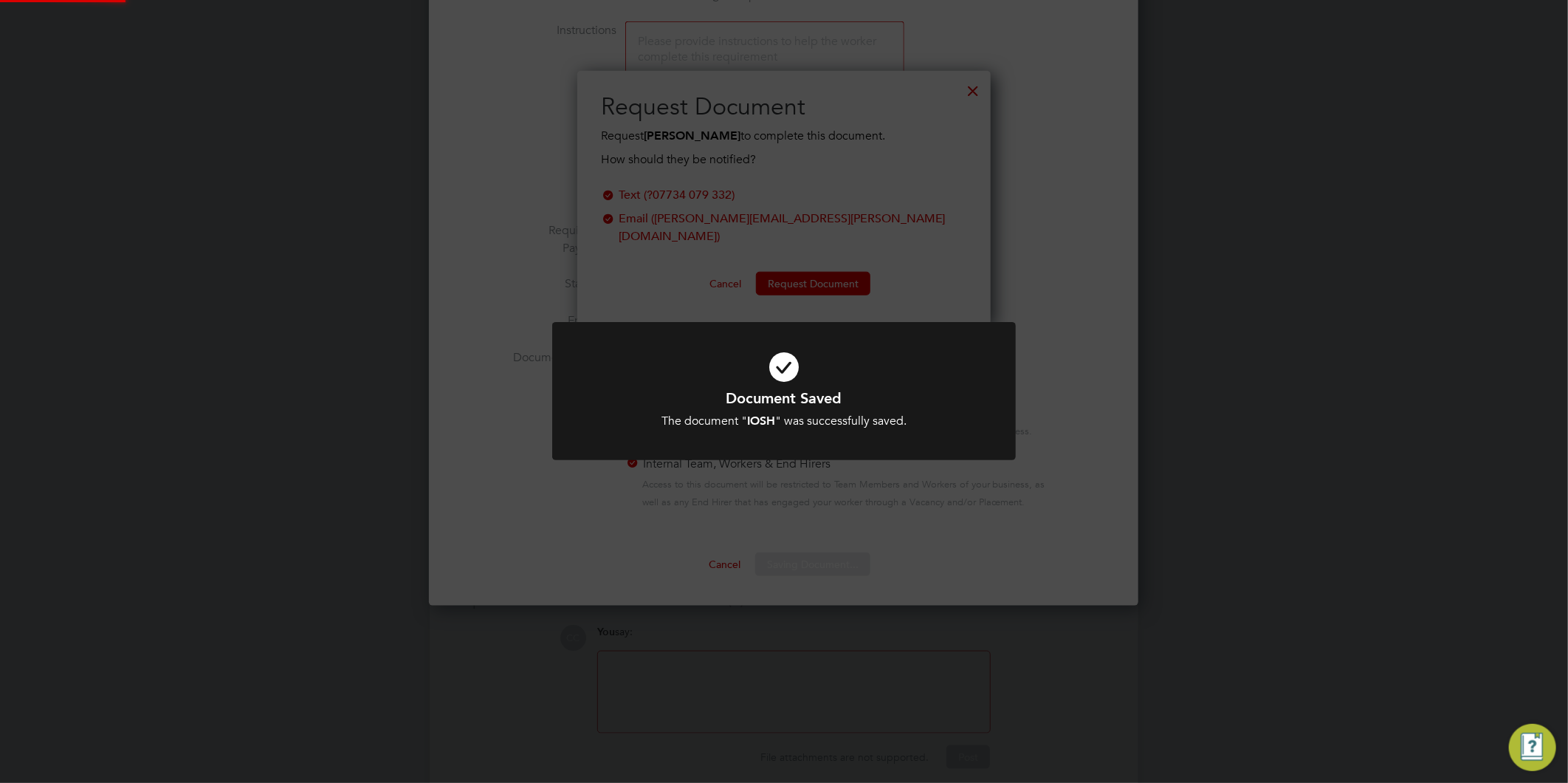
scroll to position [237, 414]
click at [1173, 284] on div "Document Saved The document " IOSH " was successfully saved. Cancel Okay" at bounding box center [784, 392] width 1568 height 783
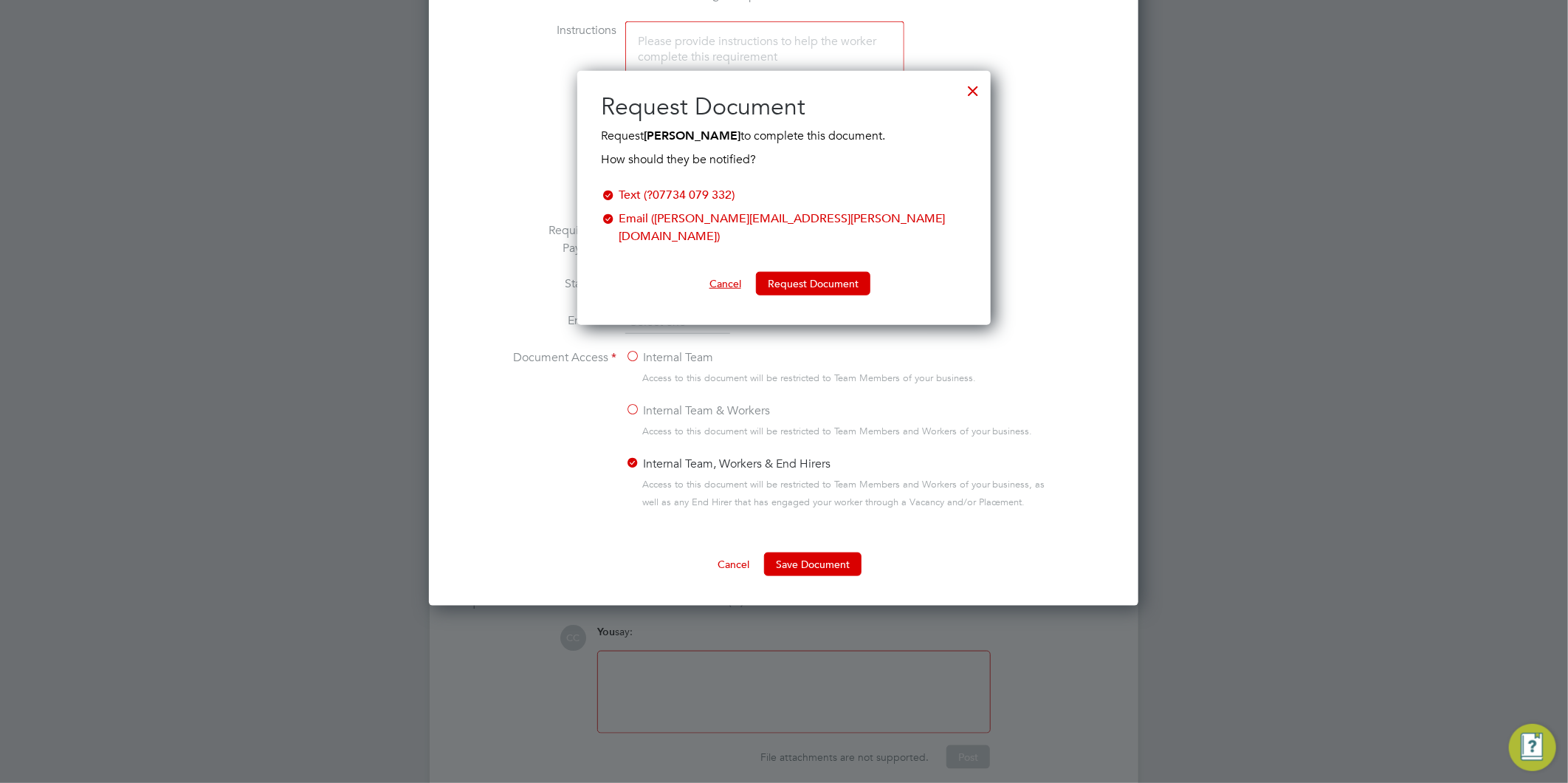
click at [731, 272] on button "Cancel" at bounding box center [725, 283] width 56 height 23
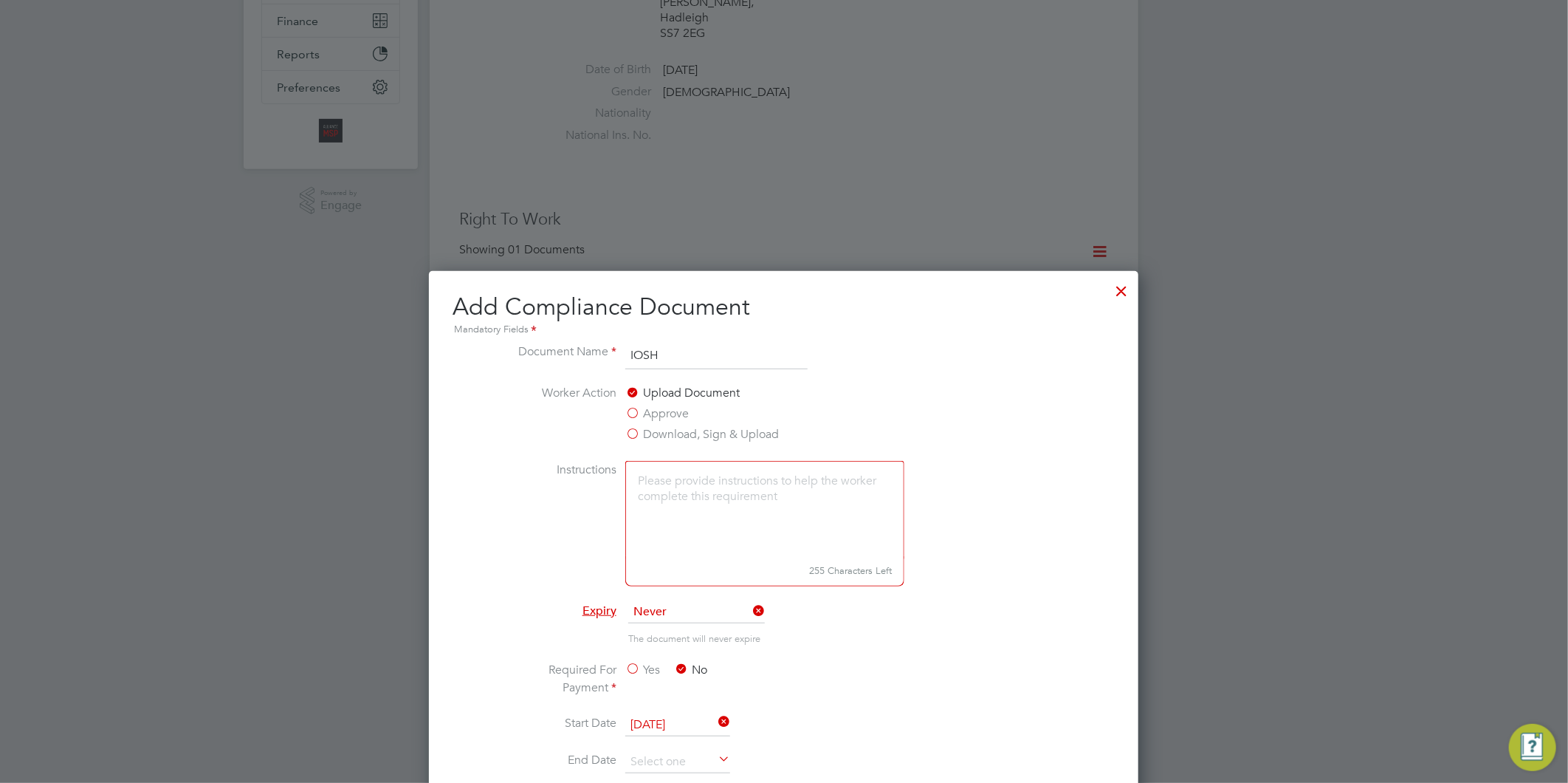
scroll to position [142, 0]
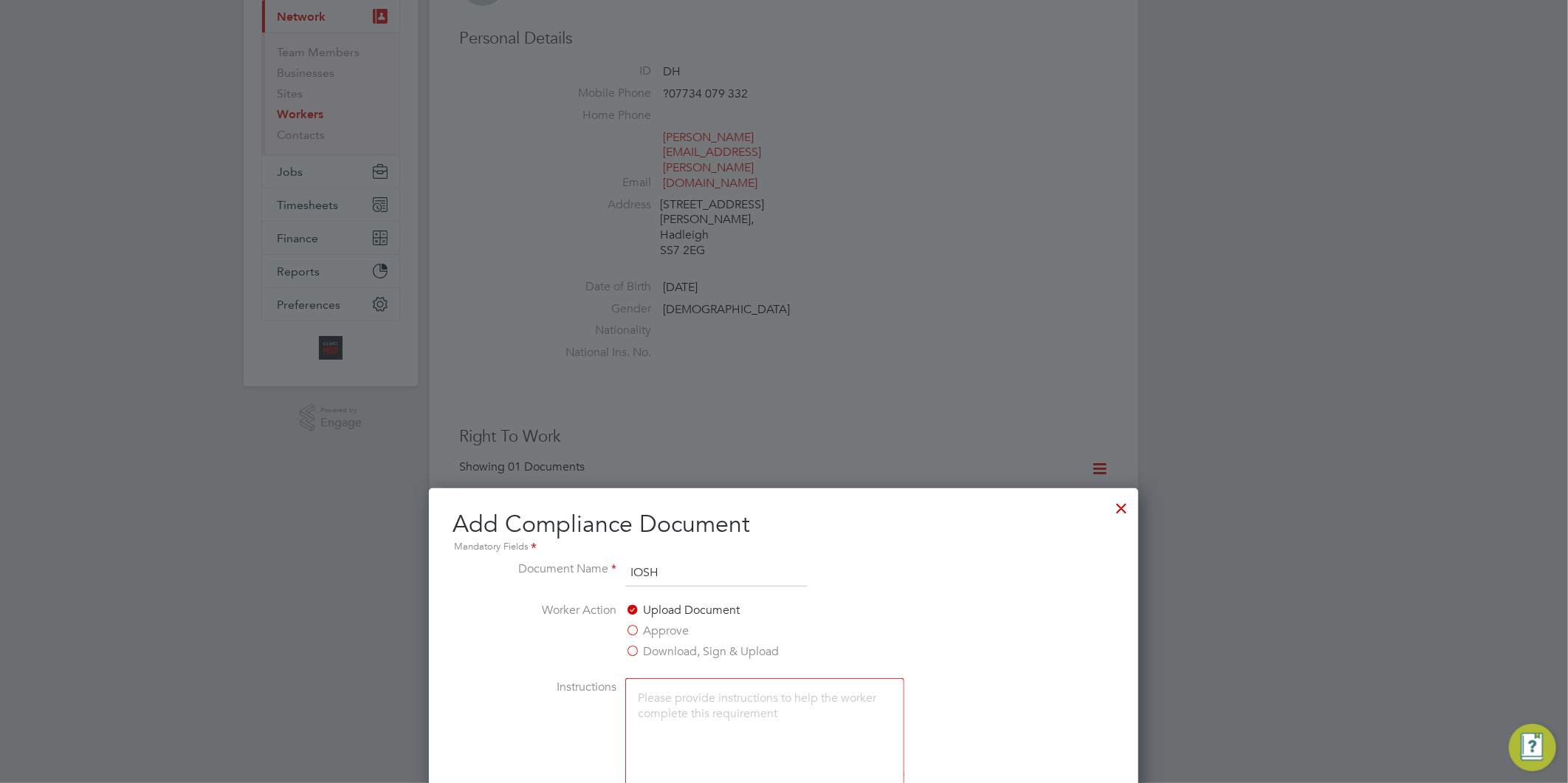
click at [1124, 503] on div at bounding box center [1121, 503] width 26 height 26
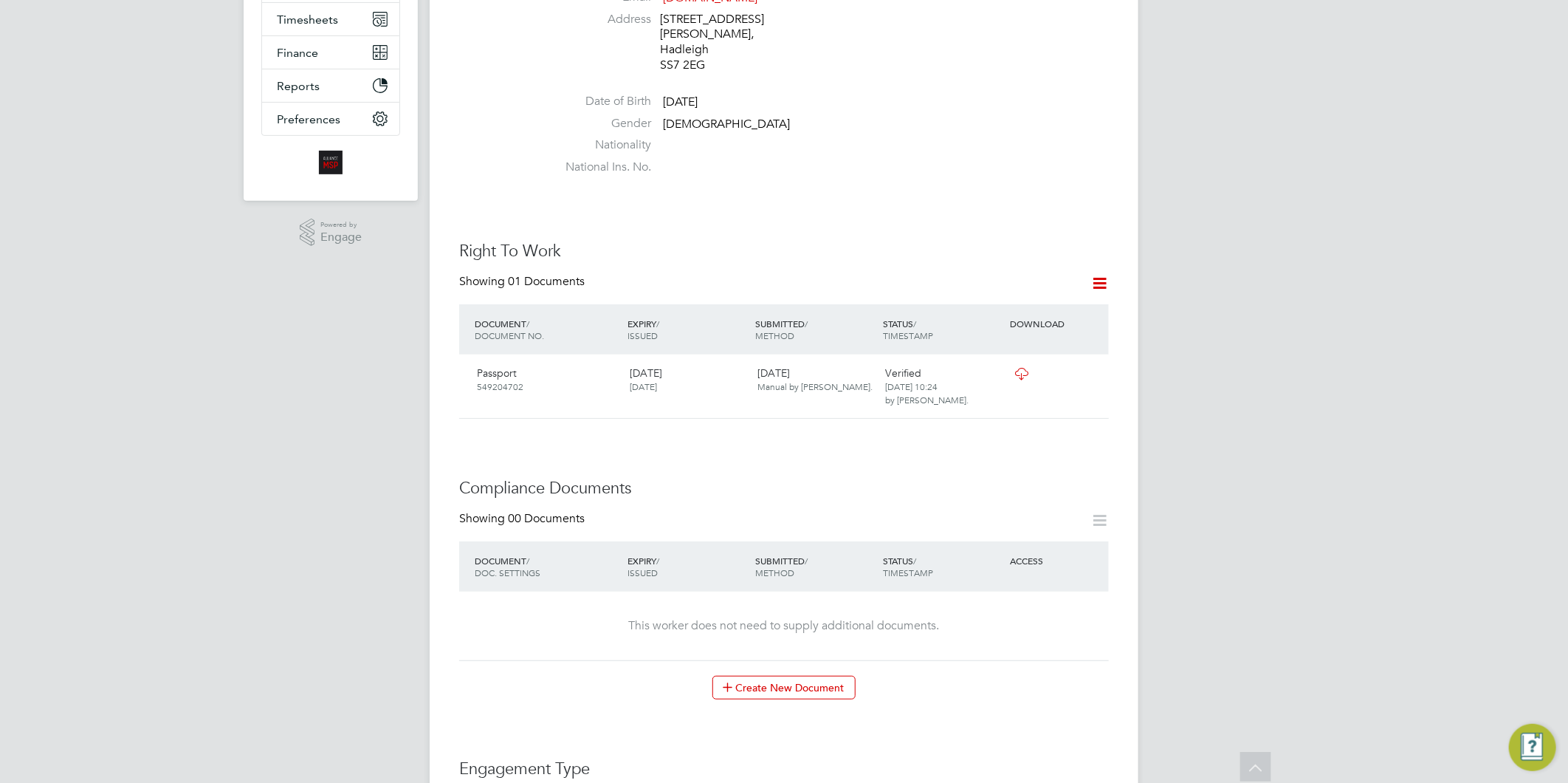
scroll to position [0, 0]
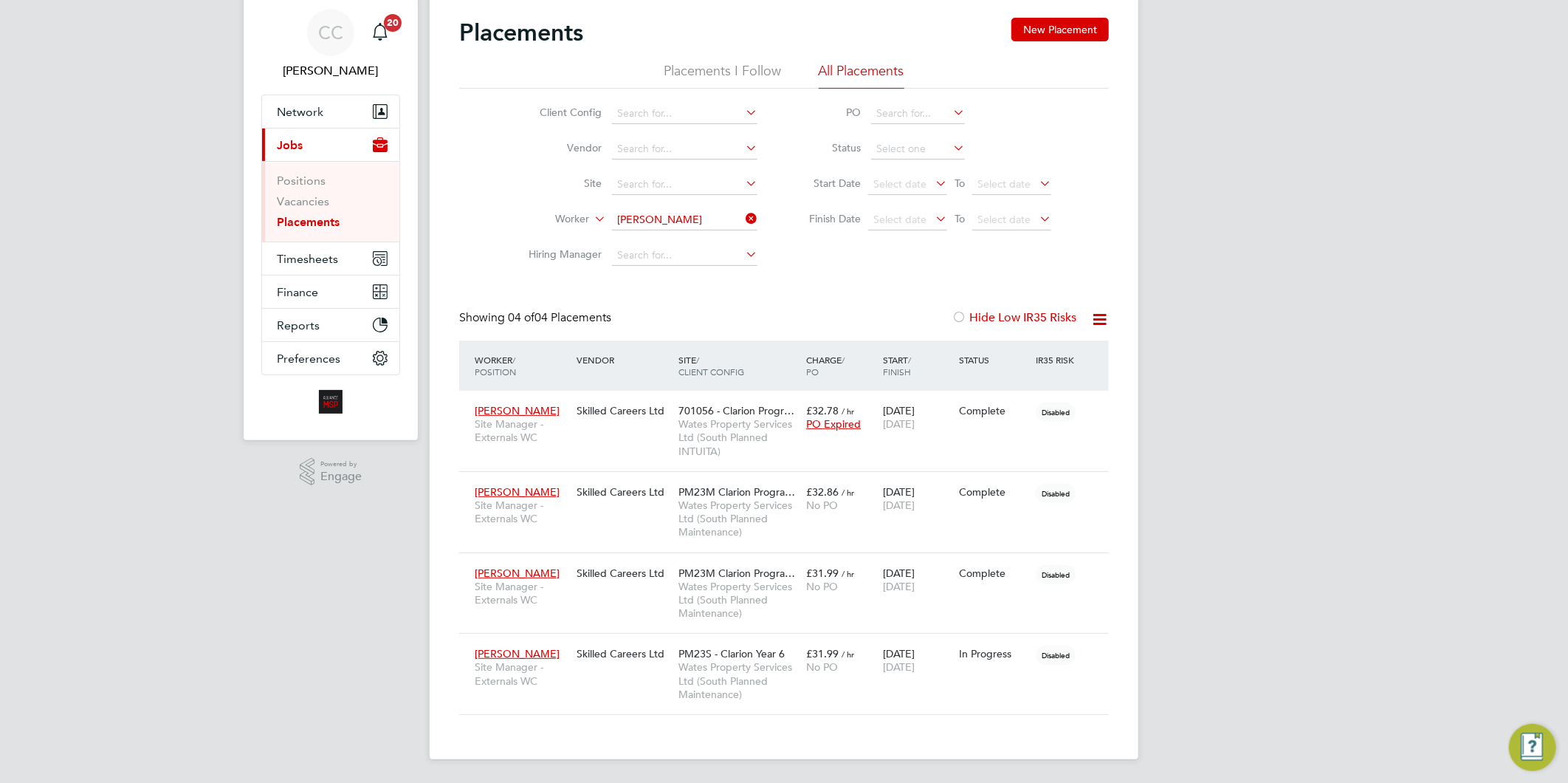
click at [313, 193] on li "Positions" at bounding box center [332, 183] width 111 height 20
click at [316, 198] on link "Vacancies" at bounding box center [303, 201] width 53 height 14
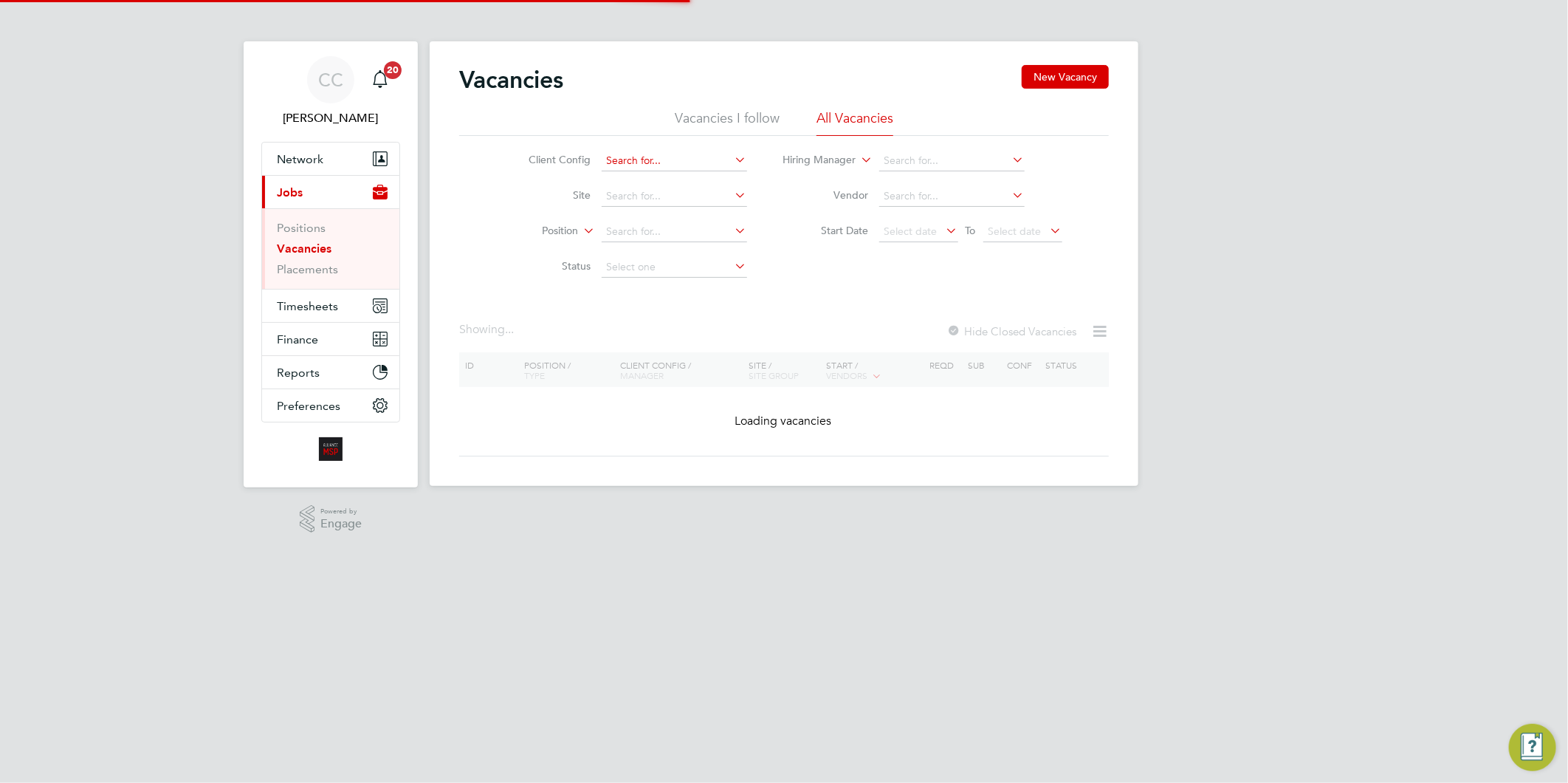
click at [640, 157] on input at bounding box center [674, 161] width 145 height 20
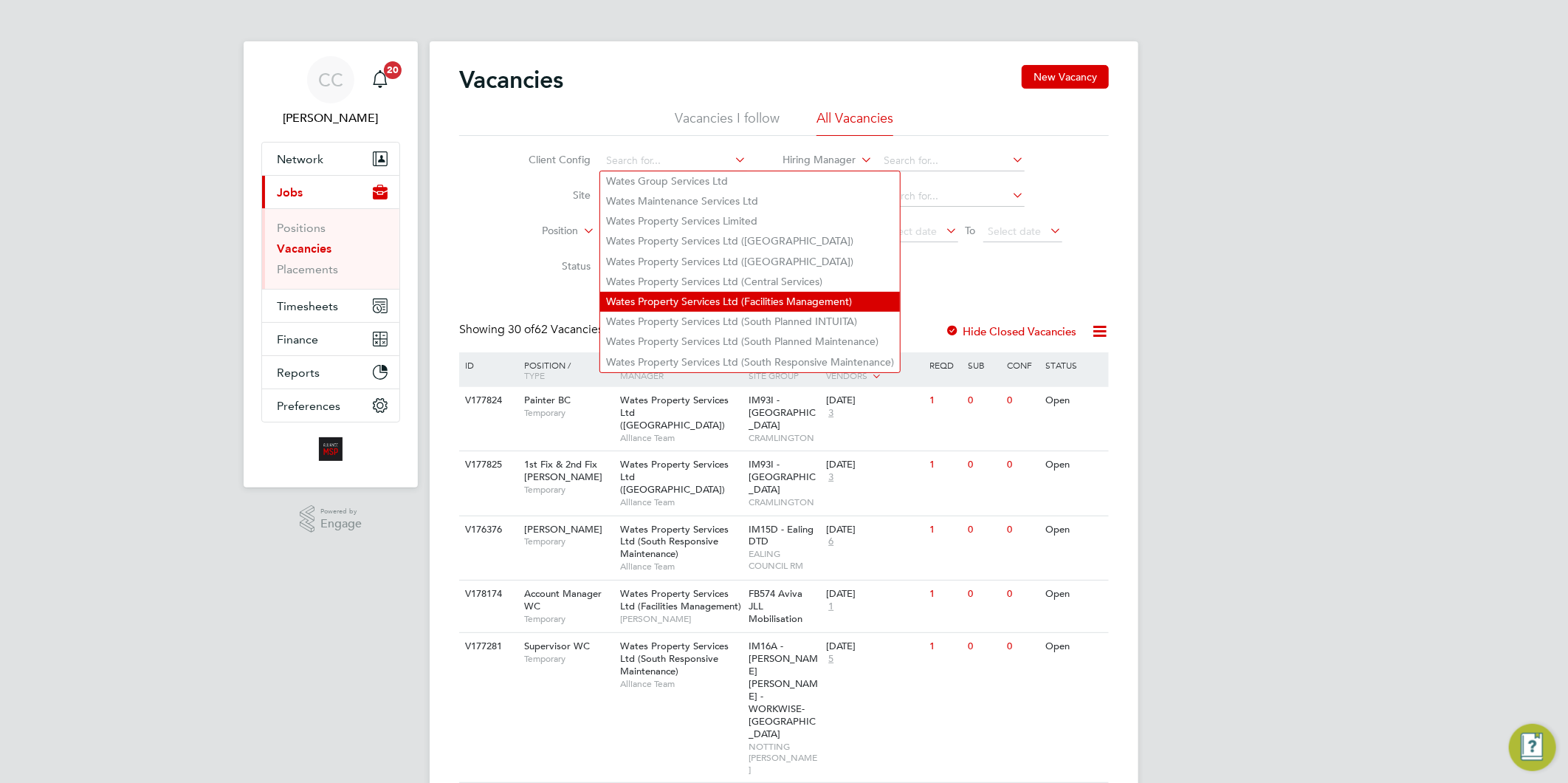
click at [707, 292] on li "Wates Property Services Ltd (Facilities Management)" at bounding box center [750, 301] width 300 height 19
type input "Wates Property Services Ltd (Facilities Management)"
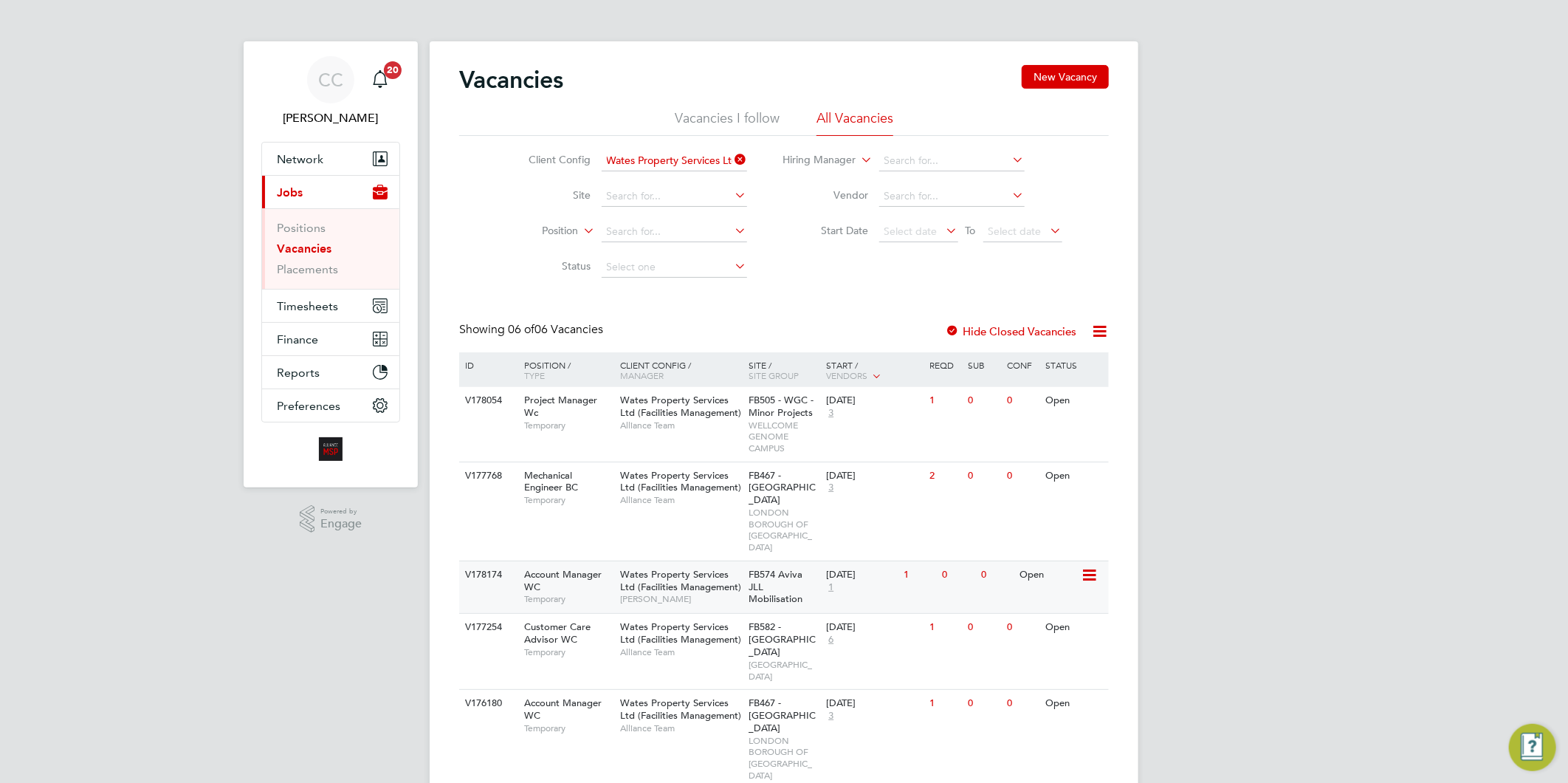
scroll to position [39, 0]
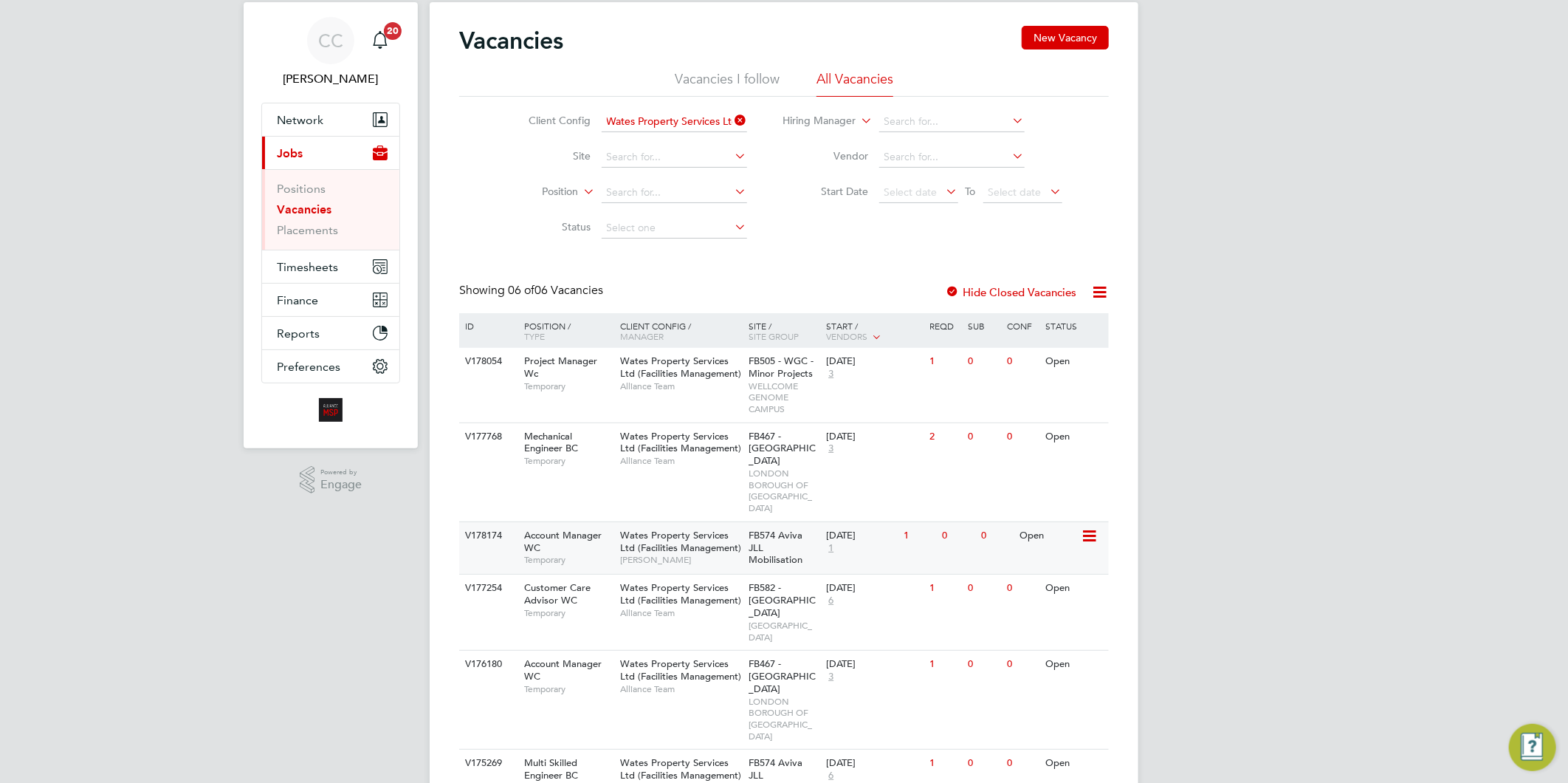
click at [1061, 522] on div "Open" at bounding box center [1049, 536] width 64 height 27
click at [319, 224] on link "Placements" at bounding box center [307, 230] width 61 height 14
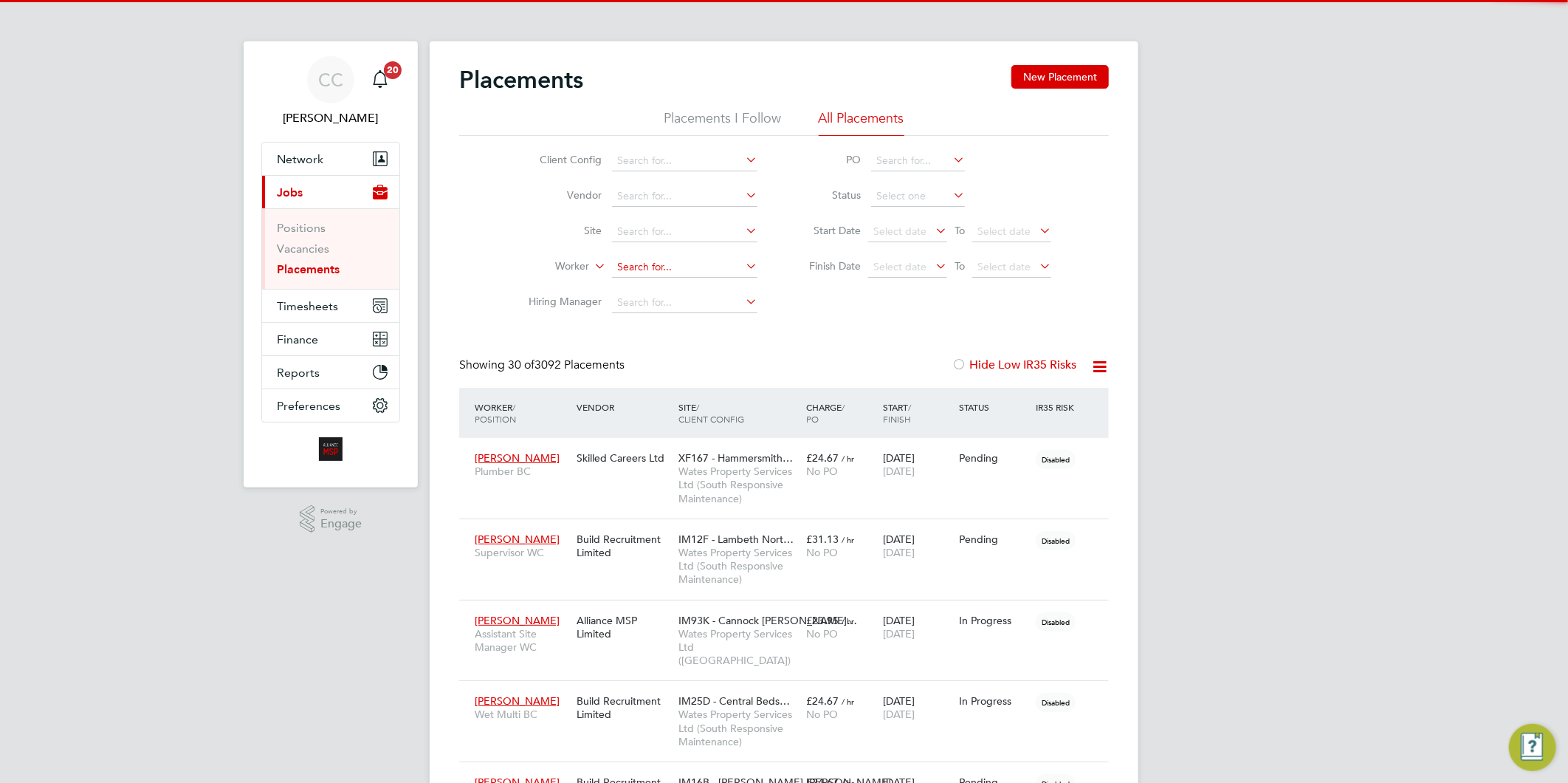
scroll to position [8, 8]
click at [633, 264] on input at bounding box center [685, 267] width 145 height 20
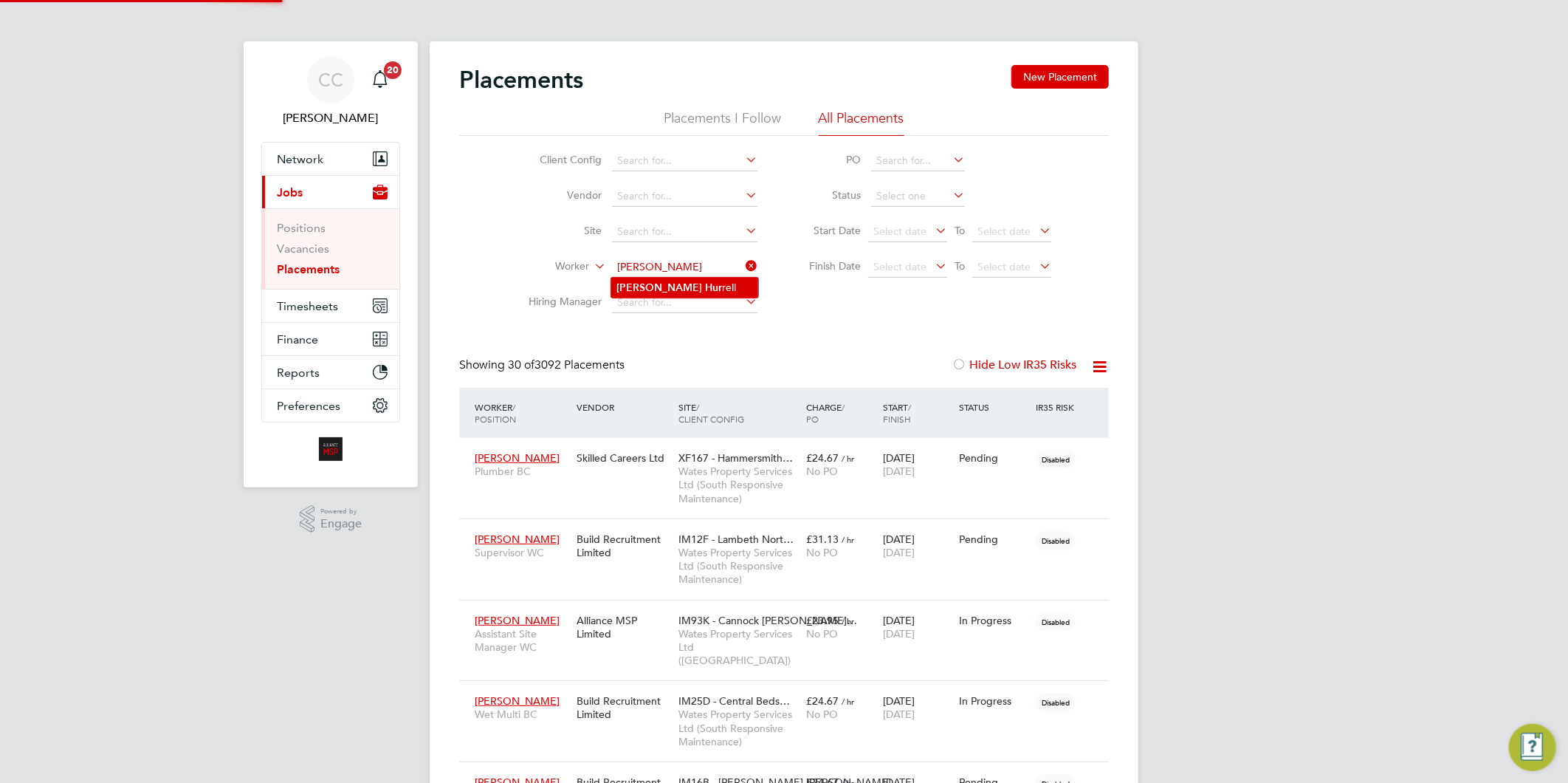
click at [658, 291] on li "Dawn Hur rell" at bounding box center [685, 287] width 147 height 19
type input "[PERSON_NAME]"
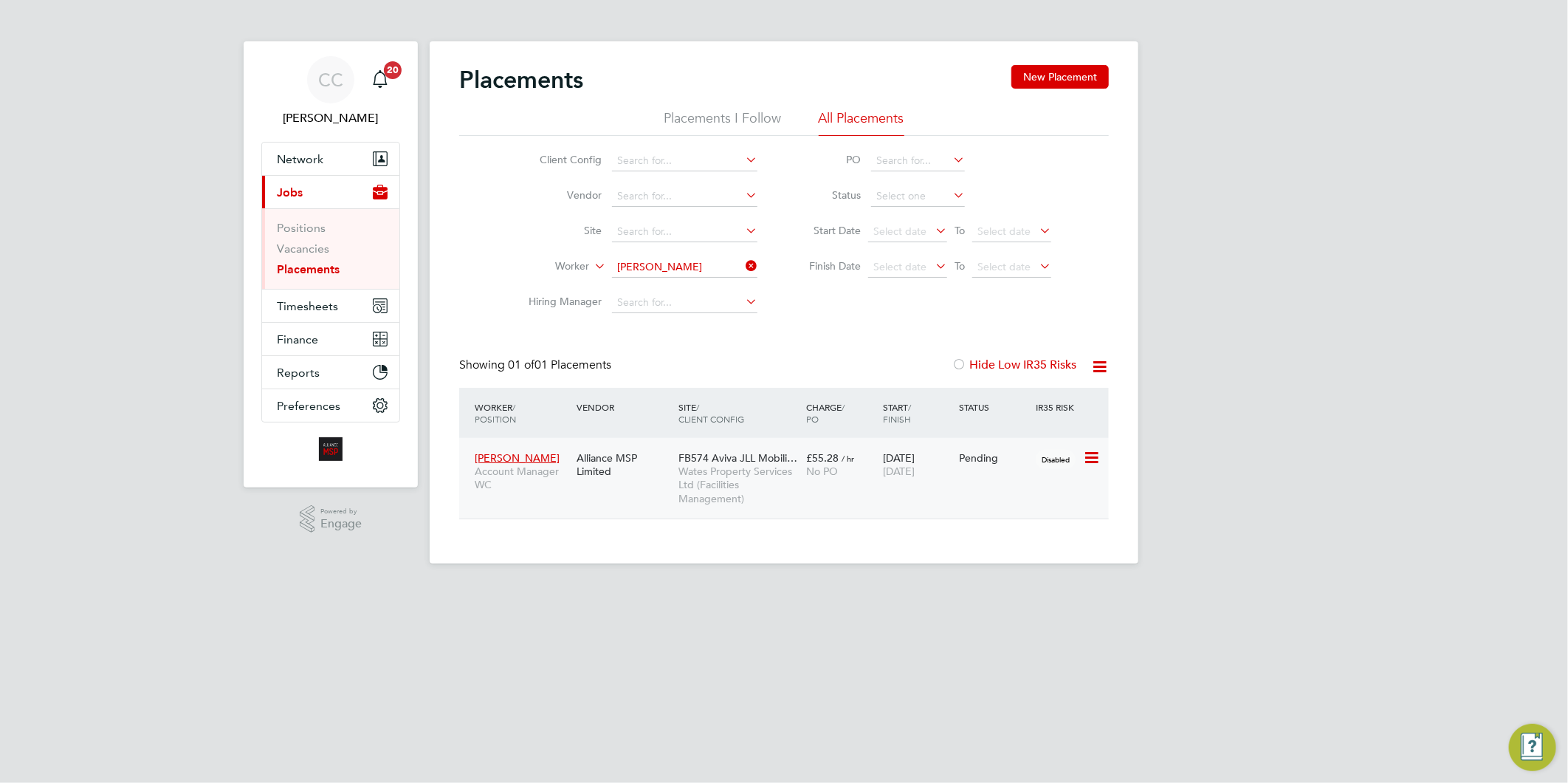
click at [714, 476] on span "Wates Property Services Ltd (Facilities Management)" at bounding box center [739, 485] width 121 height 41
click at [743, 261] on icon at bounding box center [743, 265] width 0 height 20
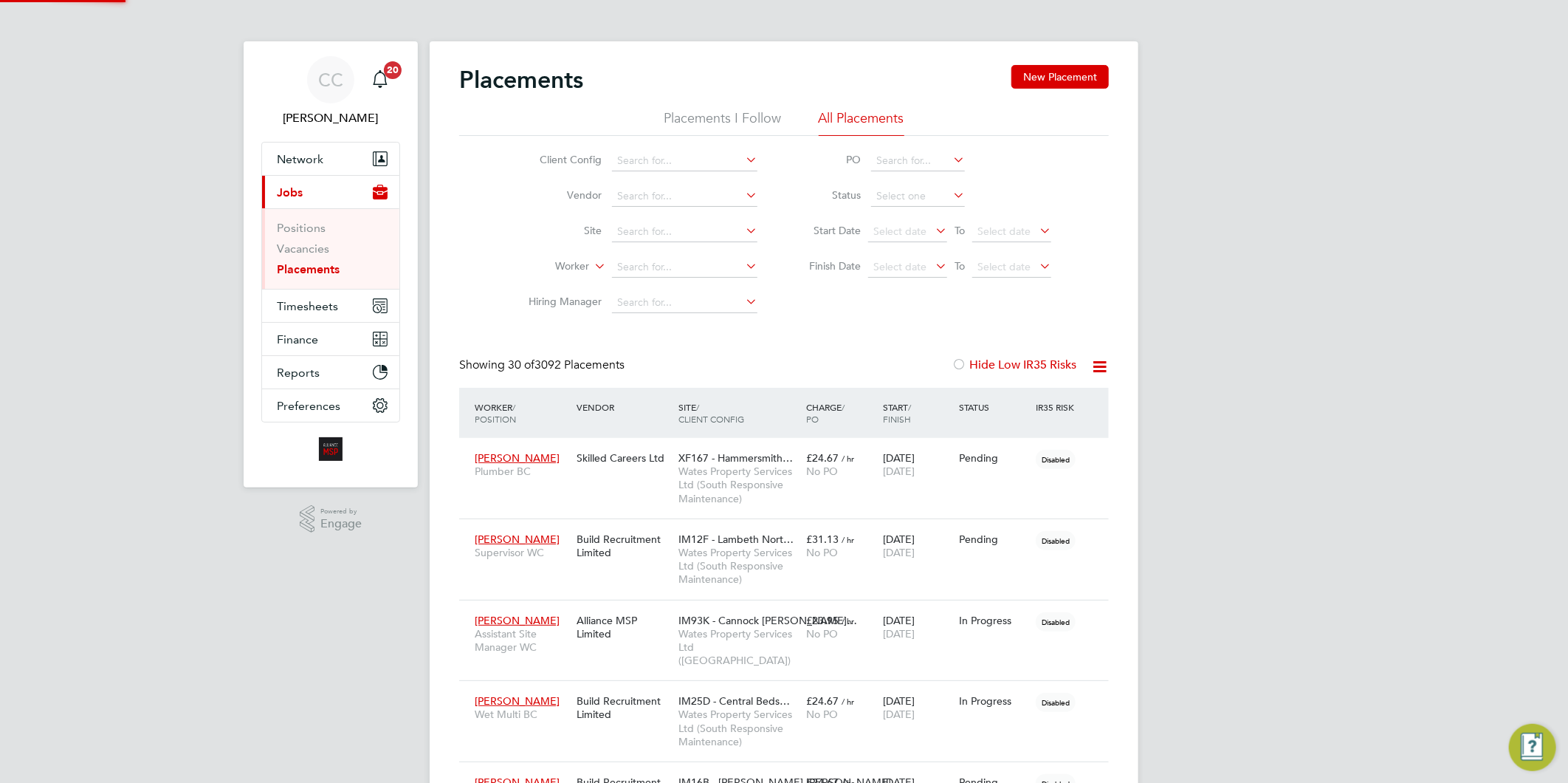
scroll to position [56, 103]
click at [660, 157] on input at bounding box center [685, 161] width 145 height 20
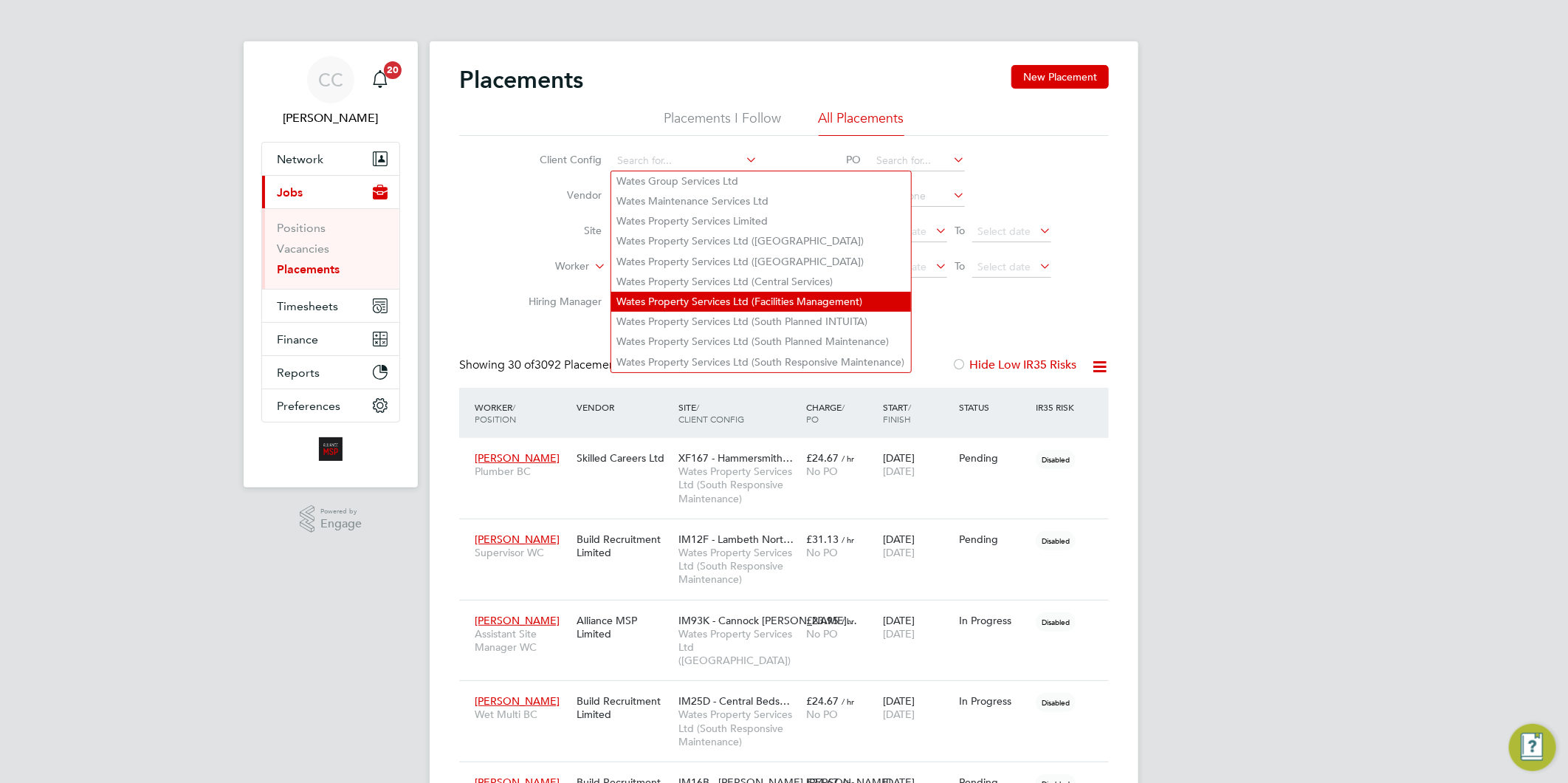
click at [710, 297] on li "Wates Property Services Ltd (Facilities Management)" at bounding box center [762, 301] width 300 height 19
type input "Wates Property Services Ltd (Facilities Management)"
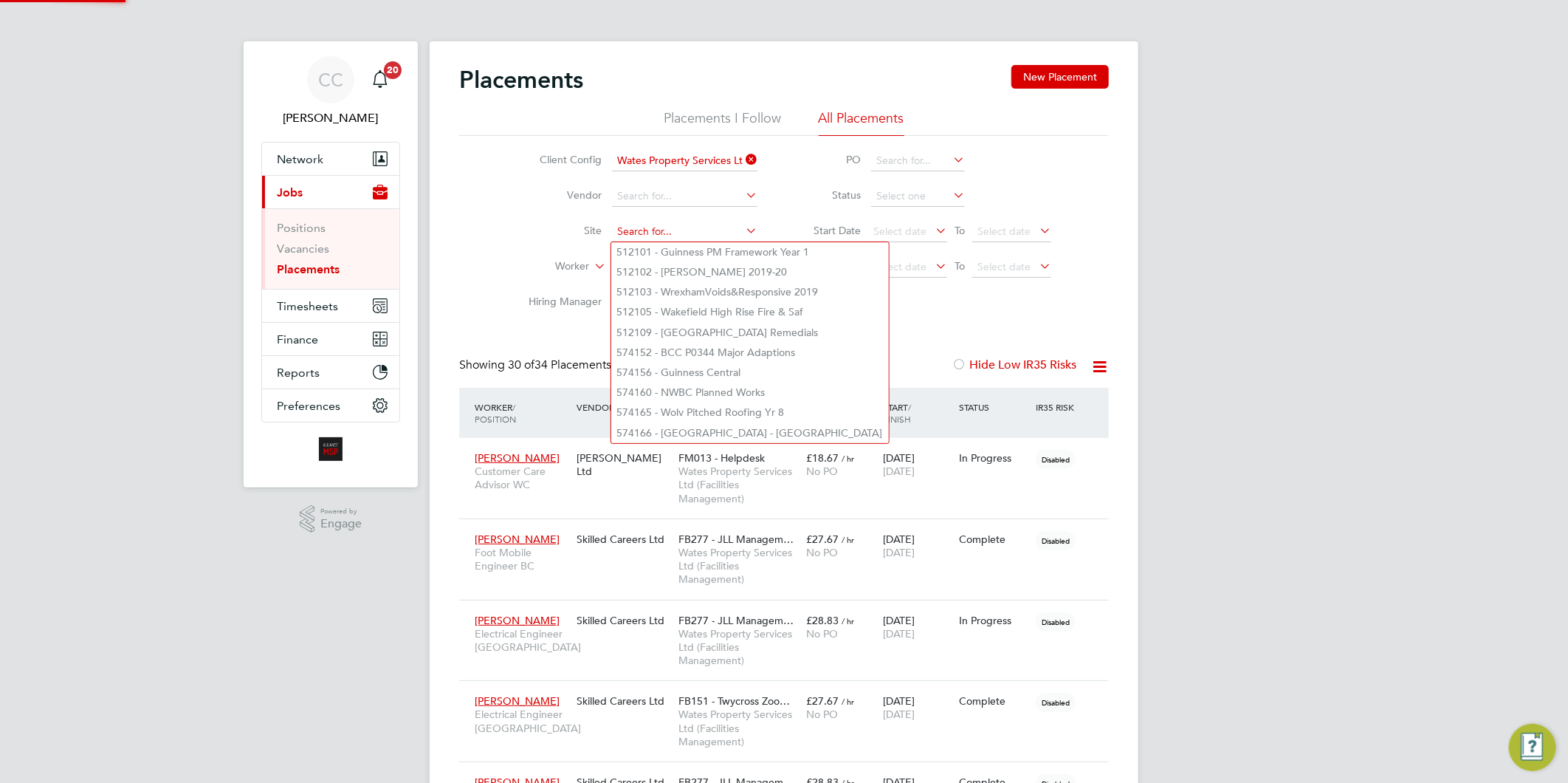
click at [663, 238] on input at bounding box center [685, 231] width 145 height 20
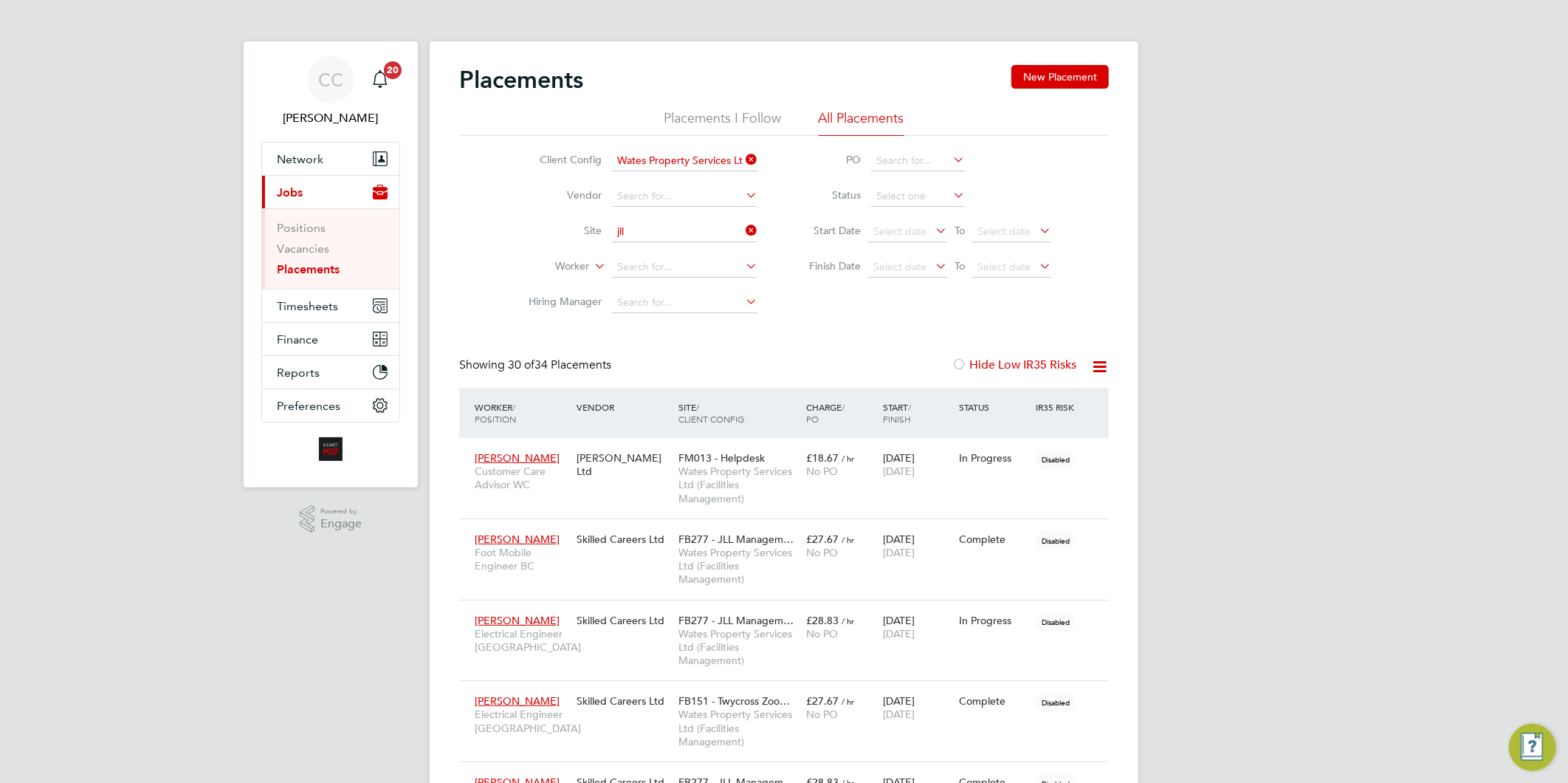
click at [694, 278] on li "FB574 - Aviva - JLL Mobilisation" at bounding box center [728, 272] width 235 height 19
type input "FB574 - Aviva - JLL Mobilisation"
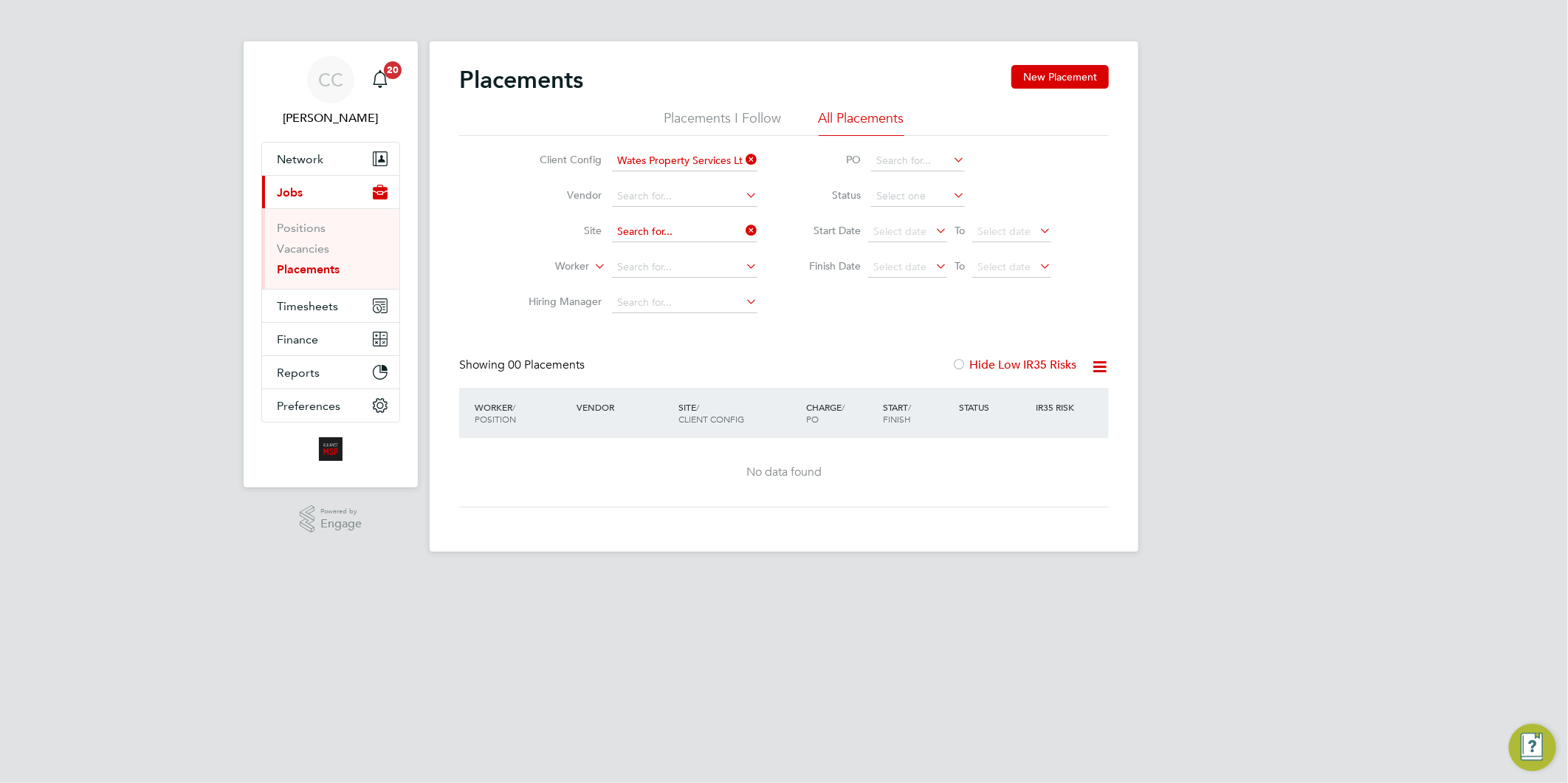
click at [722, 226] on input at bounding box center [685, 231] width 145 height 20
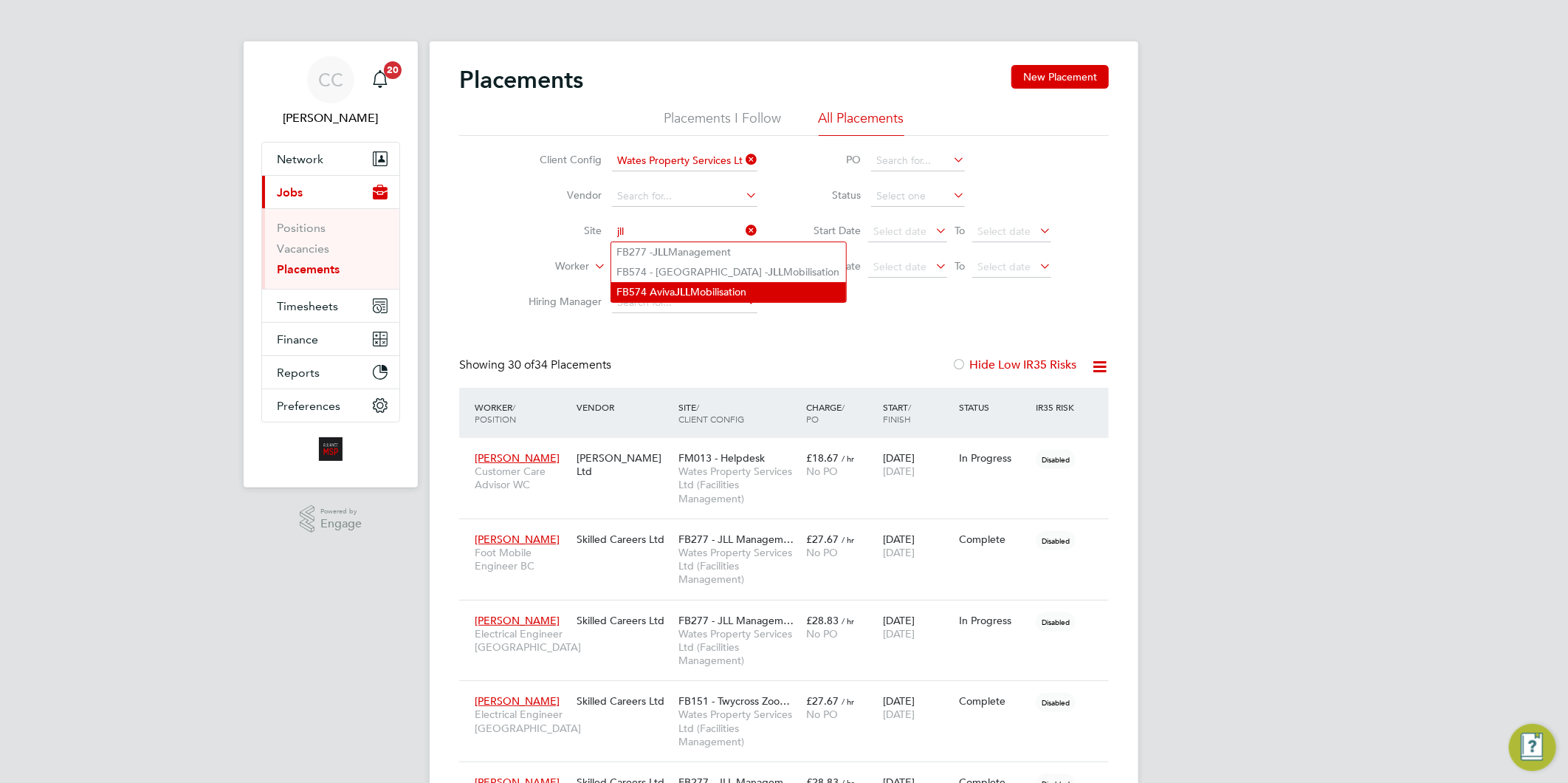
click at [719, 289] on li "FB574 Aviva JLL Mobilisation" at bounding box center [728, 292] width 235 height 19
type input "FB574 Aviva JLL Mobilisation"
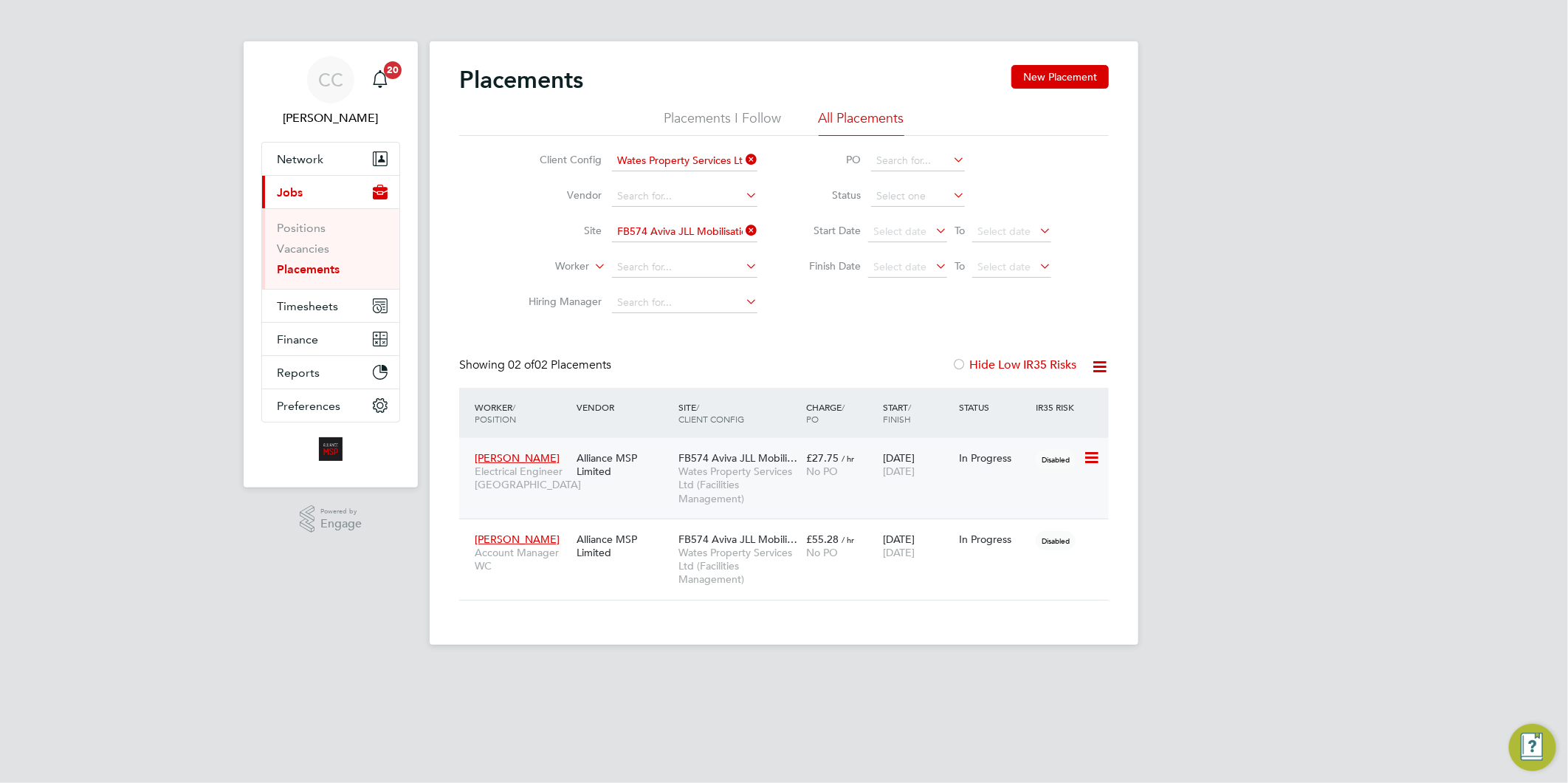
click at [742, 456] on span "FB574 Aviva JLL Mobili…" at bounding box center [738, 458] width 119 height 14
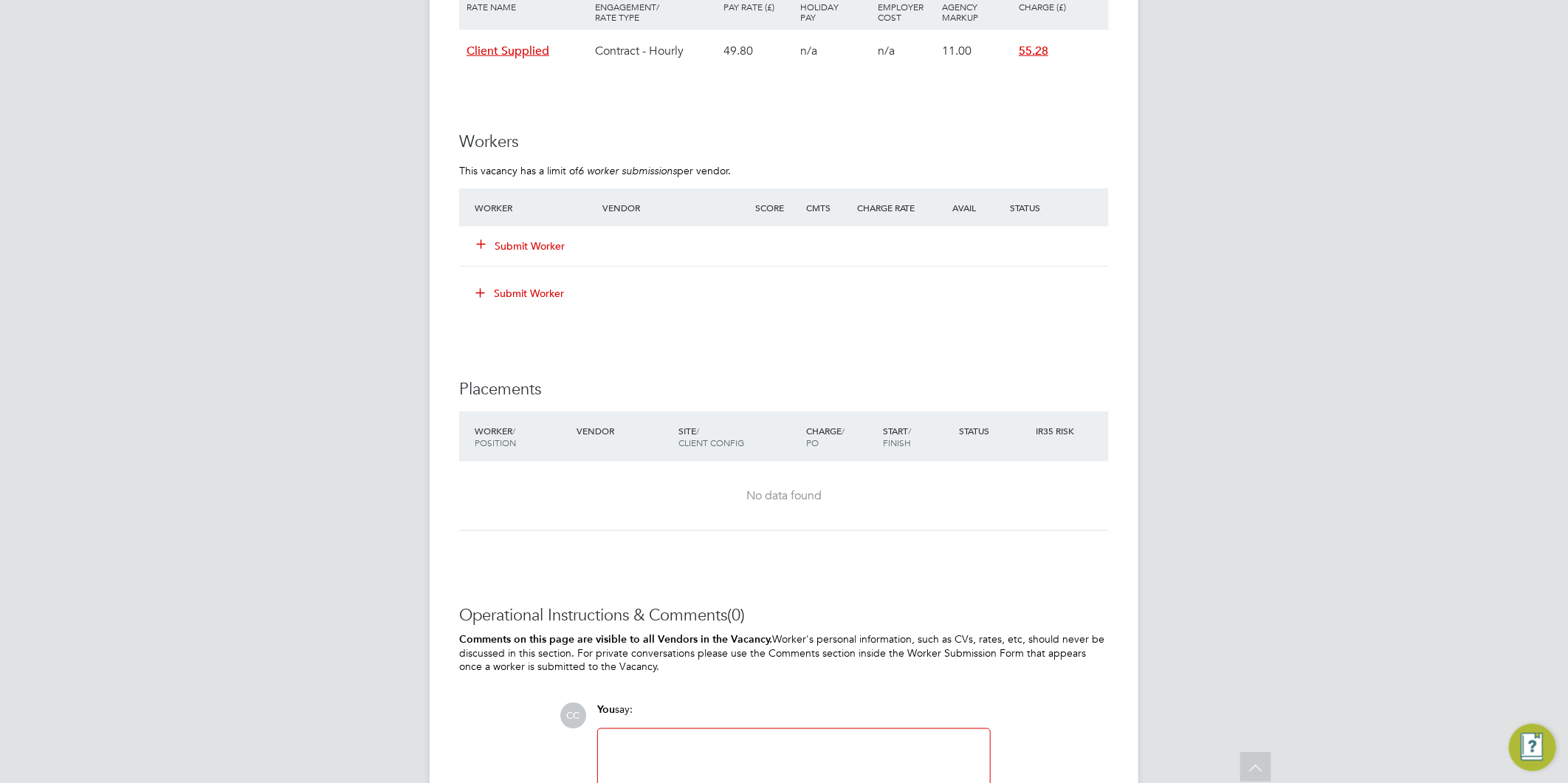
scroll to position [820, 0]
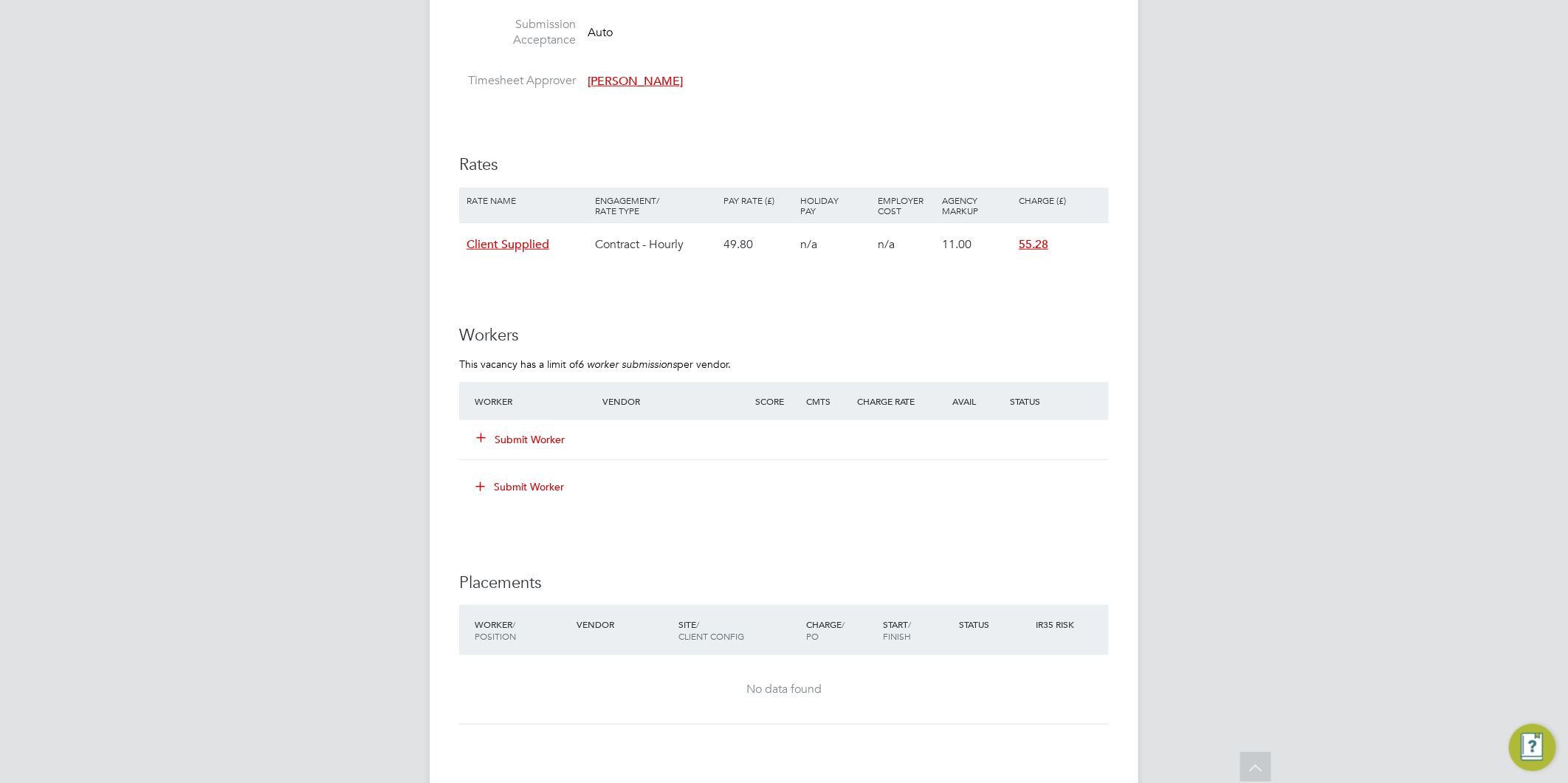
click at [476, 438] on icon at bounding box center [480, 436] width 11 height 11
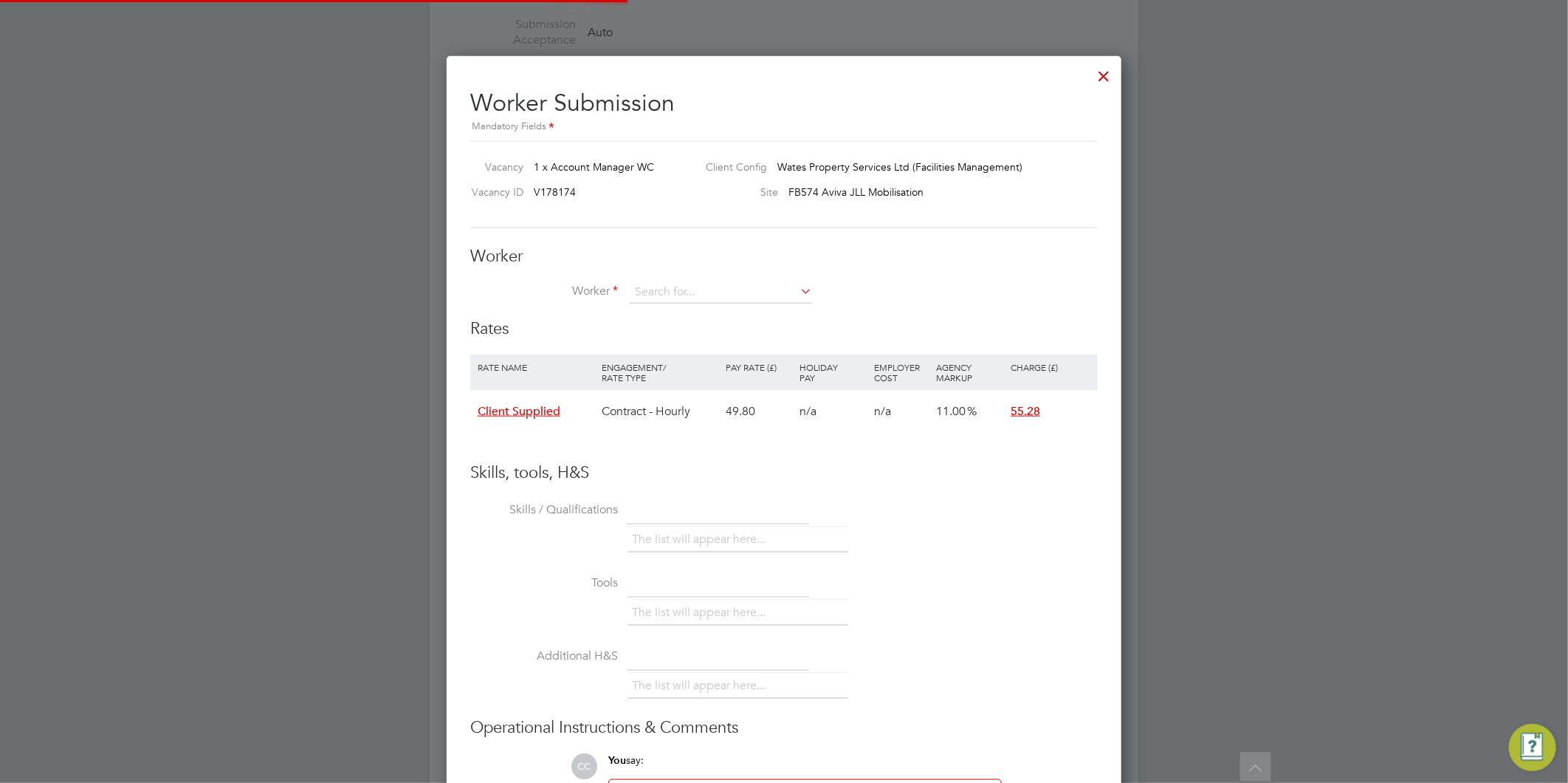
scroll to position [880, 676]
type input "d"
click at [707, 313] on li "[PERSON_NAME] (DH)" at bounding box center [721, 313] width 184 height 19
type input "[PERSON_NAME] (DH)"
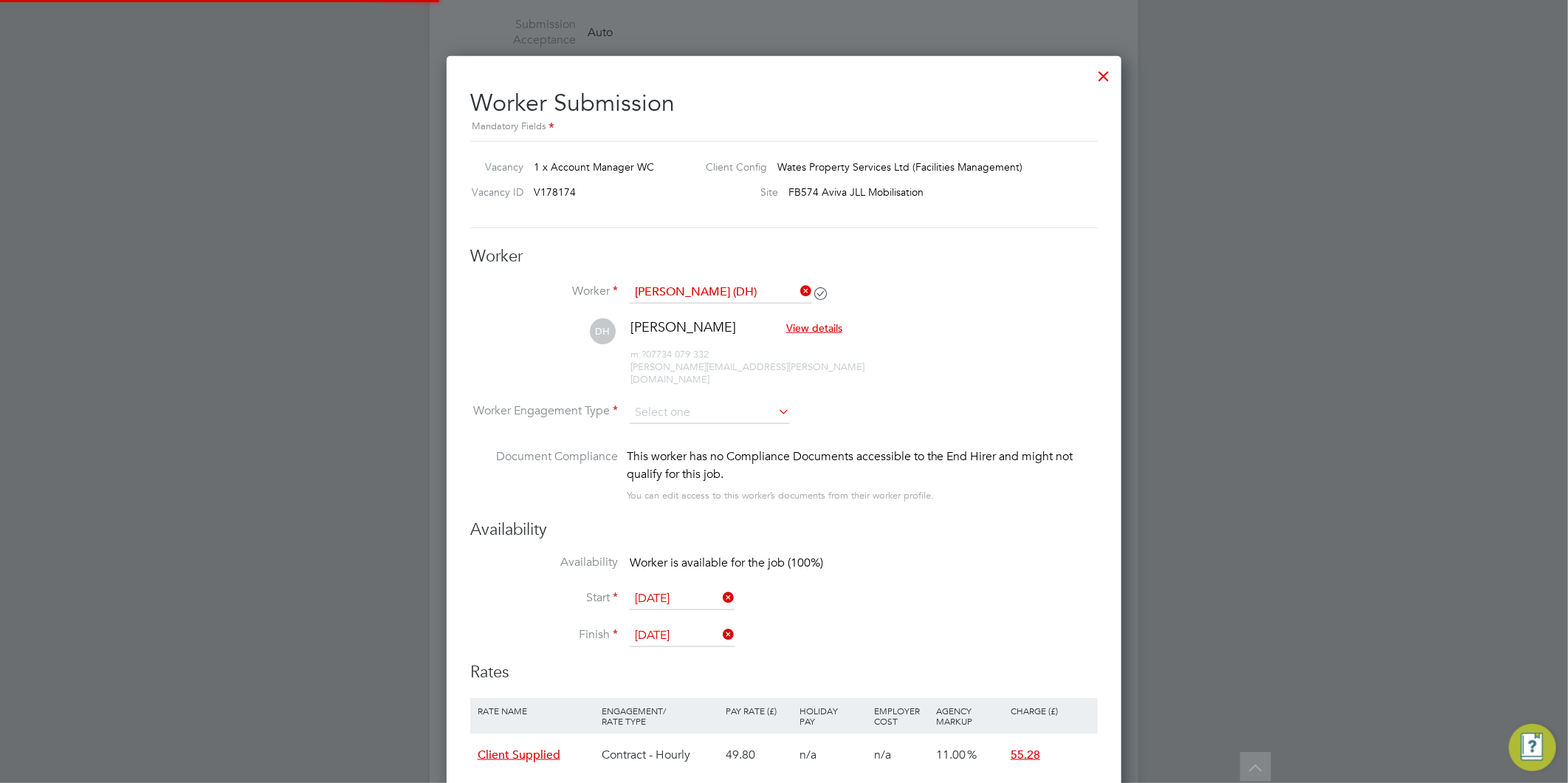
scroll to position [1210, 676]
click at [703, 401] on input at bounding box center [710, 412] width 161 height 22
click at [682, 421] on li "Contract" at bounding box center [710, 420] width 162 height 19
type input "Contract"
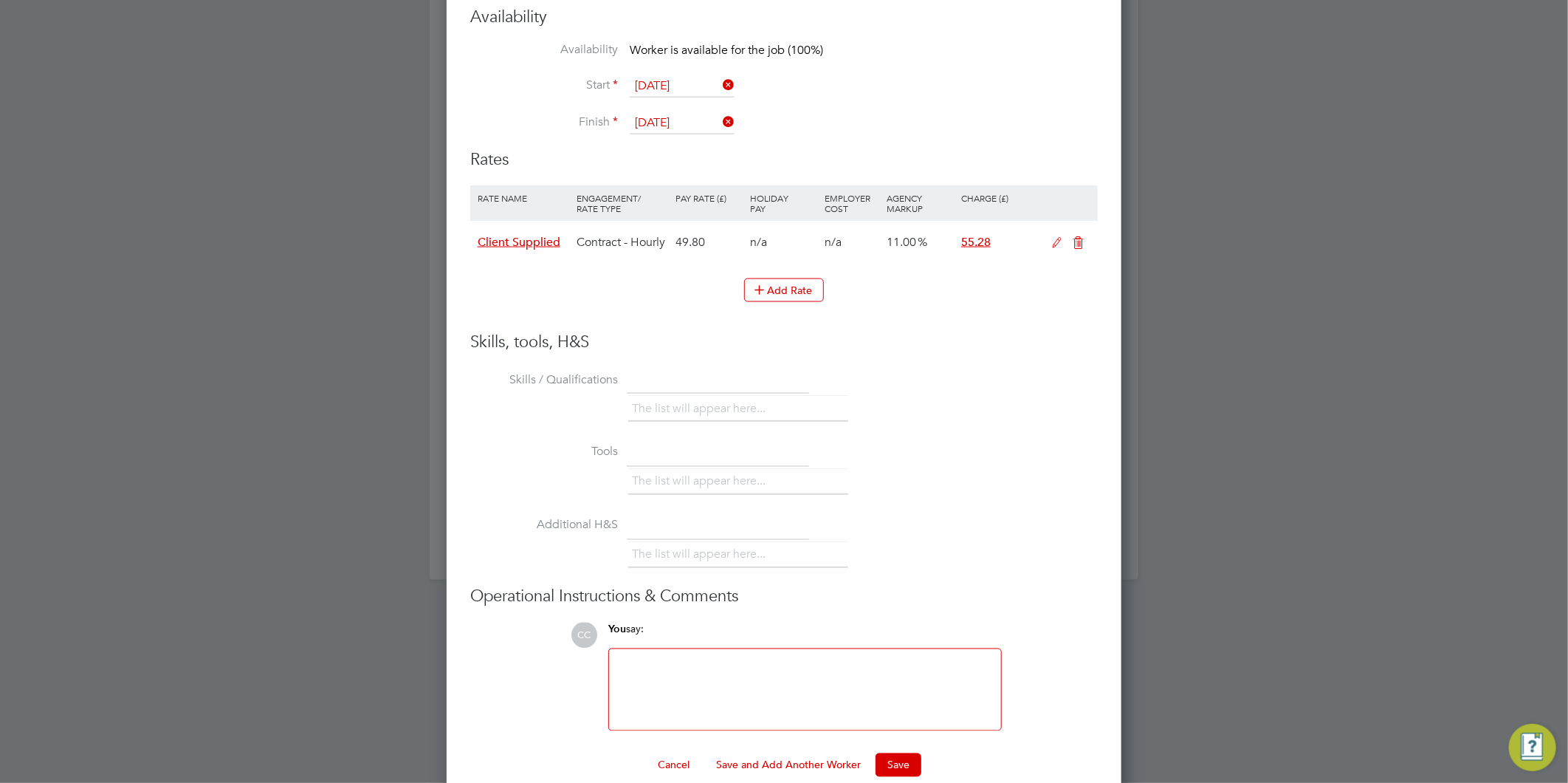
scroll to position [1341, 0]
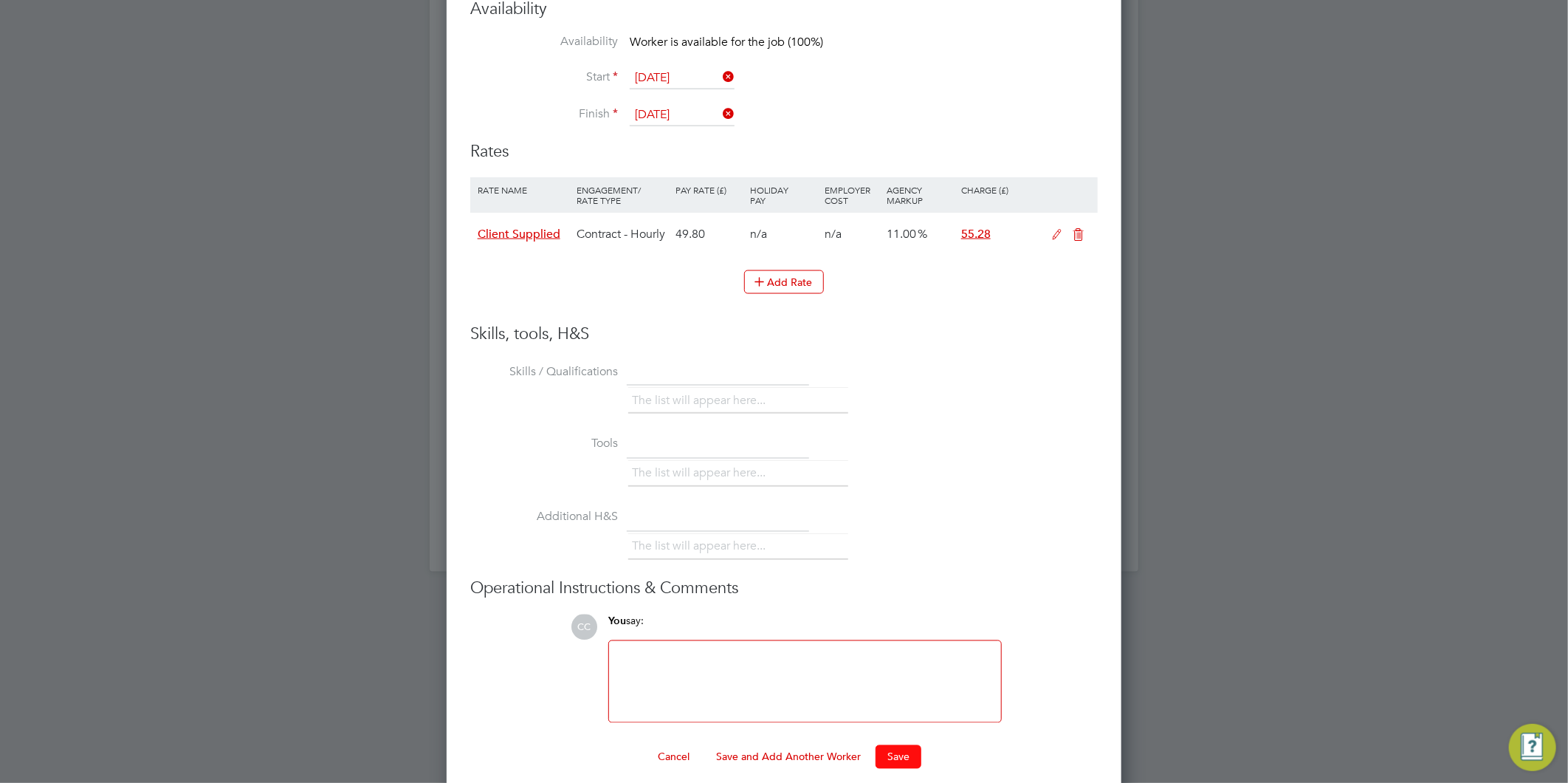
click at [894, 745] on button "Save" at bounding box center [898, 757] width 46 height 23
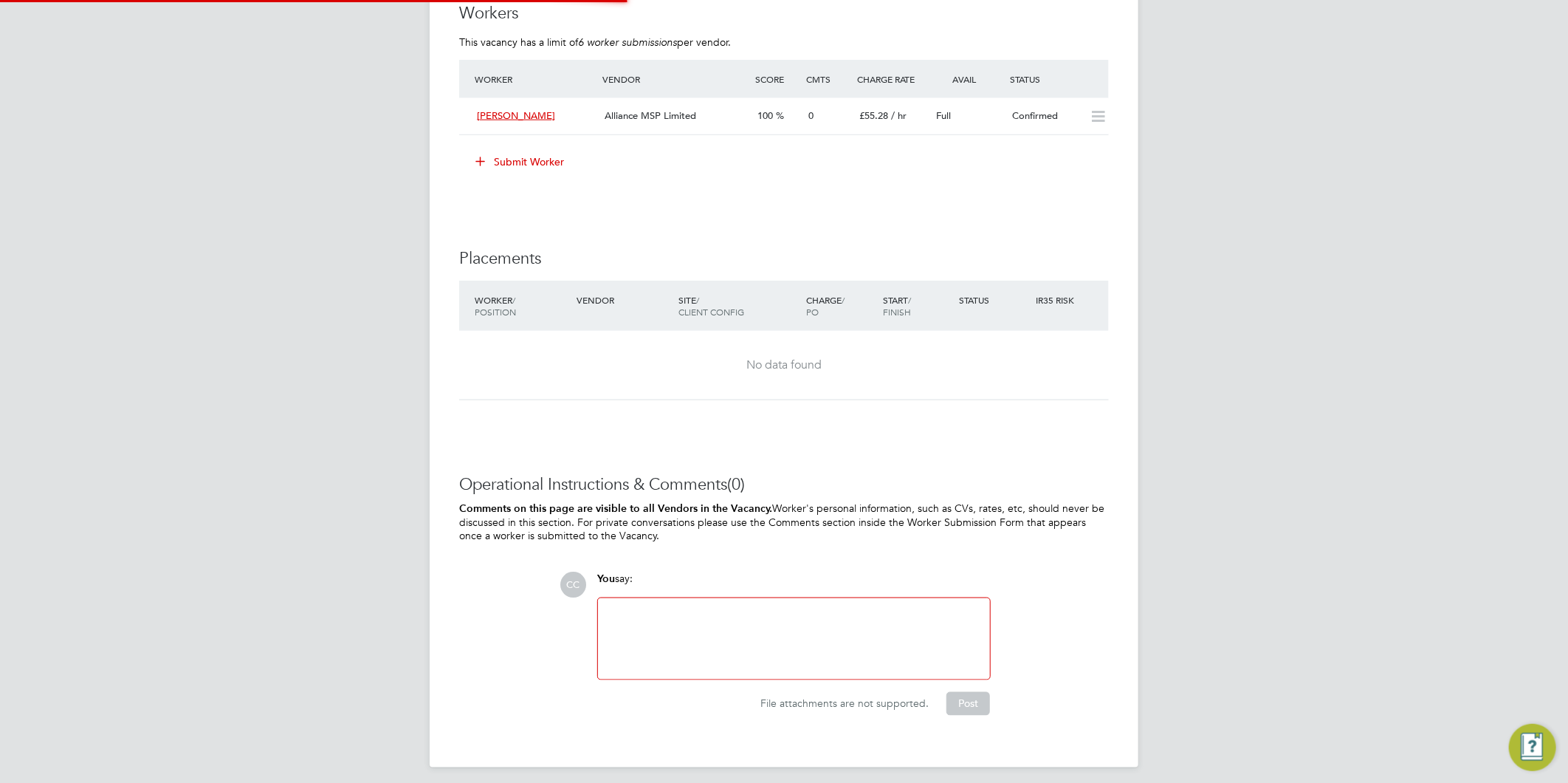
scroll to position [0, 0]
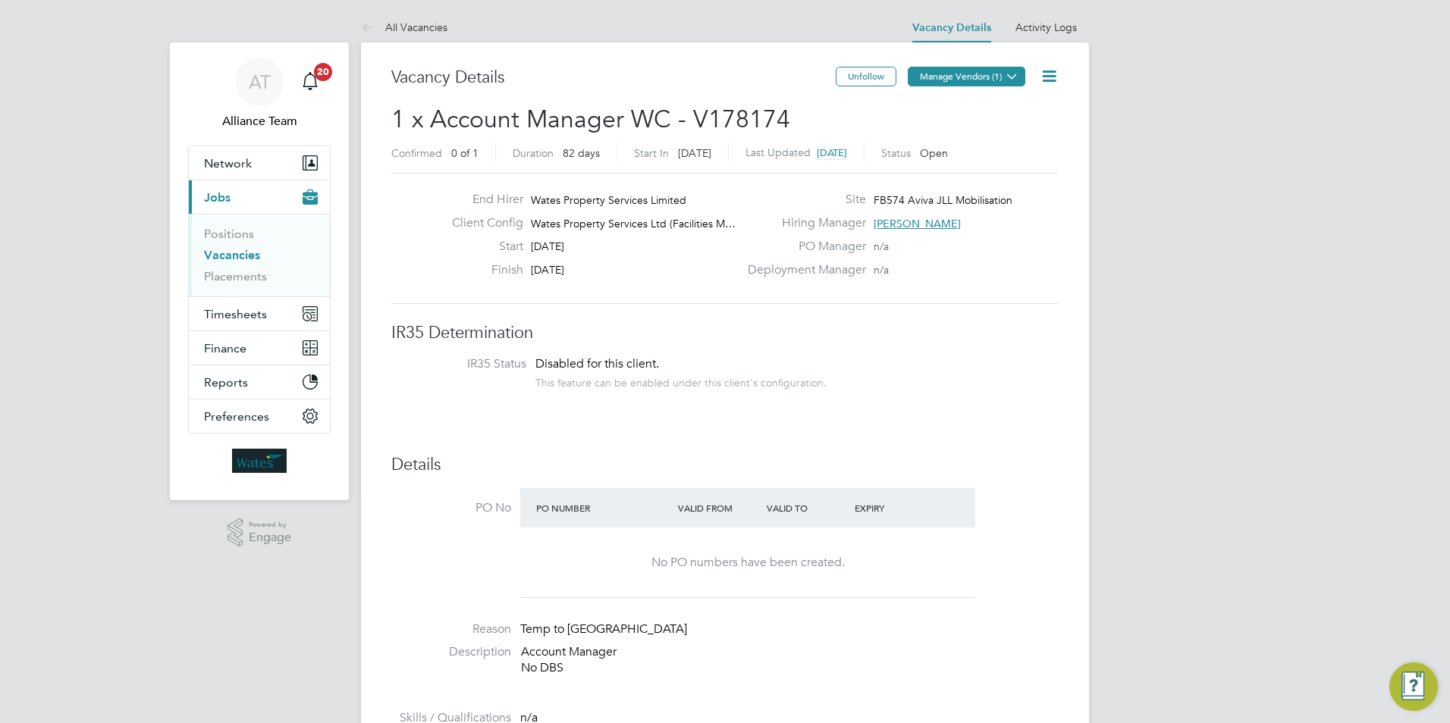
click at [974, 80] on button "Manage Vendors (1)" at bounding box center [967, 77] width 118 height 20
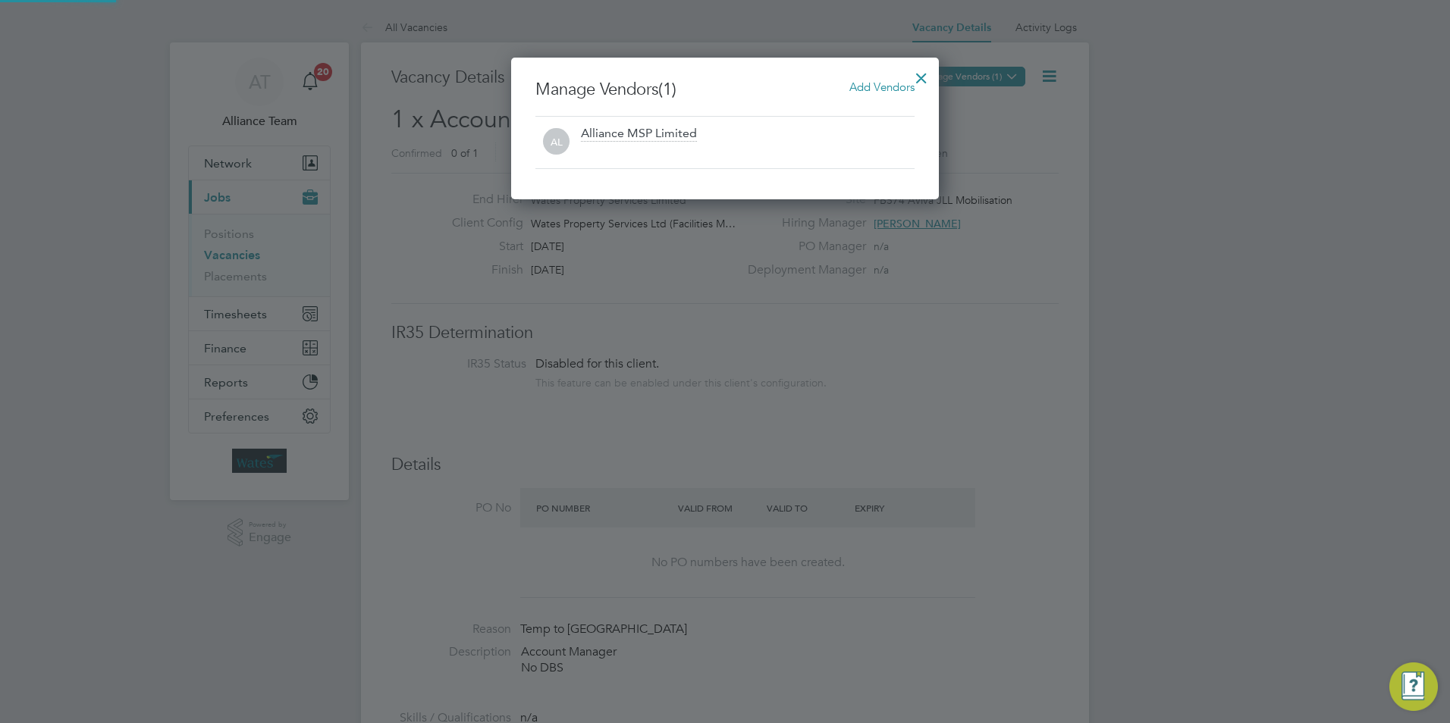
scroll to position [142, 428]
click at [924, 77] on div at bounding box center [921, 74] width 27 height 27
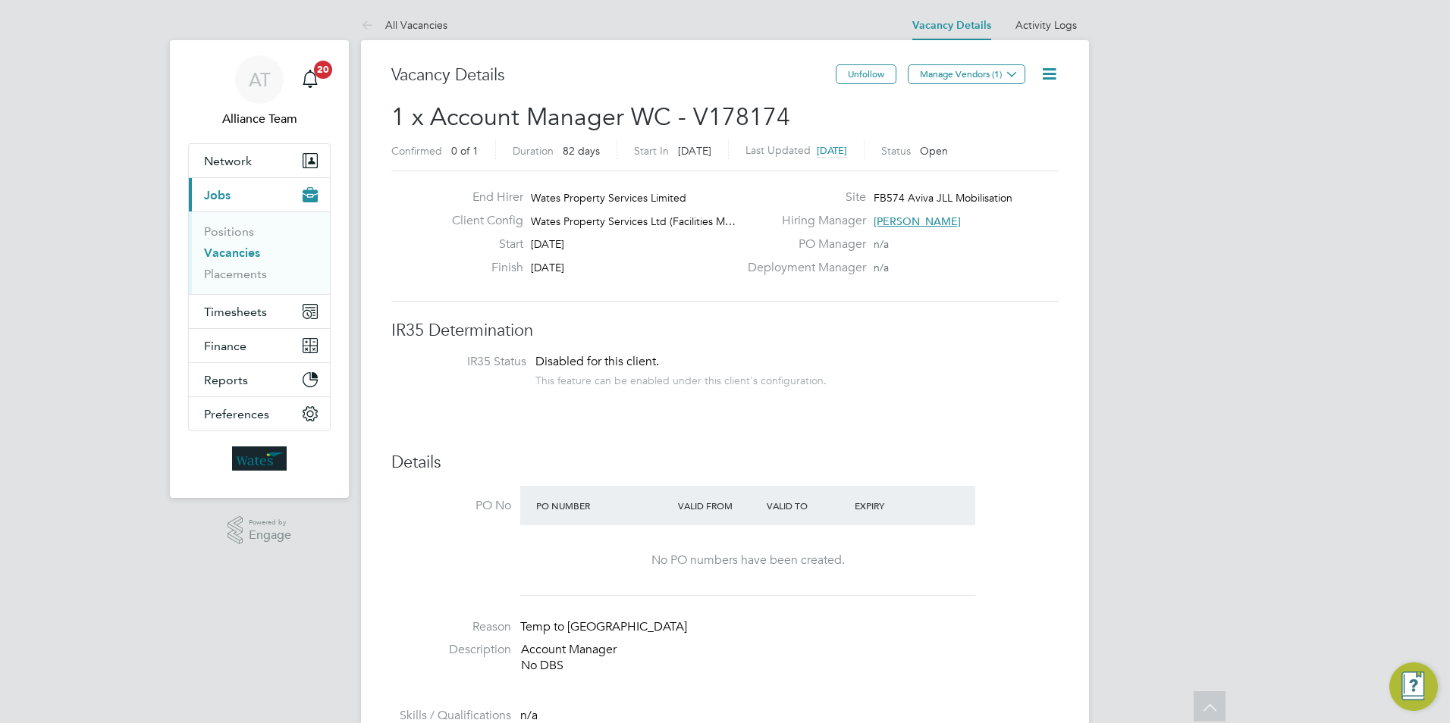
scroll to position [0, 0]
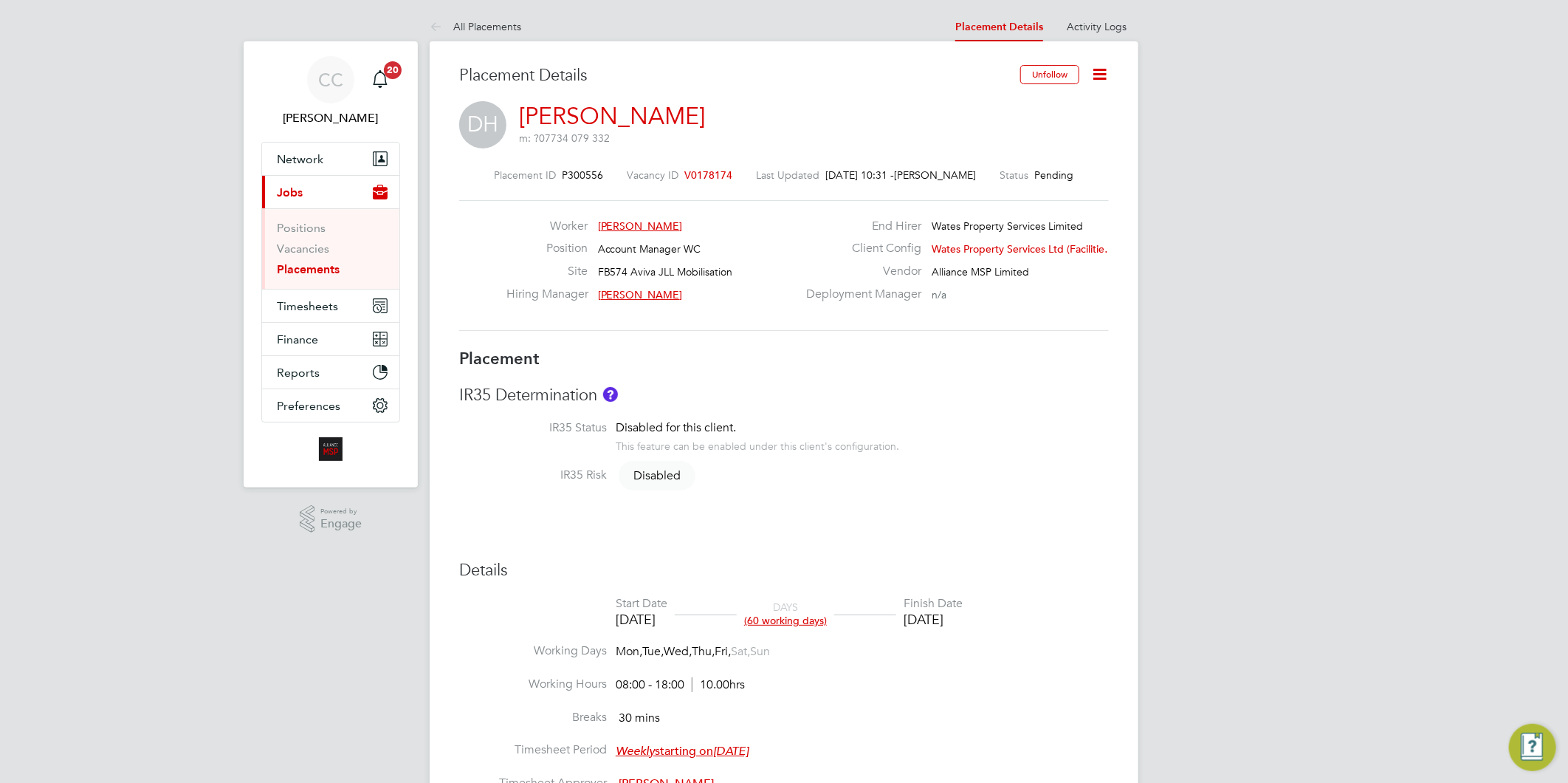
click at [1096, 70] on icon at bounding box center [1100, 74] width 19 height 19
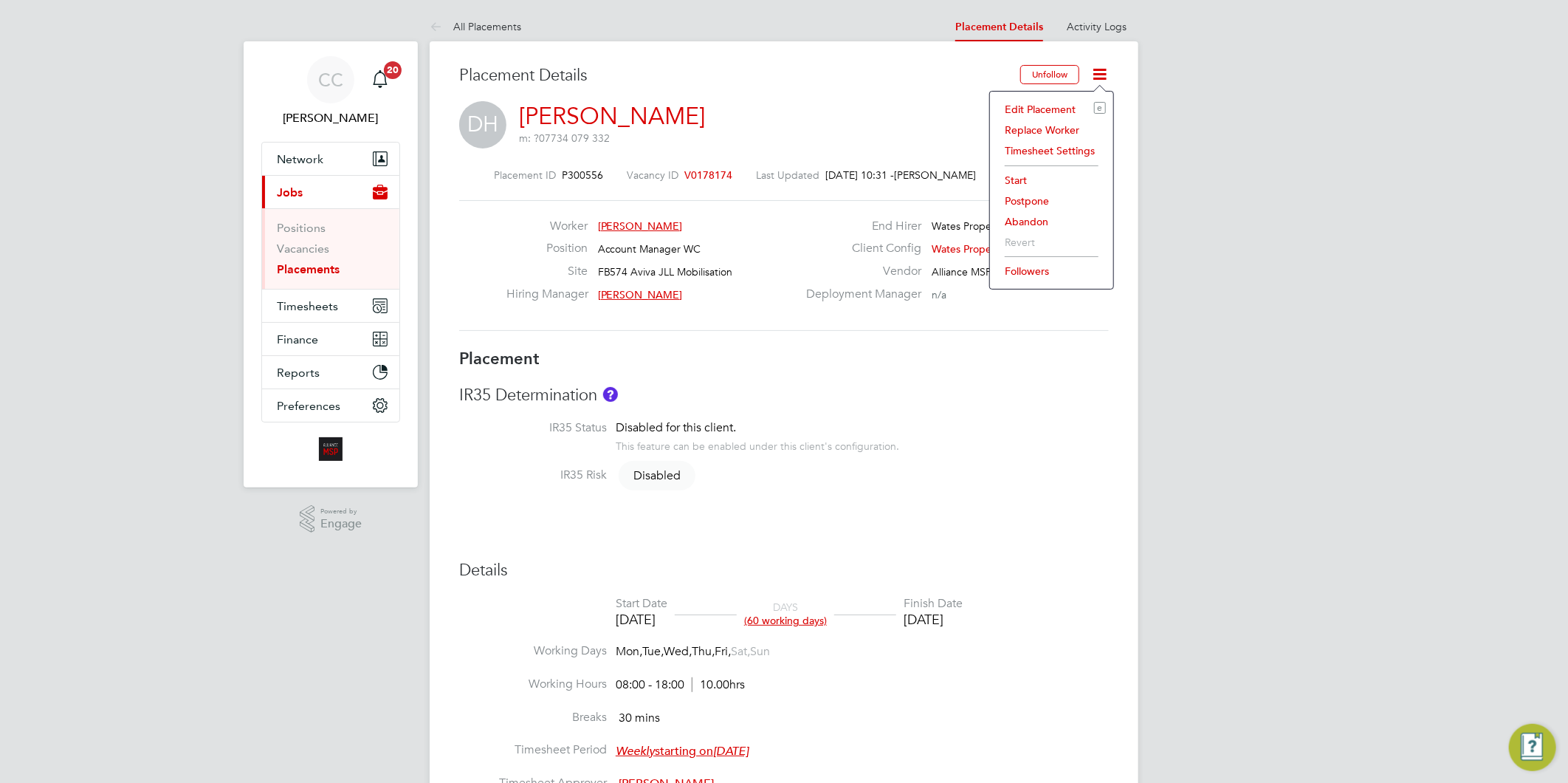
click at [1049, 108] on li "Edit Placement e" at bounding box center [1051, 109] width 108 height 20
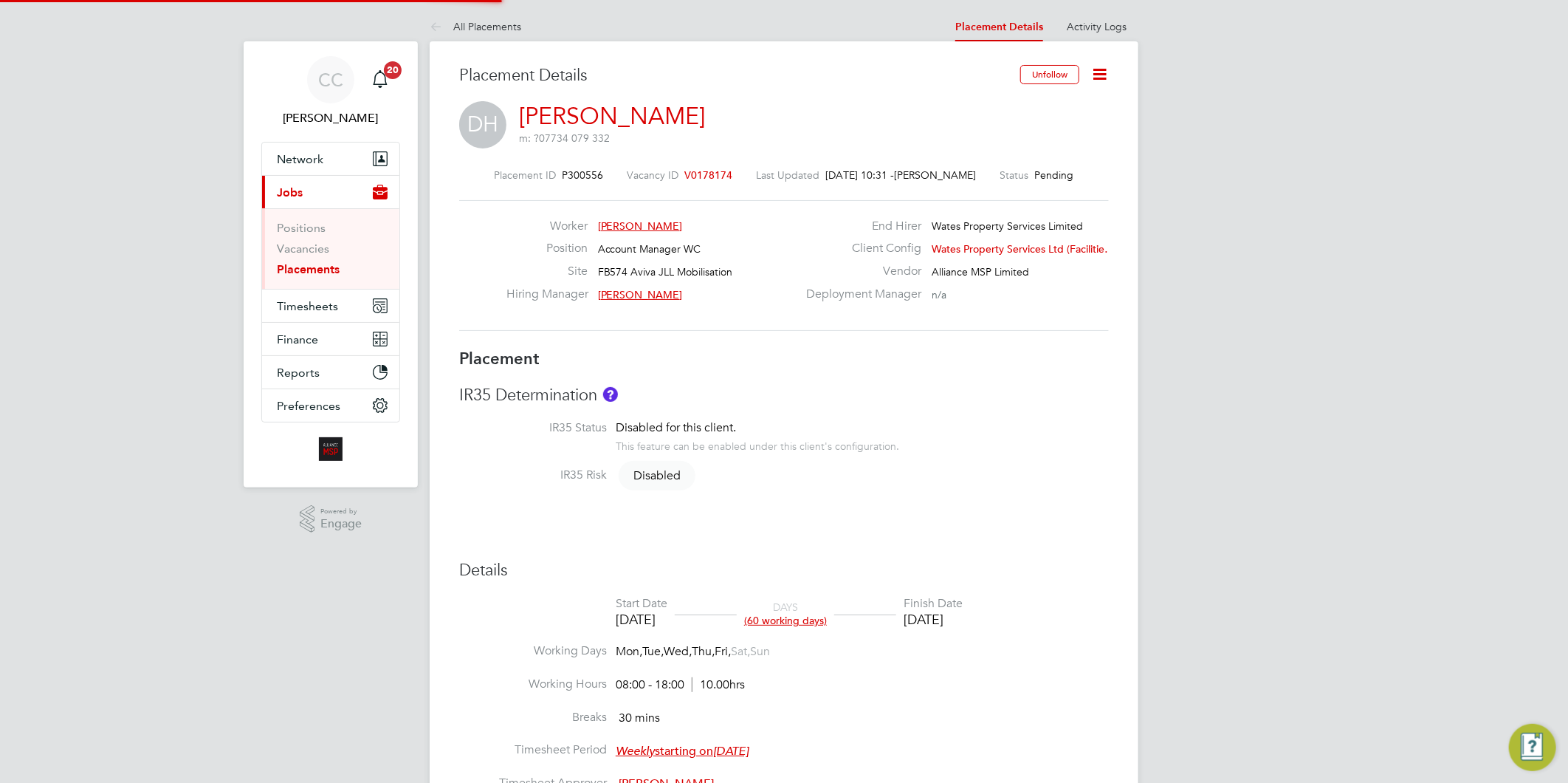
type input "[PERSON_NAME]"
type input "[DATE]"
type input "08:00"
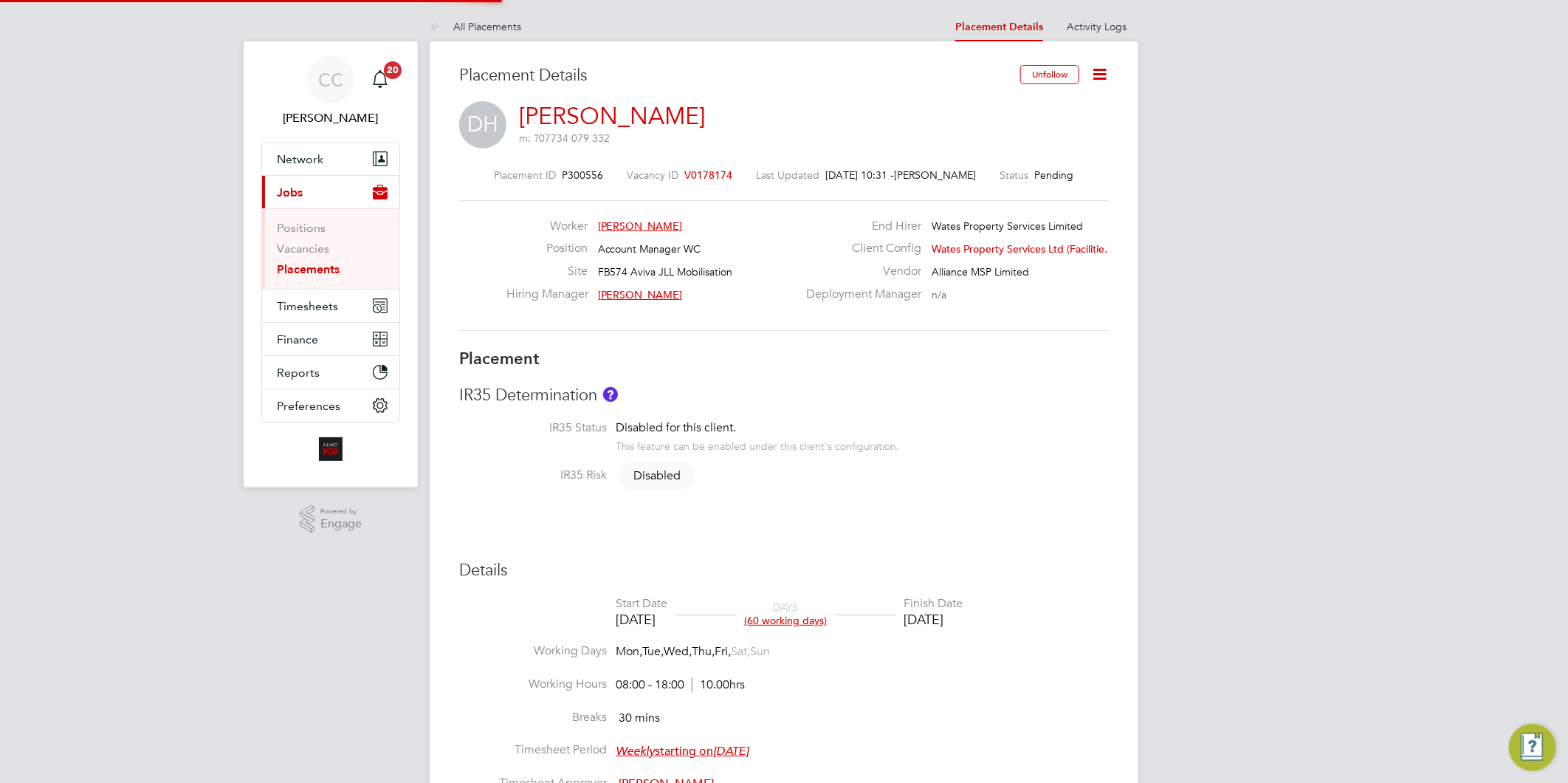
type input "18:00"
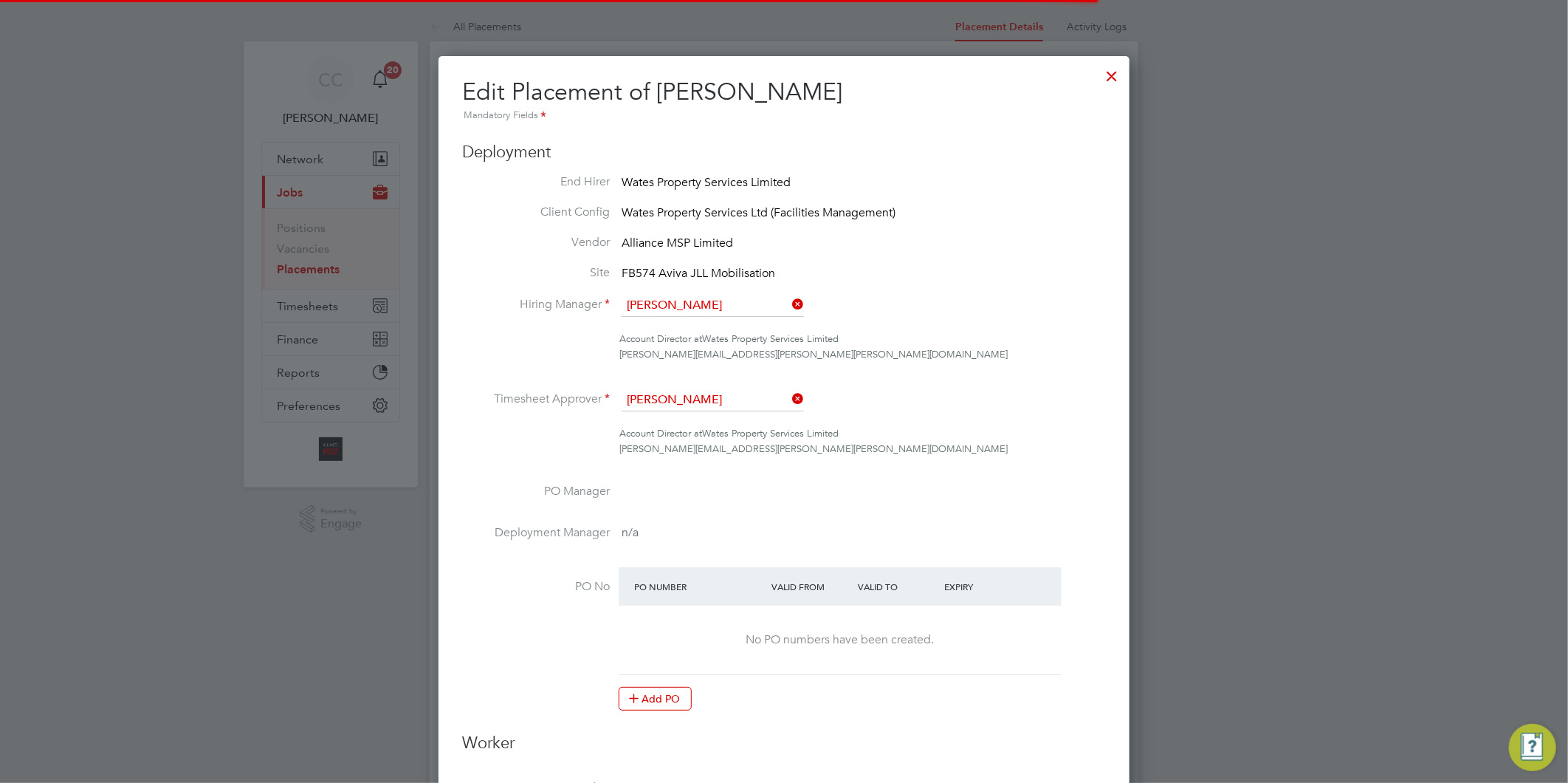
scroll to position [8, 8]
click at [1113, 75] on div at bounding box center [1112, 72] width 26 height 26
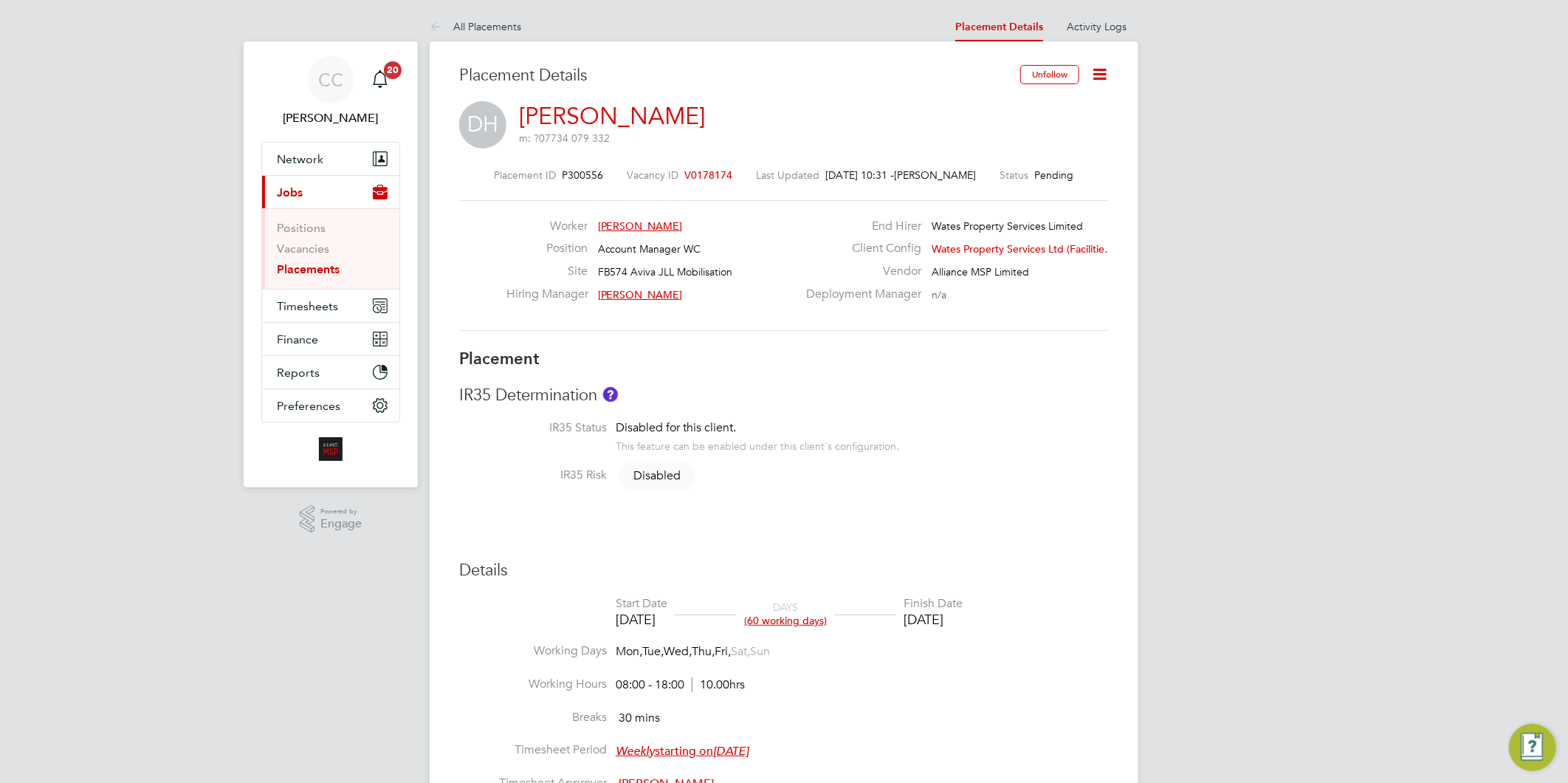
click at [1097, 75] on icon at bounding box center [1100, 74] width 19 height 19
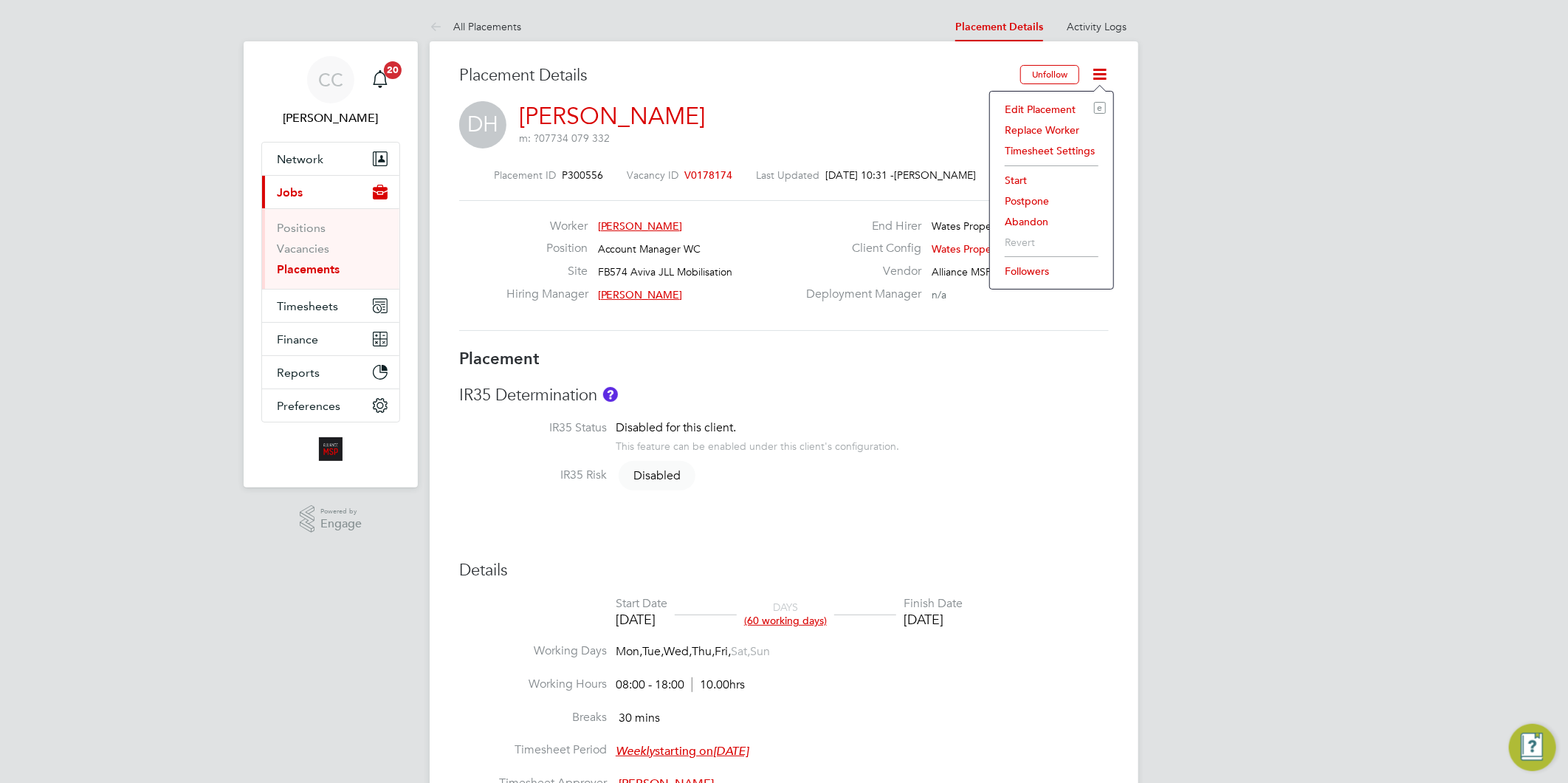
click at [1021, 180] on li "Start" at bounding box center [1051, 179] width 108 height 20
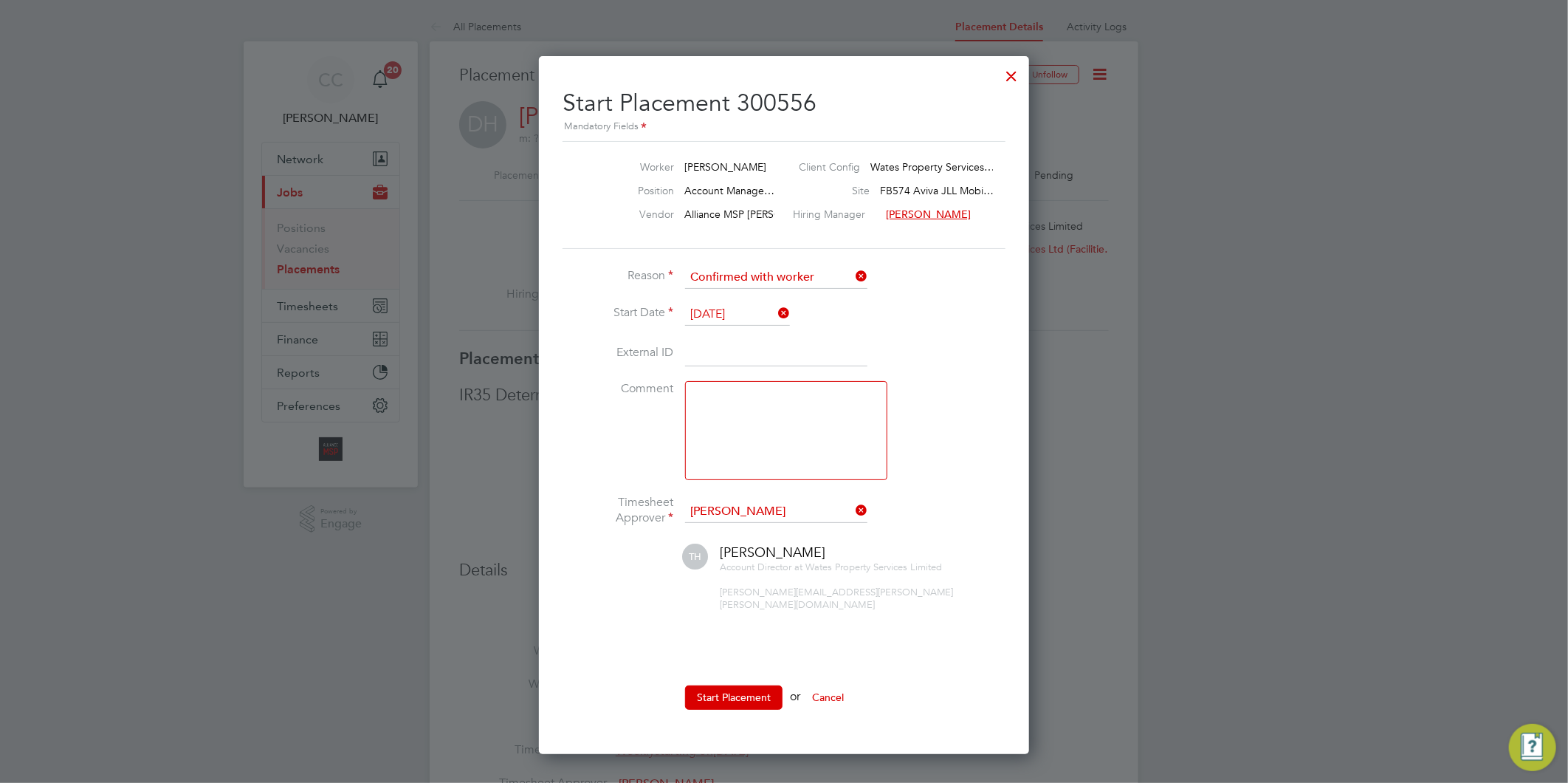
click at [700, 426] on textarea at bounding box center [787, 430] width 203 height 99
click at [729, 686] on button "Start Placement" at bounding box center [734, 697] width 97 height 23
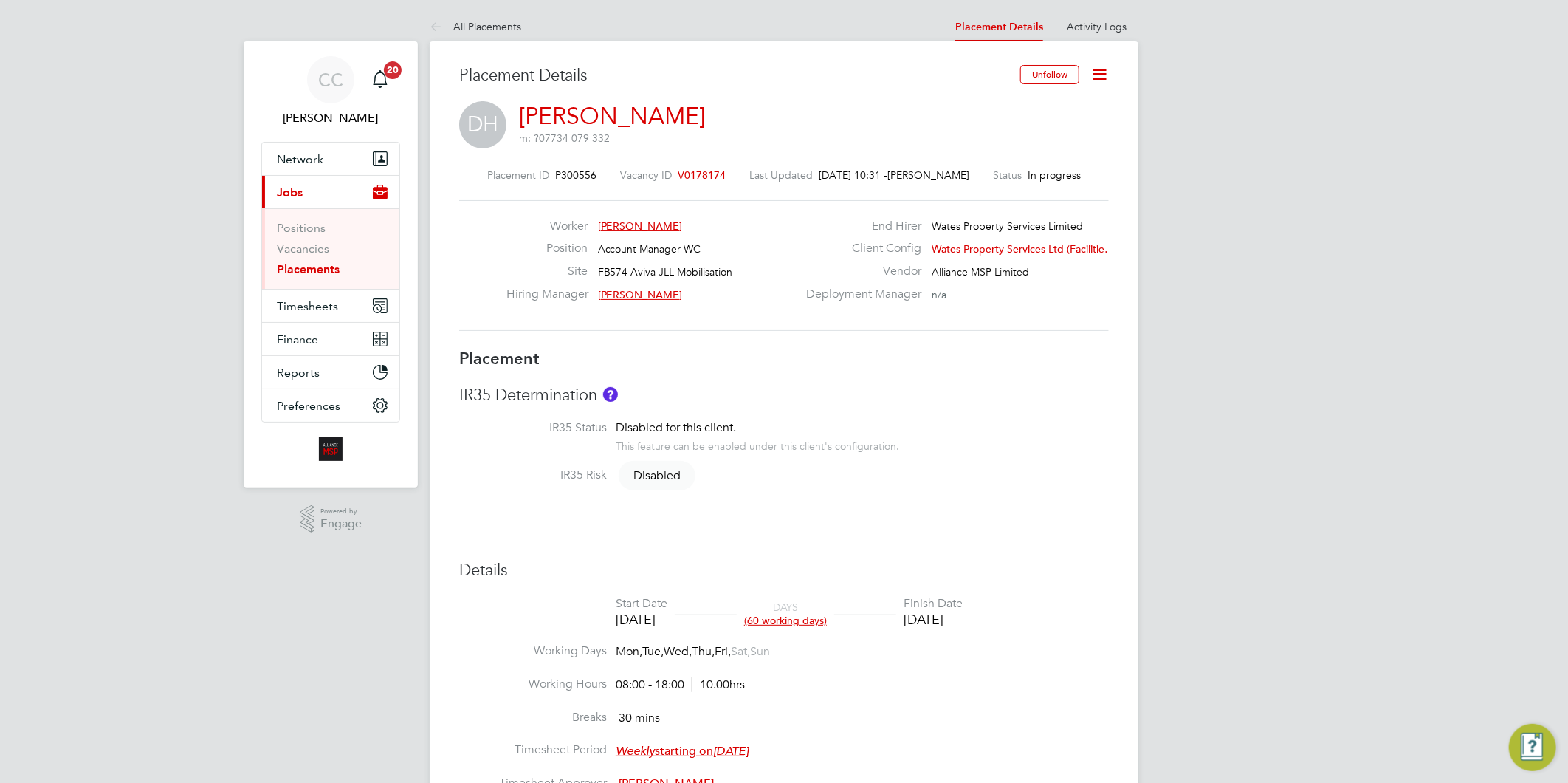
click at [1101, 71] on icon at bounding box center [1100, 74] width 19 height 19
click at [1058, 102] on li "Edit Placement e" at bounding box center [1051, 109] width 108 height 20
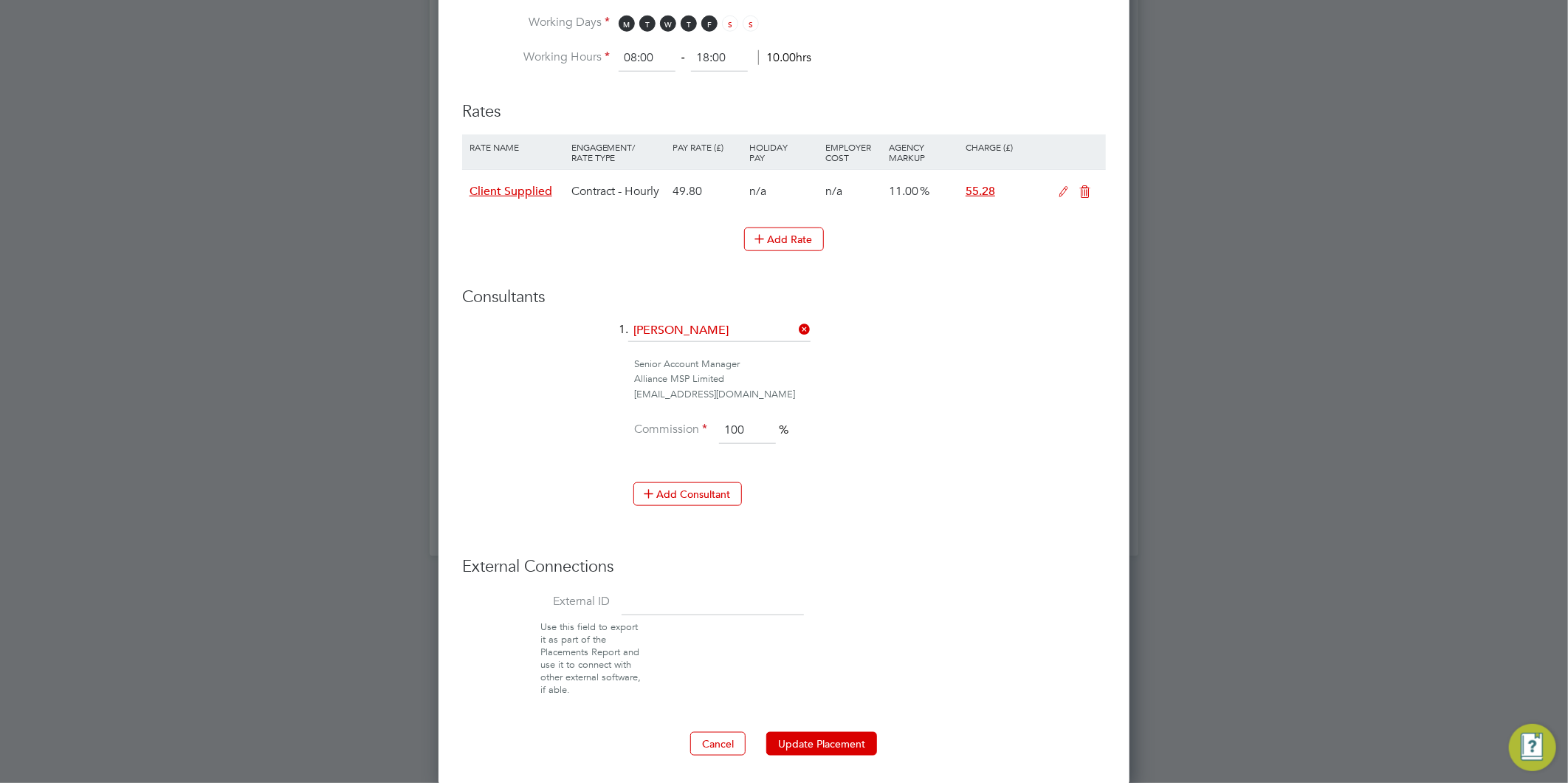
click at [691, 597] on input at bounding box center [712, 602] width 182 height 26
paste input "08123"
type input "08123"
click at [810, 731] on button "Update Placement" at bounding box center [822, 743] width 111 height 23
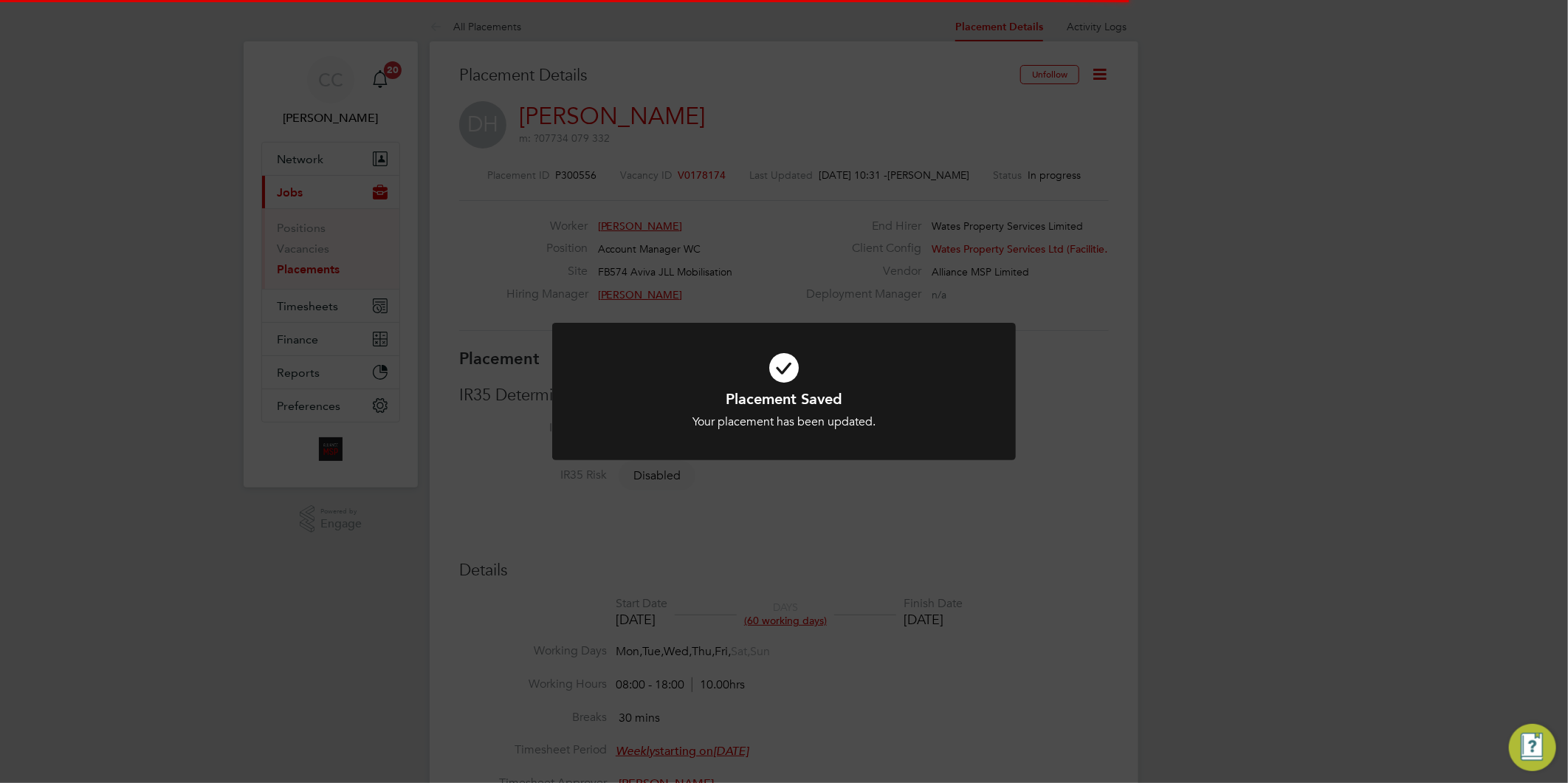
click at [832, 664] on div "Placement Saved Your placement has been updated. Cancel Okay" at bounding box center [784, 392] width 1568 height 783
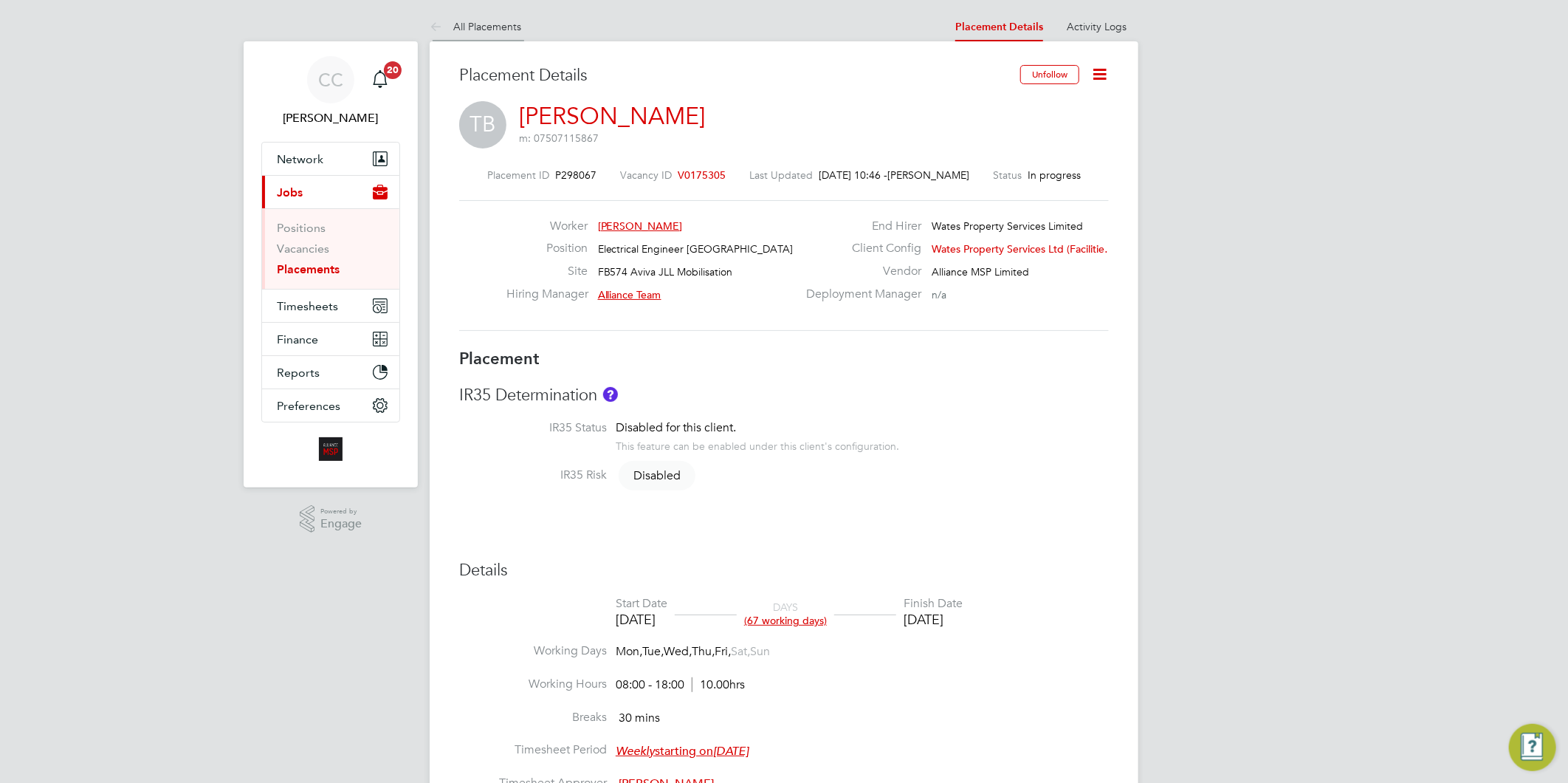
click at [496, 18] on li "All Placements" at bounding box center [475, 26] width 92 height 29
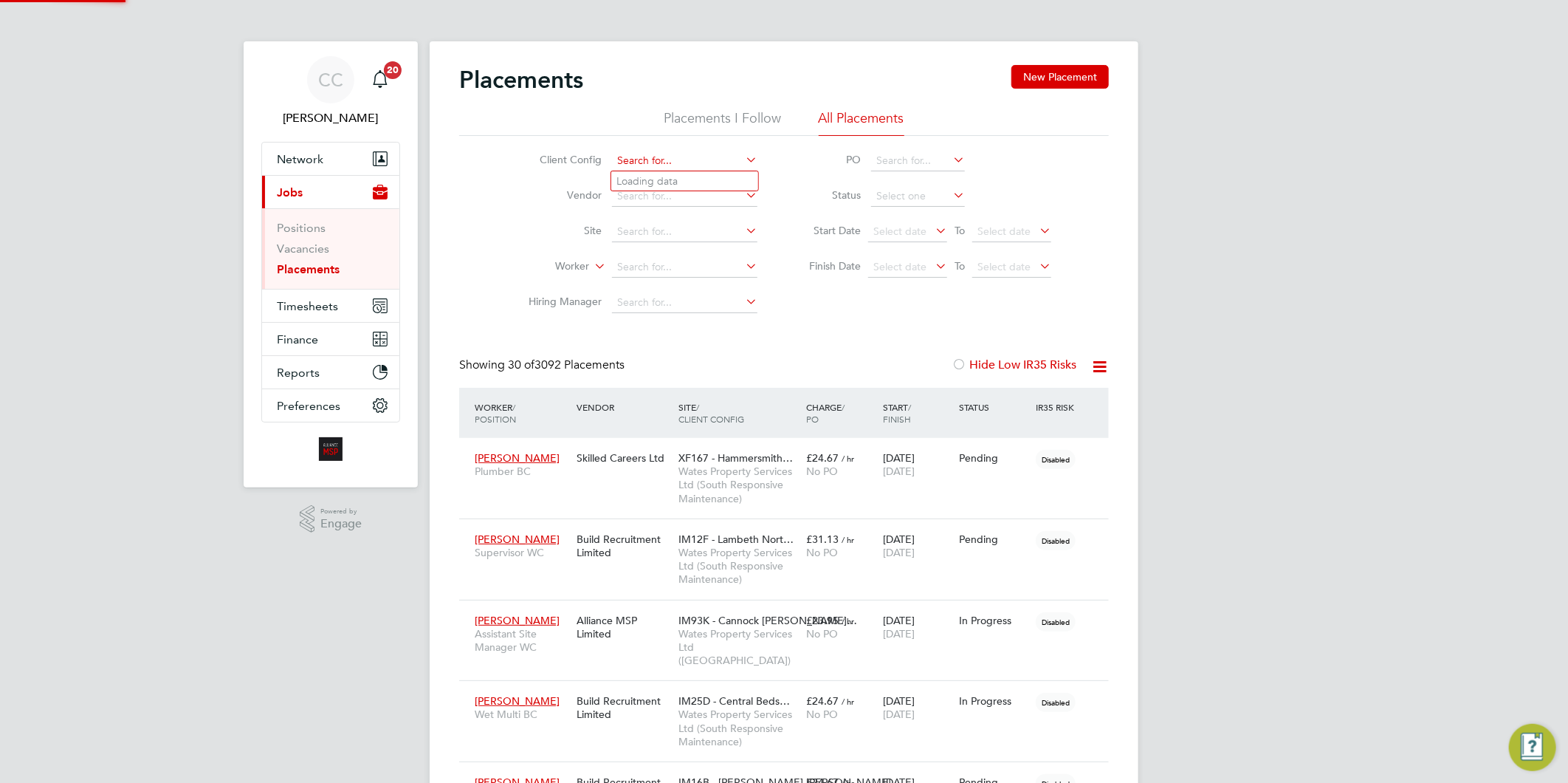
click at [697, 151] on input at bounding box center [685, 161] width 145 height 20
click at [759, 291] on li "Wates Property Services Ltd (Facilities Management)" at bounding box center [762, 301] width 300 height 19
type input "Wates Property Services Ltd (Facilities Management)"
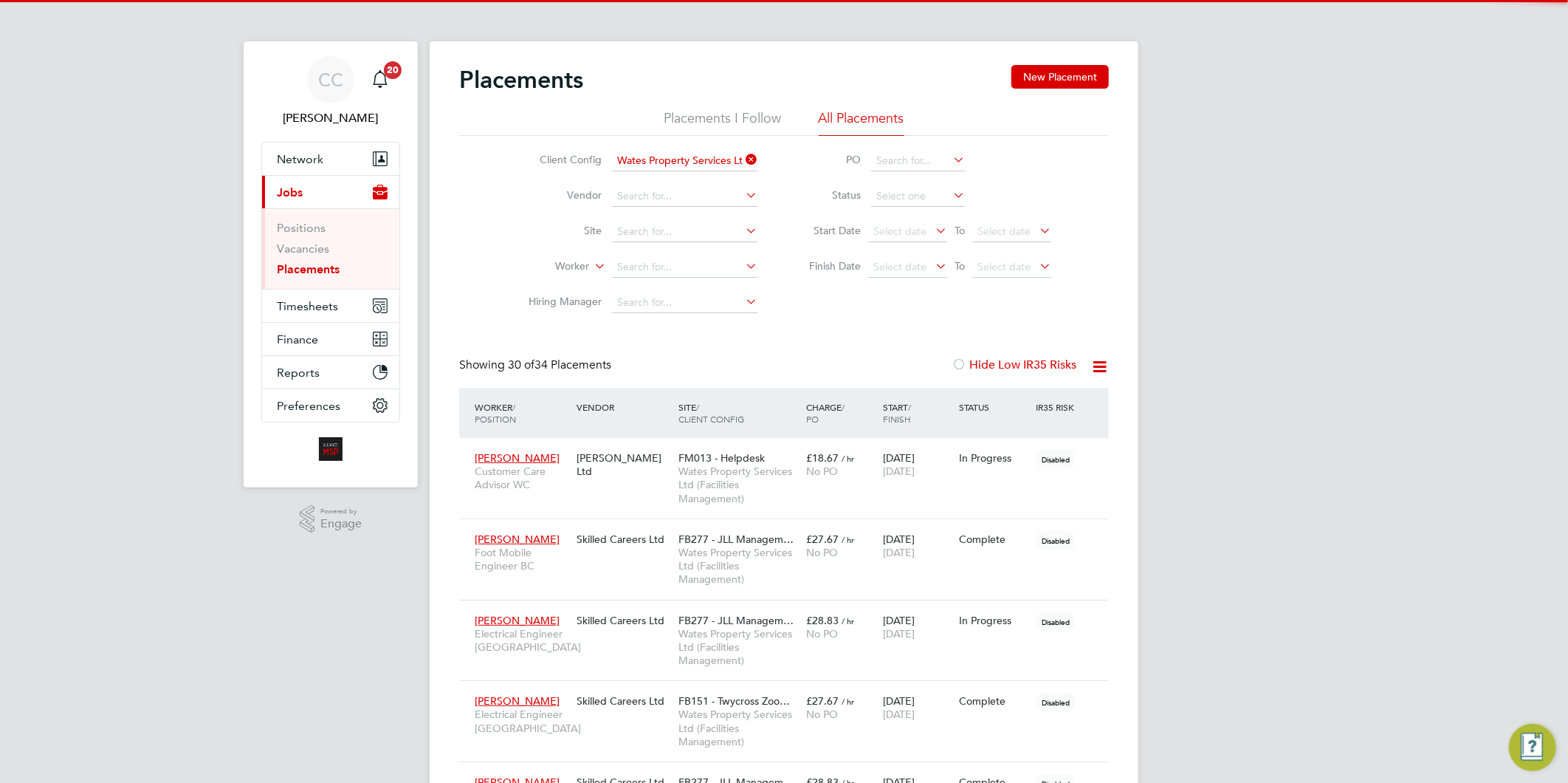
click at [1099, 365] on icon at bounding box center [1100, 366] width 19 height 19
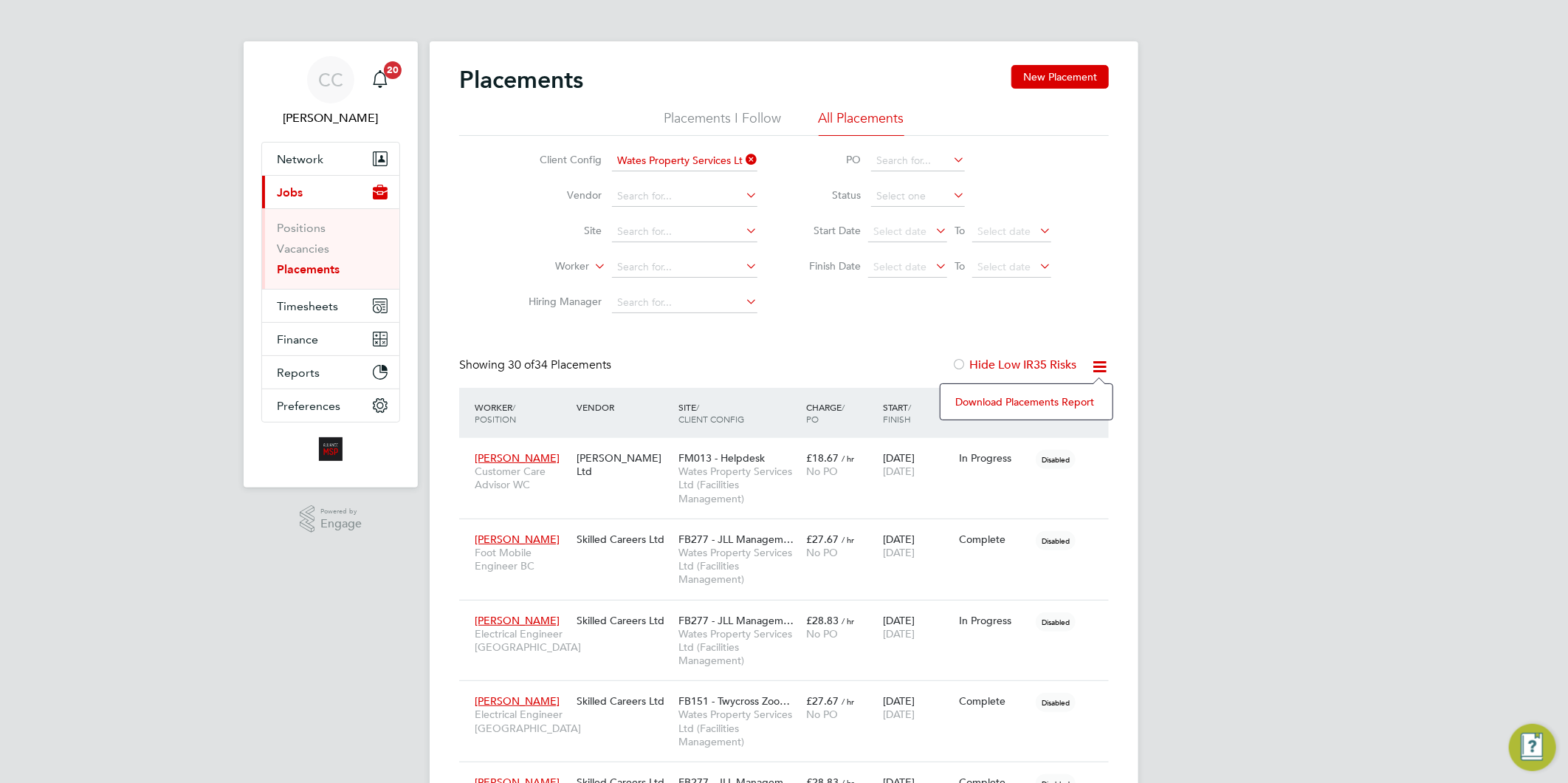
click at [1028, 402] on li "Download Placements Report" at bounding box center [1026, 401] width 157 height 20
